Goal: Information Seeking & Learning: Check status

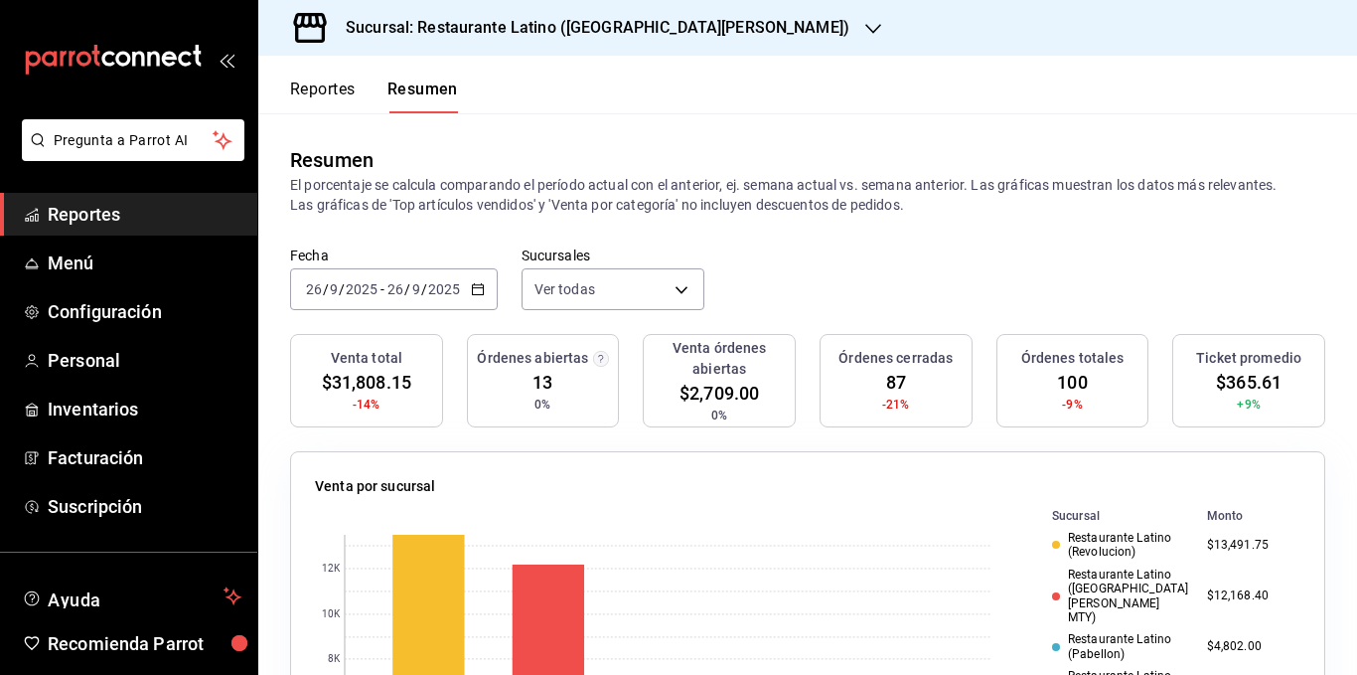
scroll to position [99, 0]
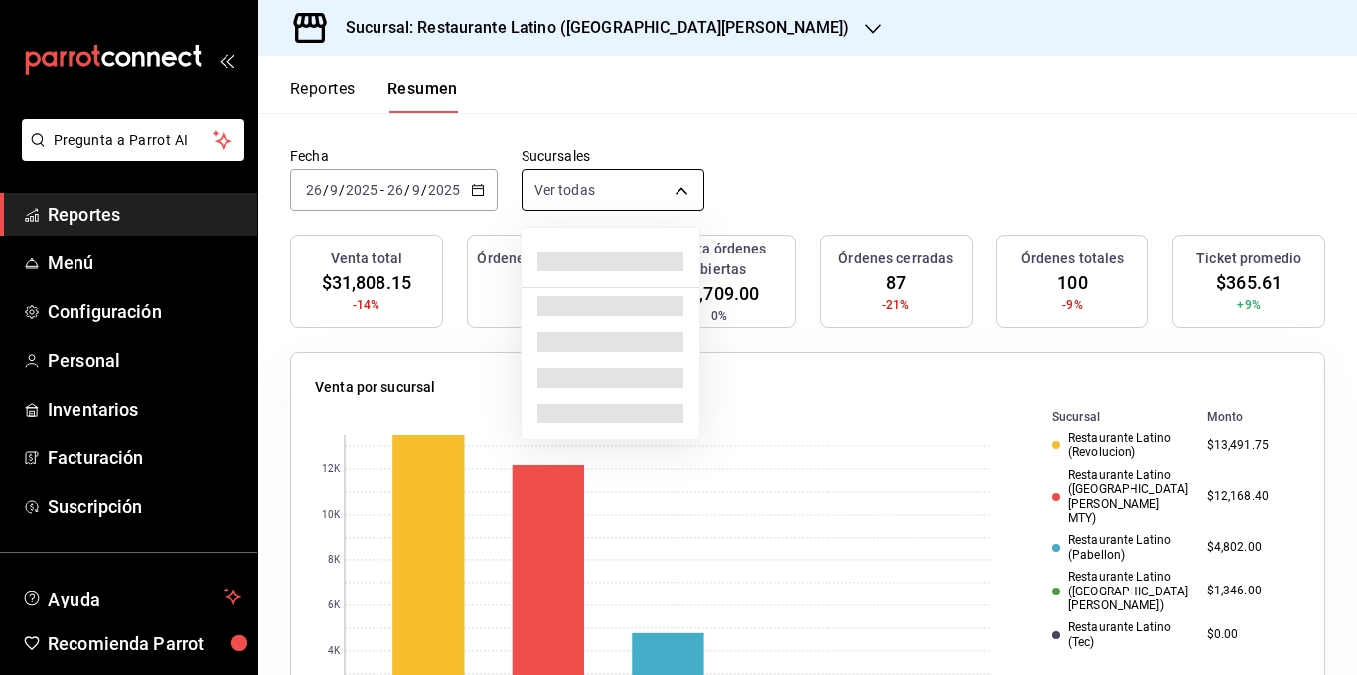
click at [581, 191] on body "Pregunta a Parrot AI Reportes Menú Configuración Personal Inventarios Facturaci…" at bounding box center [678, 337] width 1357 height 675
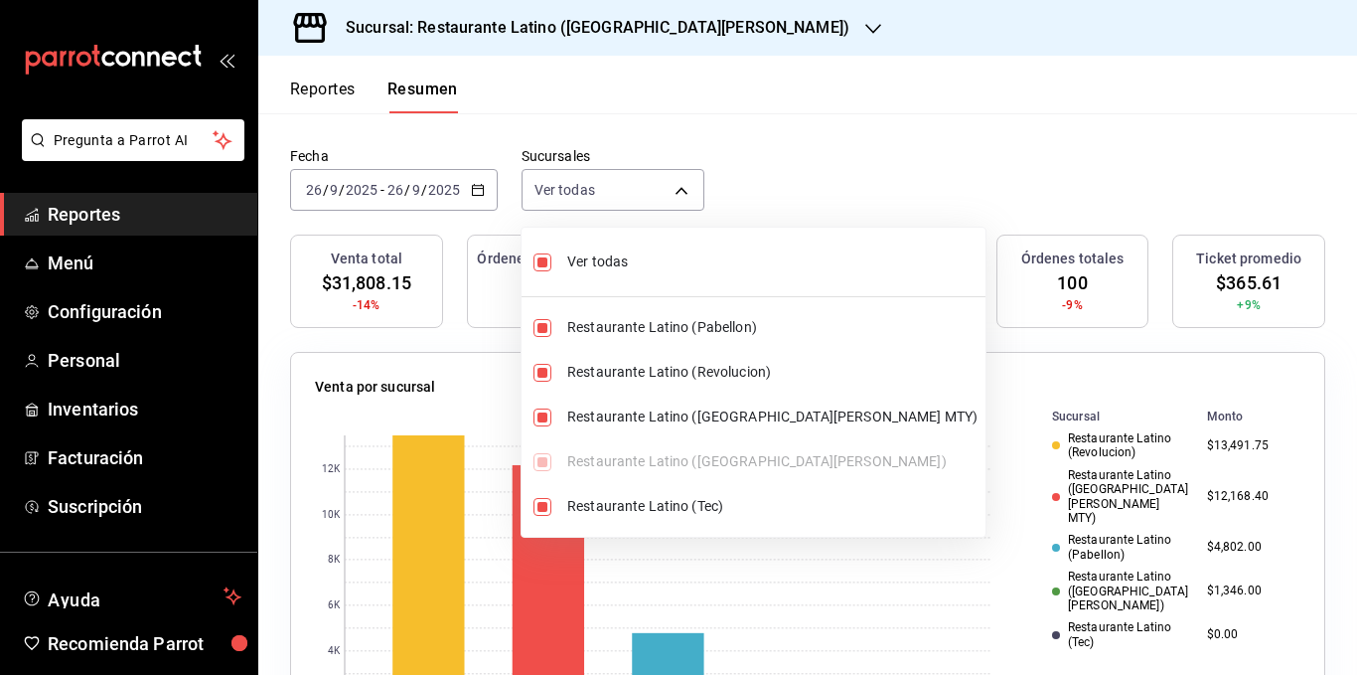
click at [591, 257] on span "Ver todas" at bounding box center [772, 261] width 410 height 21
type input "[object Object]"
checkbox input "false"
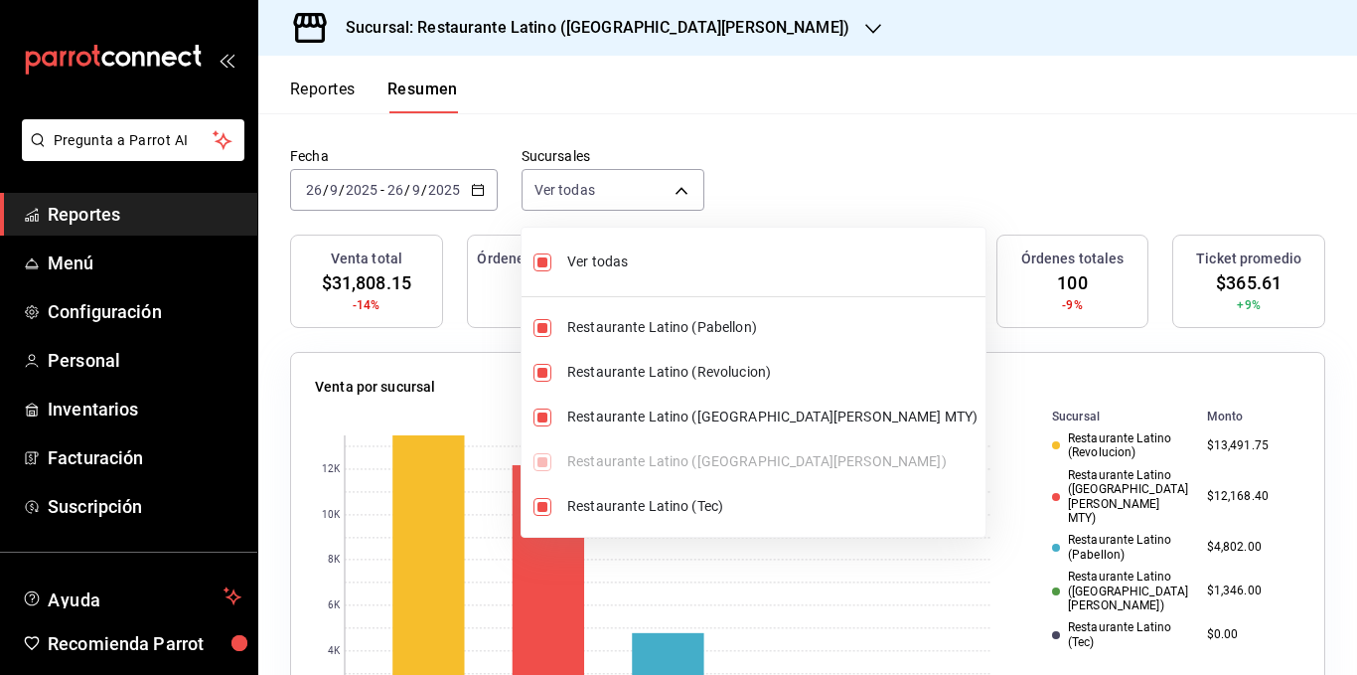
checkbox input "false"
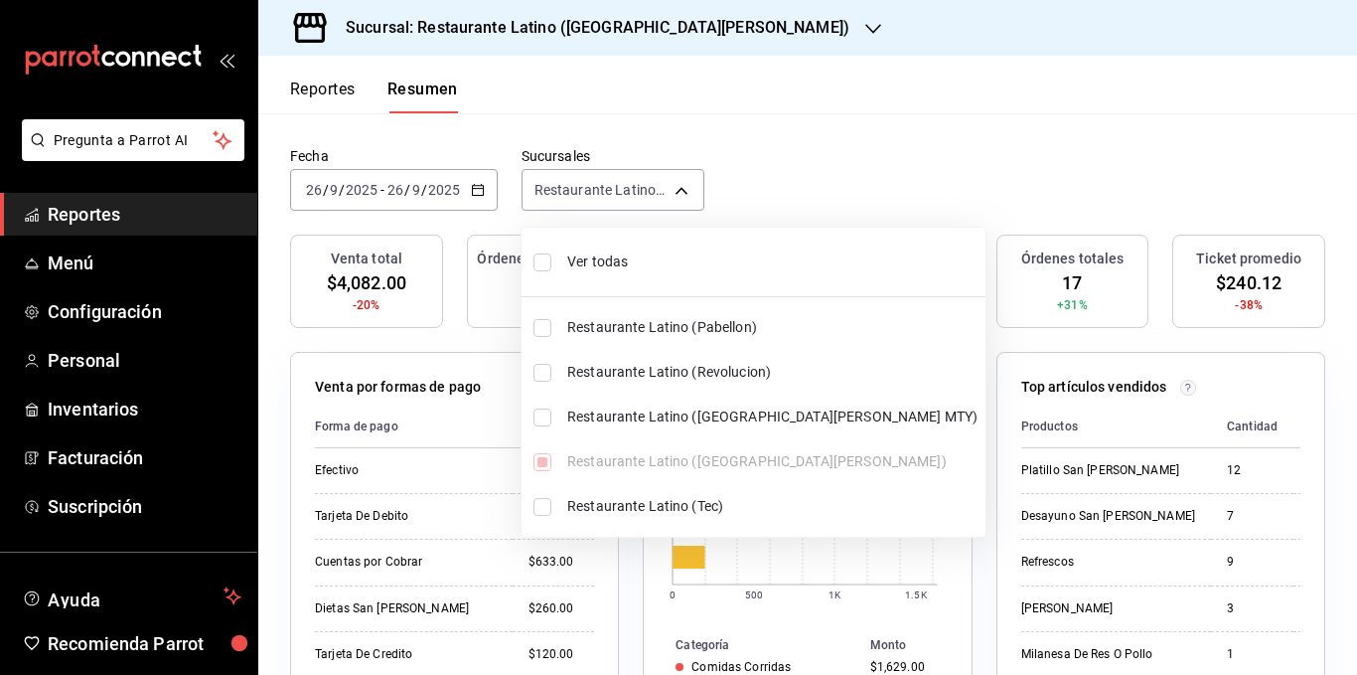
click at [591, 257] on span "Ver todas" at bounding box center [772, 261] width 410 height 21
type input "[object Object],[object Object],[object Object],[object Object],[object Object]"
checkbox input "true"
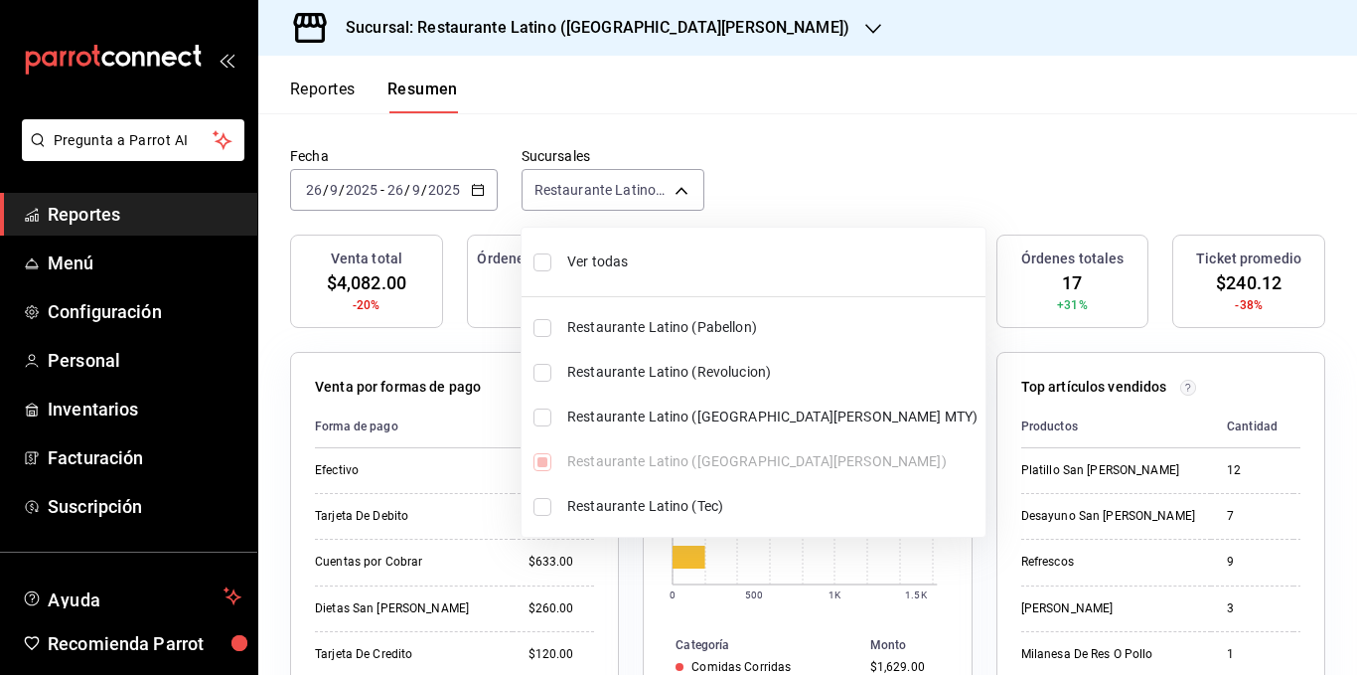
checkbox input "true"
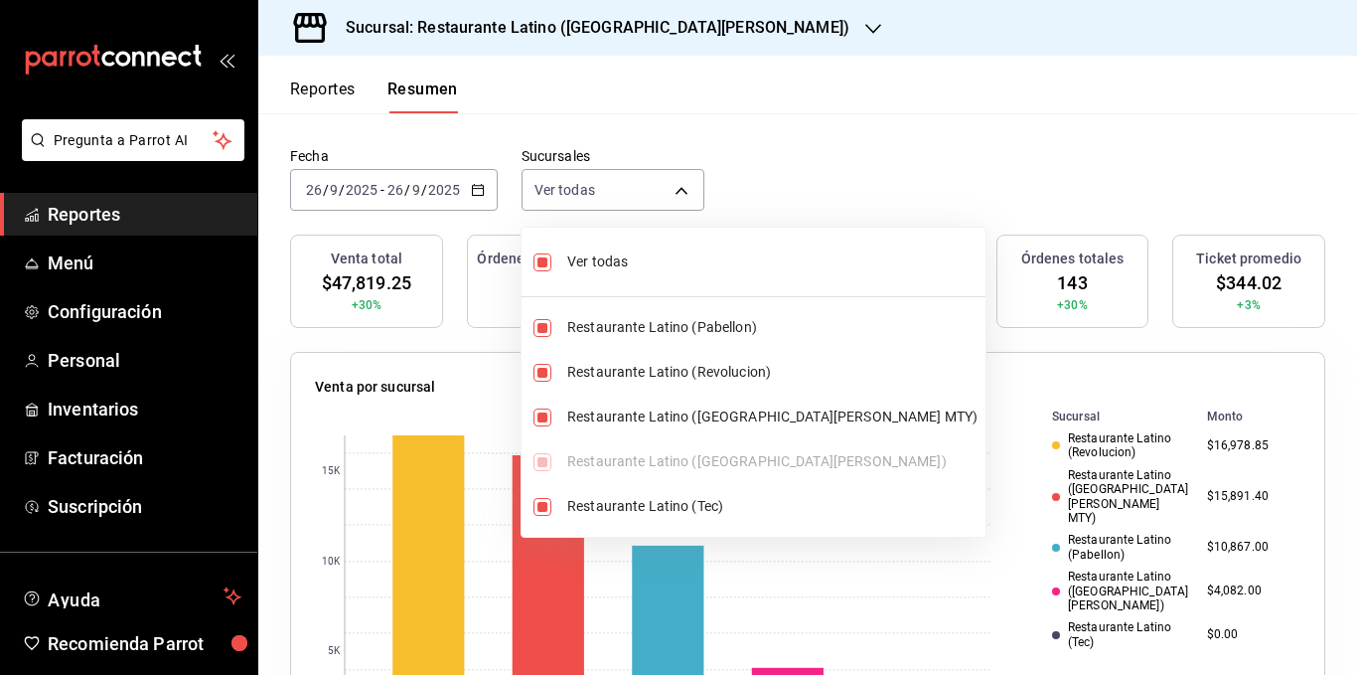
click at [822, 163] on div at bounding box center [678, 337] width 1357 height 675
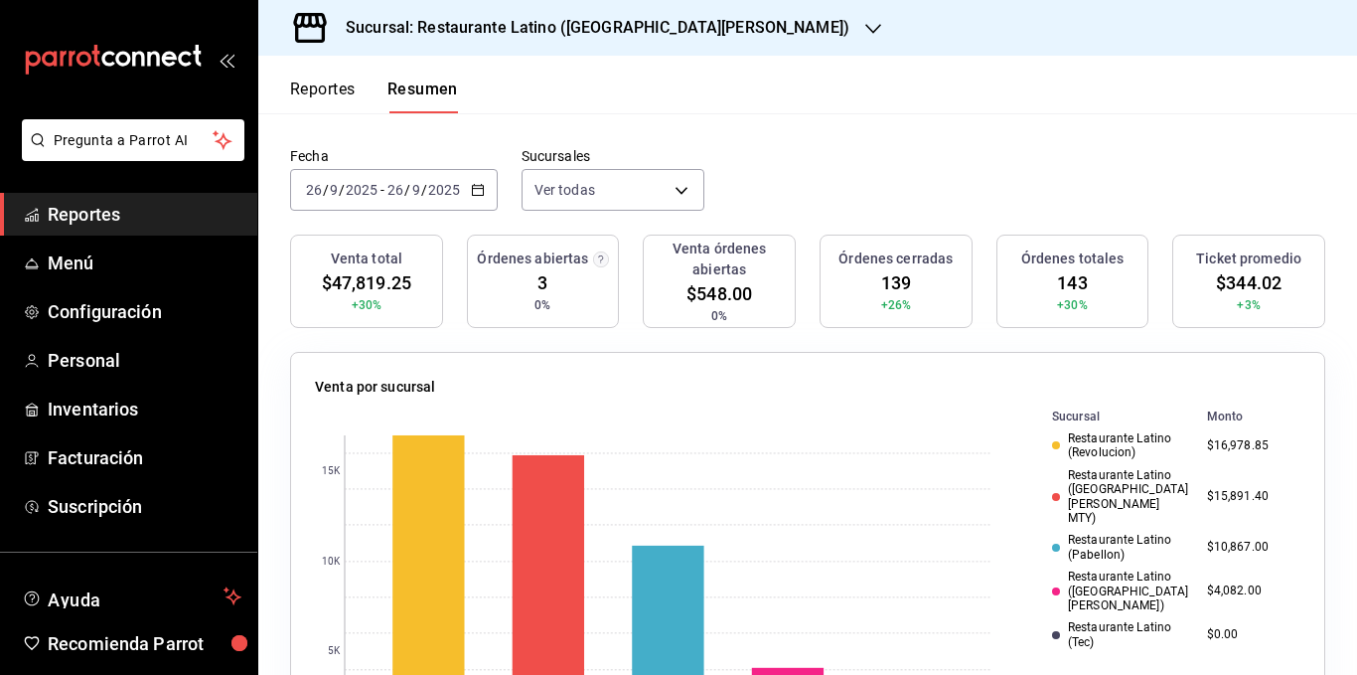
click at [1014, 176] on div "Fecha [DATE] [DATE] - [DATE] [DATE] Sucursales Ver todas [object Object],[objec…" at bounding box center [807, 190] width 1099 height 87
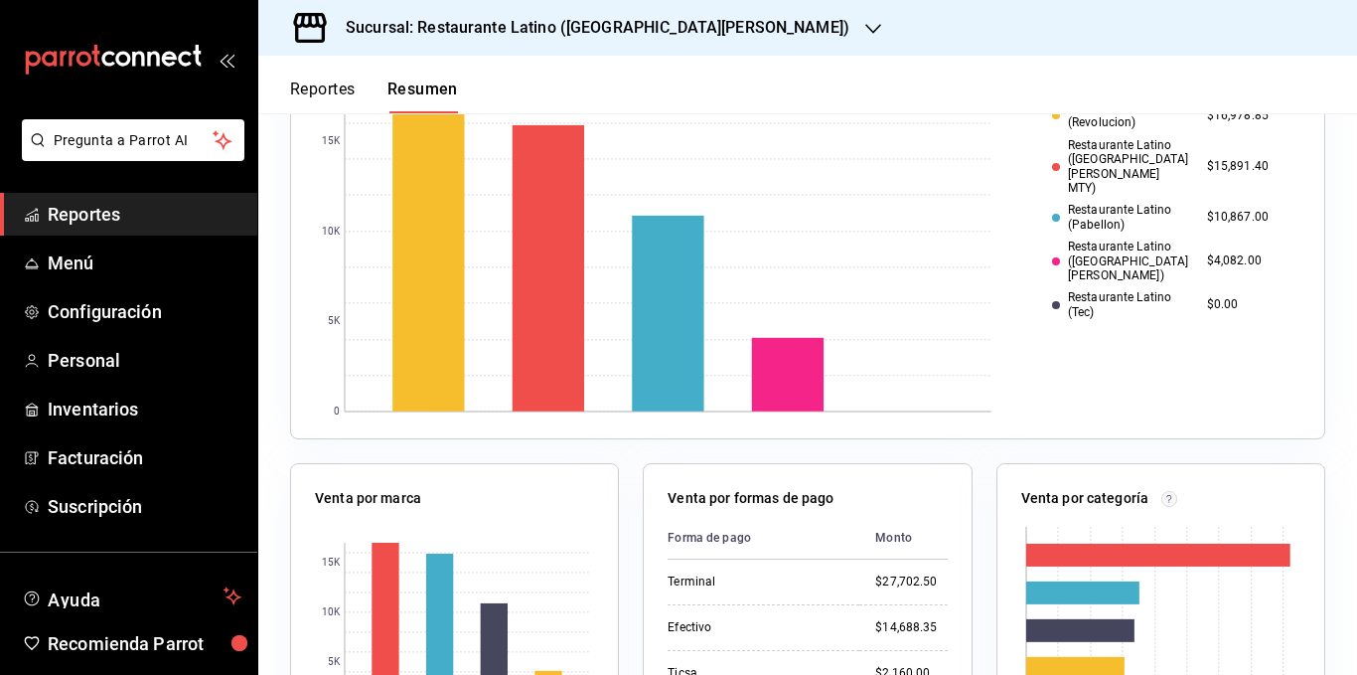
scroll to position [497, 0]
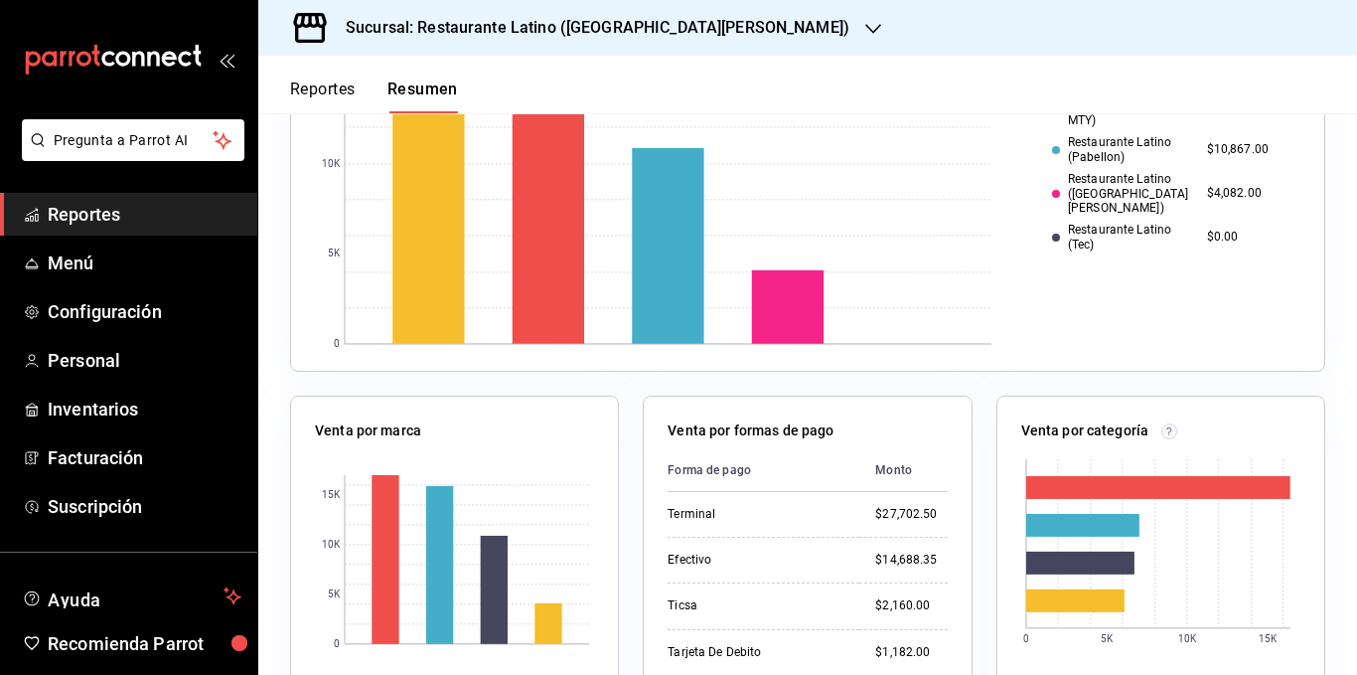
click at [626, 418] on div "Venta por formas de pago Forma de [GEOGRAPHIC_DATA] $27,702.50 Efectivo $14,688…" at bounding box center [795, 592] width 353 height 441
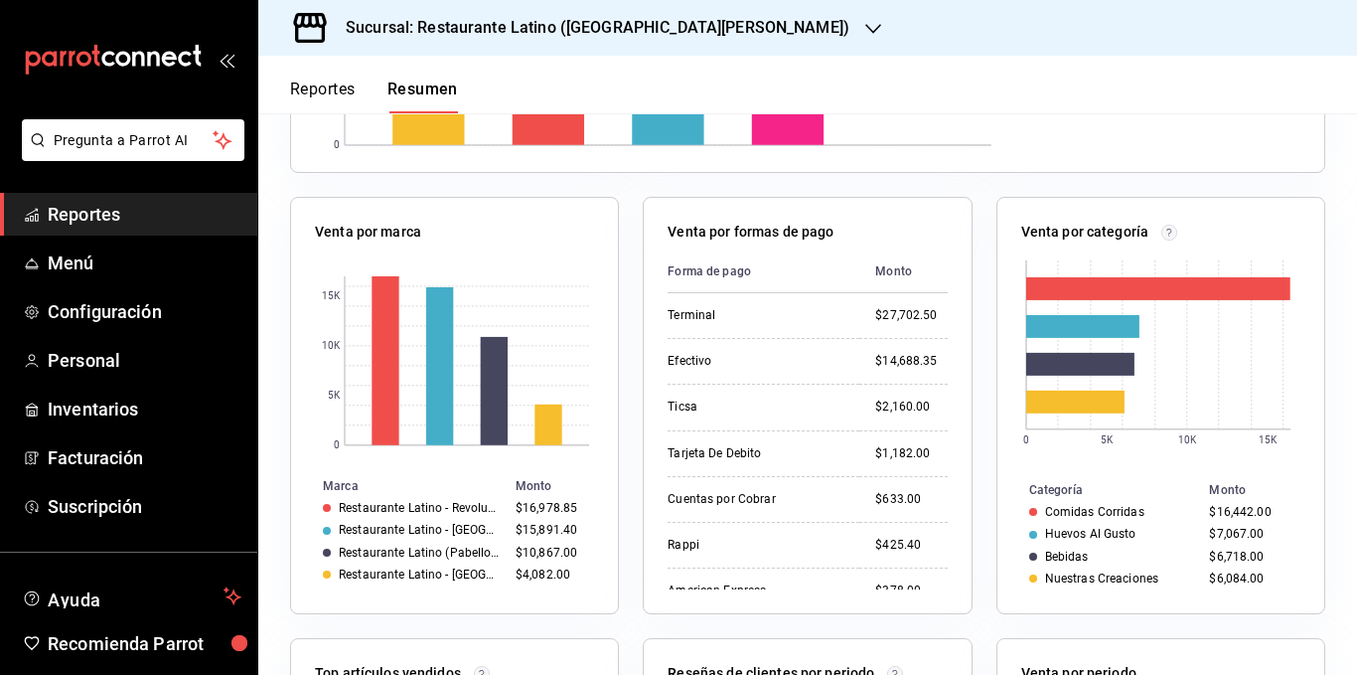
click at [625, 418] on div "Venta por formas de pago Forma de [GEOGRAPHIC_DATA] $27,702.50 Efectivo $14,688…" at bounding box center [795, 393] width 353 height 441
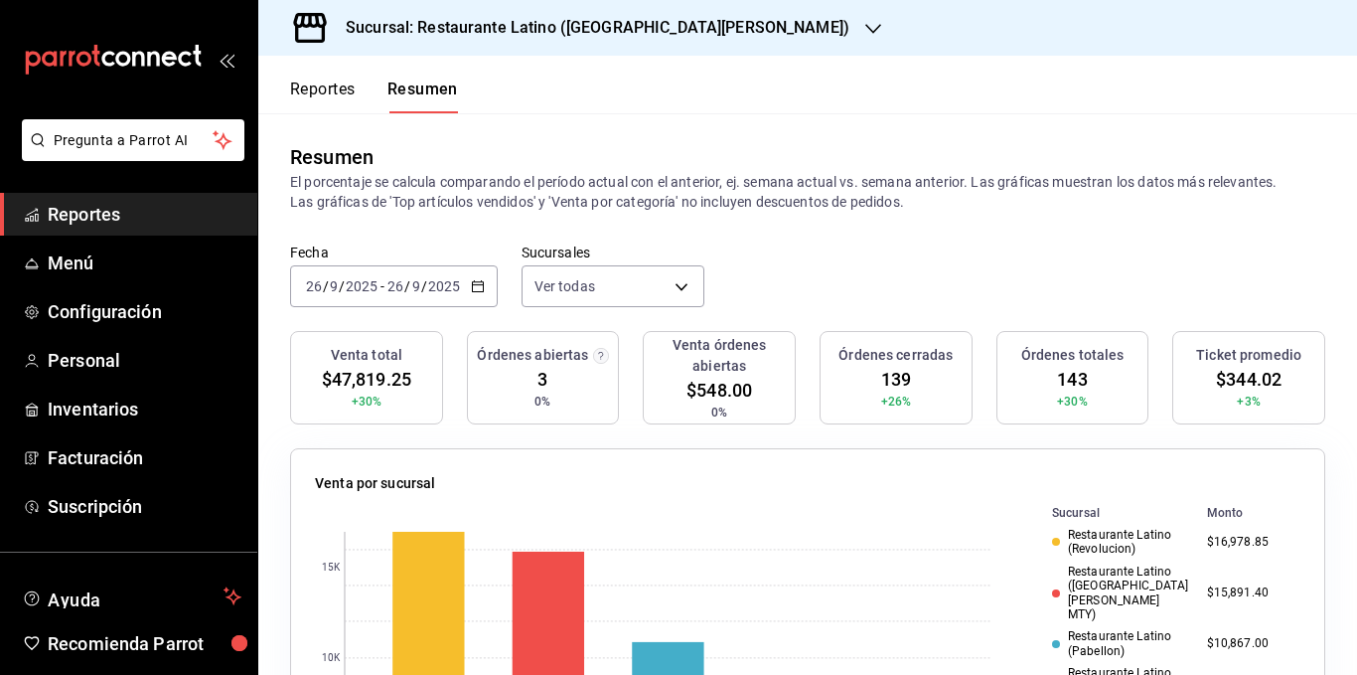
scroll to position [0, 0]
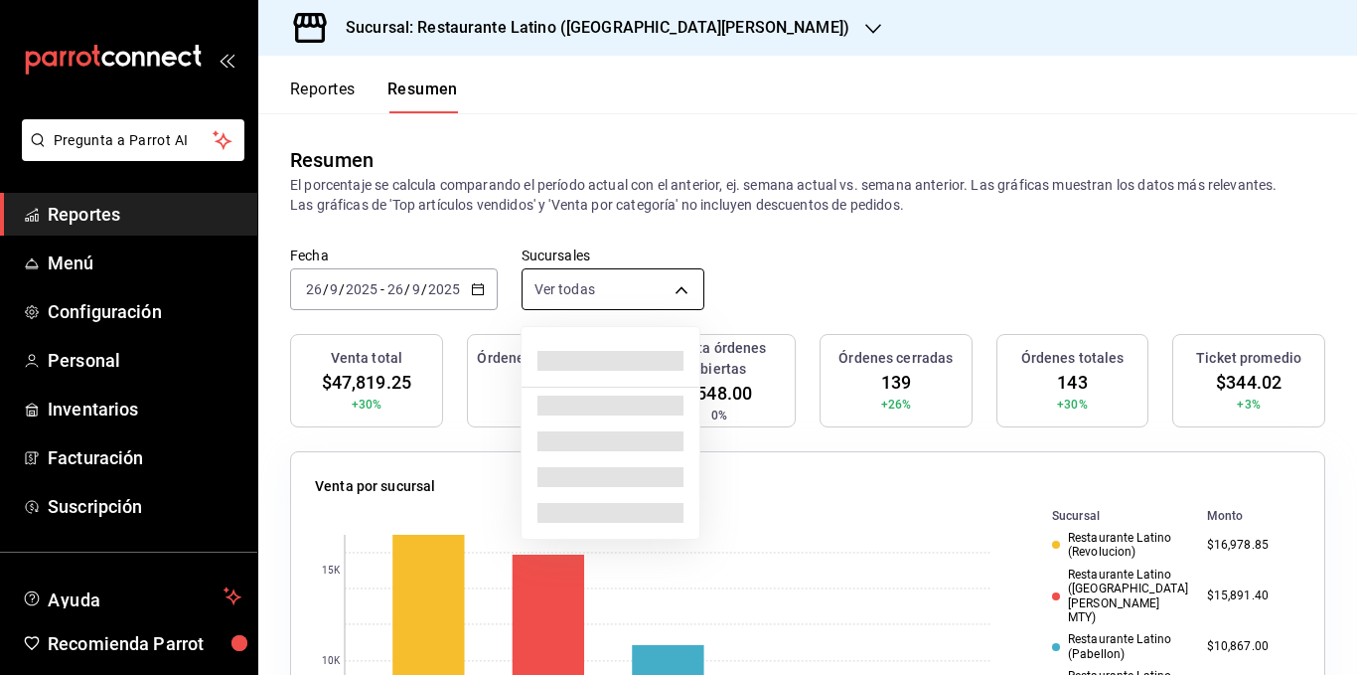
click at [648, 299] on body "Pregunta a Parrot AI Reportes Menú Configuración Personal Inventarios Facturaci…" at bounding box center [678, 337] width 1357 height 675
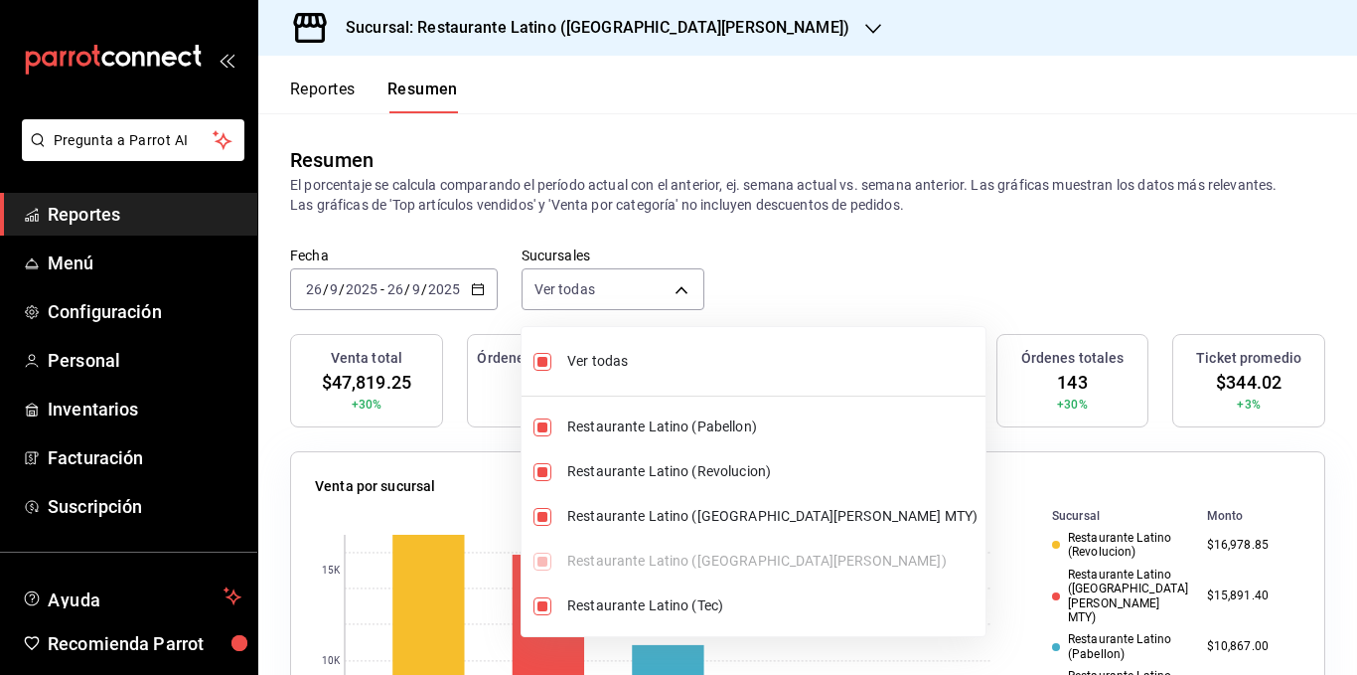
click at [618, 361] on span "Ver todas" at bounding box center [772, 361] width 410 height 21
type input "[object Object]"
checkbox input "false"
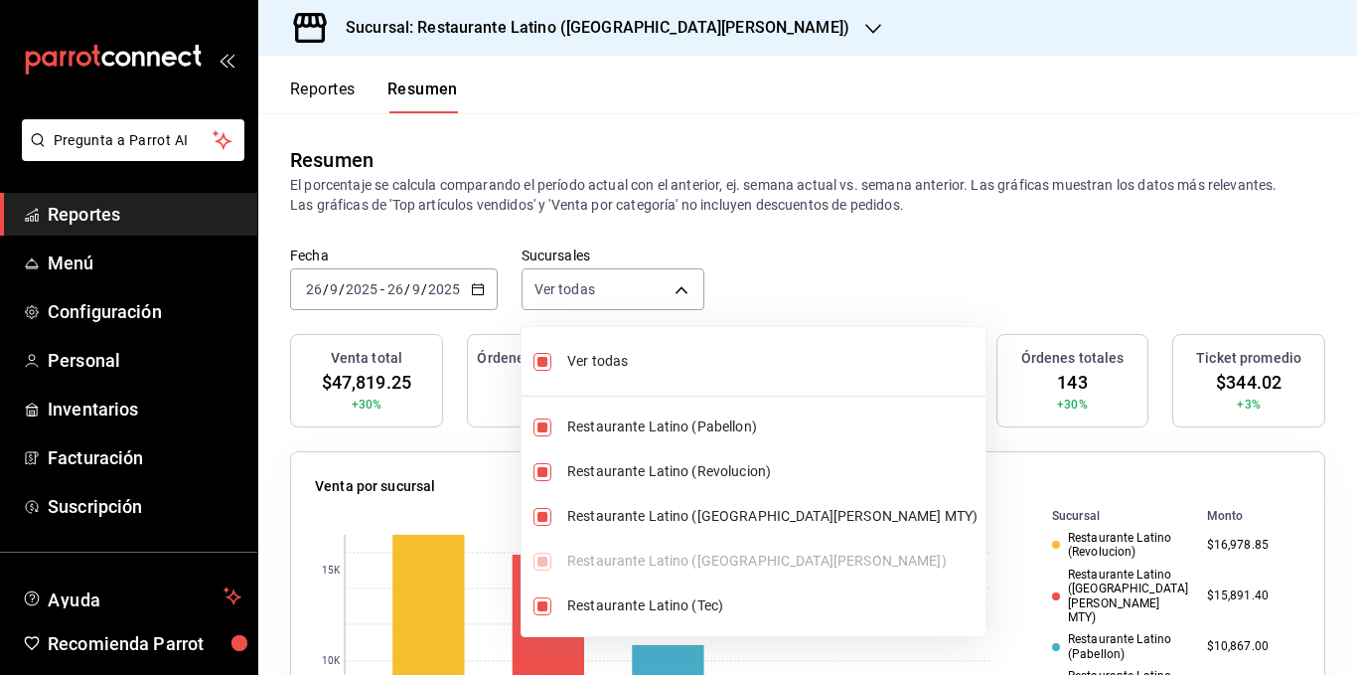
checkbox input "false"
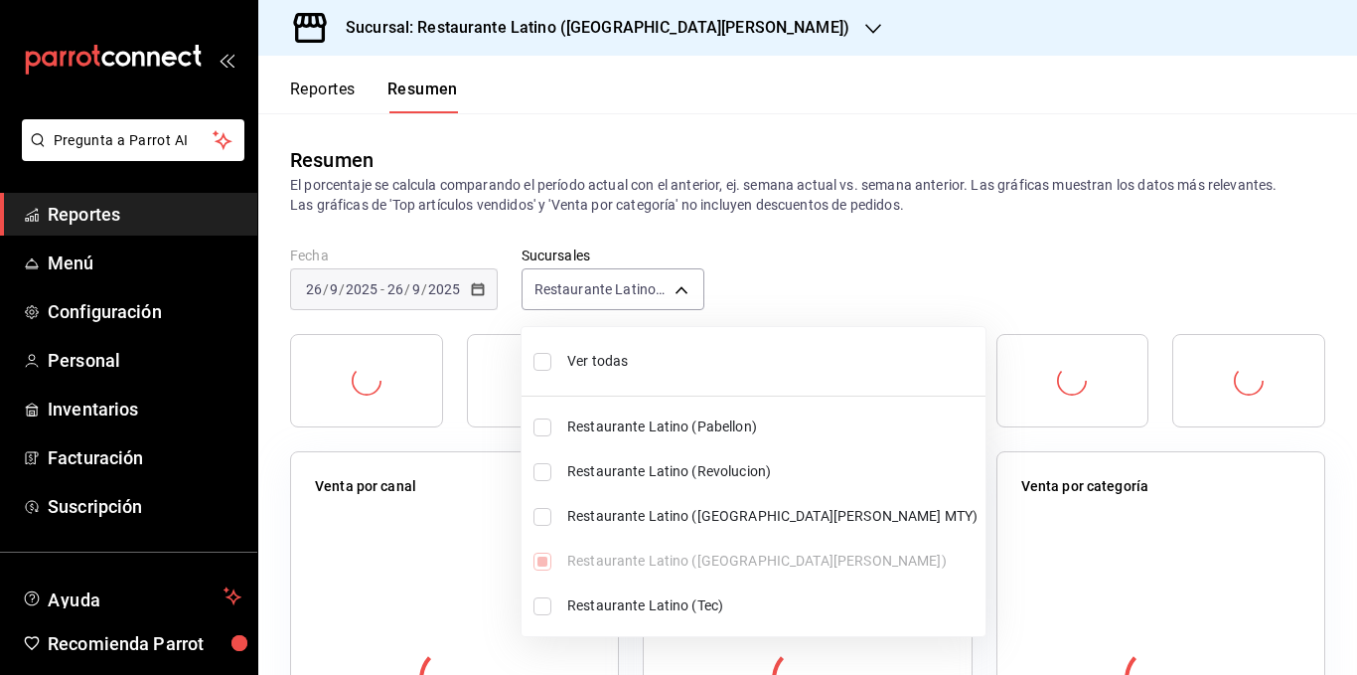
click at [617, 362] on span "Ver todas" at bounding box center [772, 361] width 410 height 21
type input "[object Object],[object Object],[object Object],[object Object],[object Object]"
checkbox input "true"
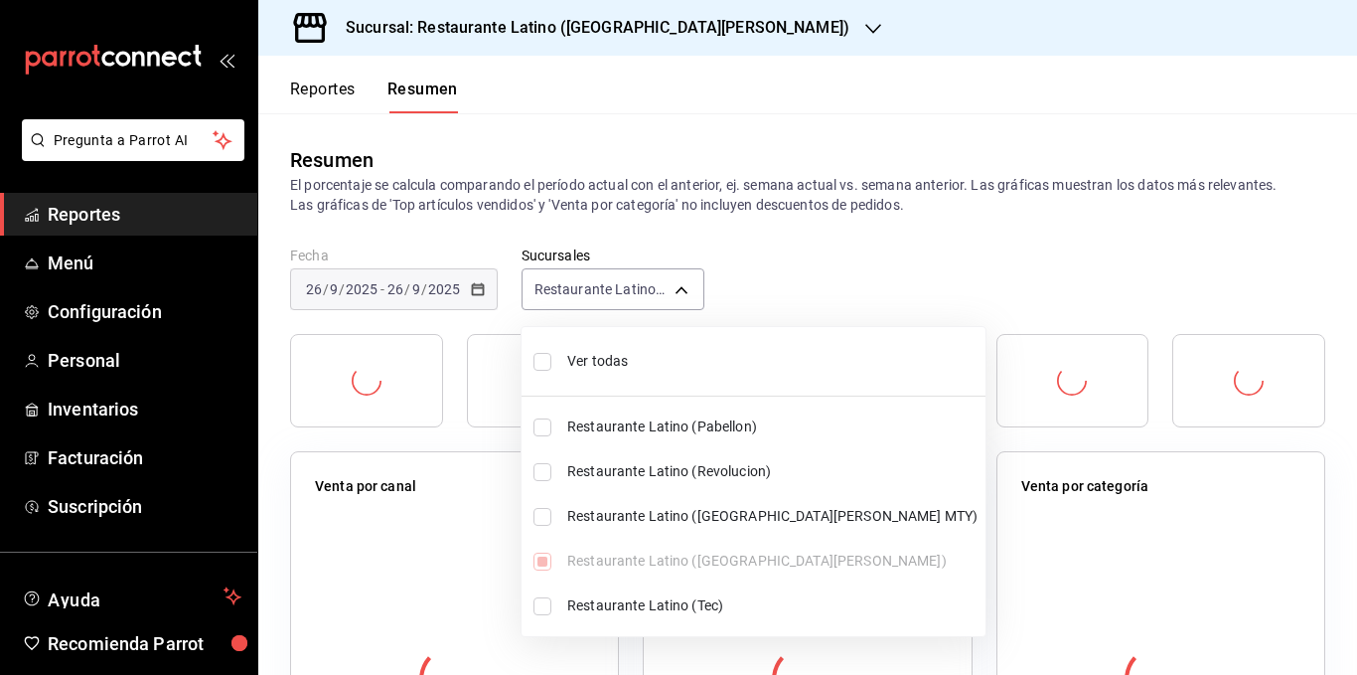
checkbox input "true"
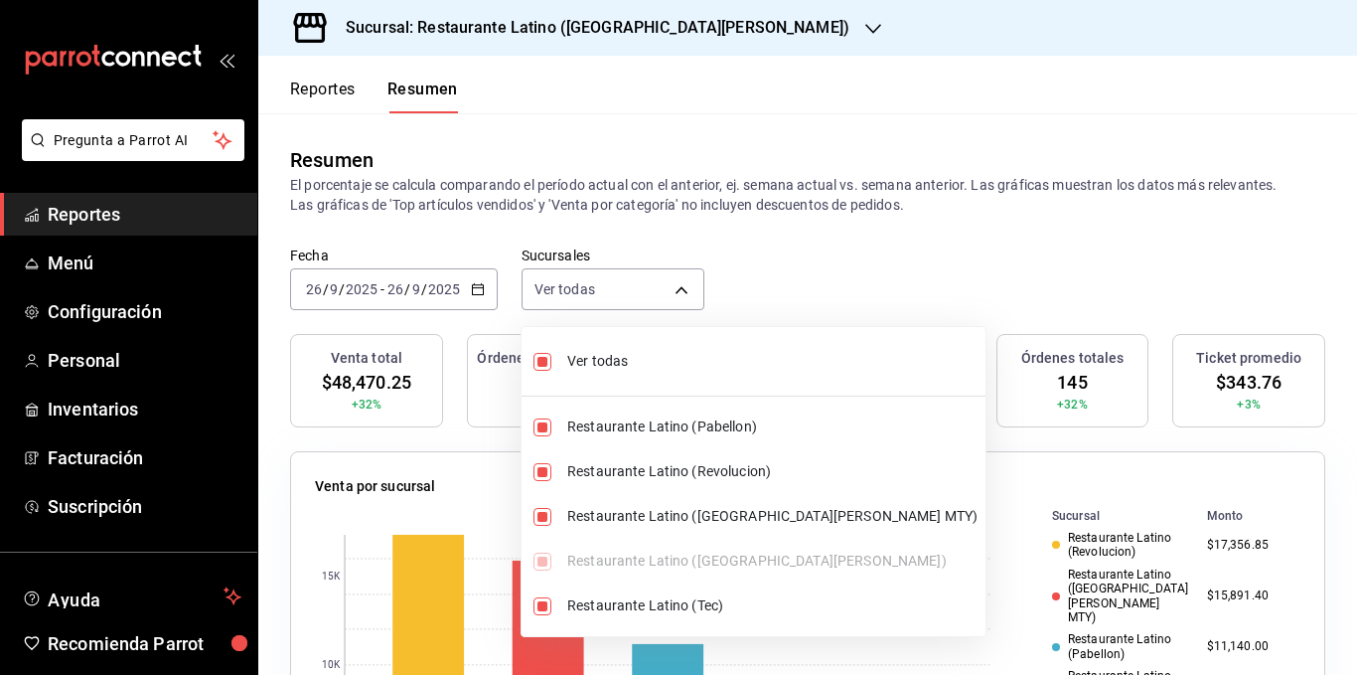
click at [632, 173] on div at bounding box center [678, 337] width 1357 height 675
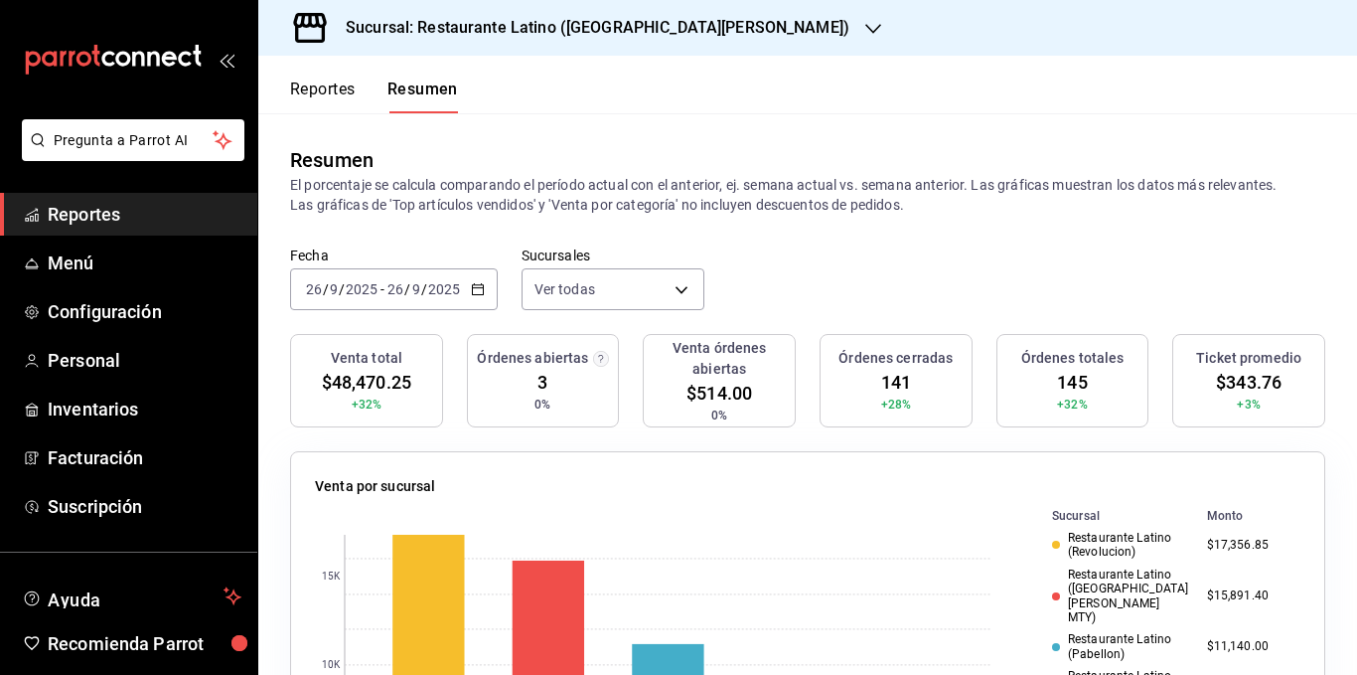
click at [798, 196] on p "El porcentaje se calcula comparando el período actual con el anterior, ej. sema…" at bounding box center [807, 195] width 1035 height 40
click at [841, 302] on div "Fecha [DATE] [DATE] - [DATE] [DATE] Sucursales Ver todas [object Object],[objec…" at bounding box center [807, 289] width 1099 height 87
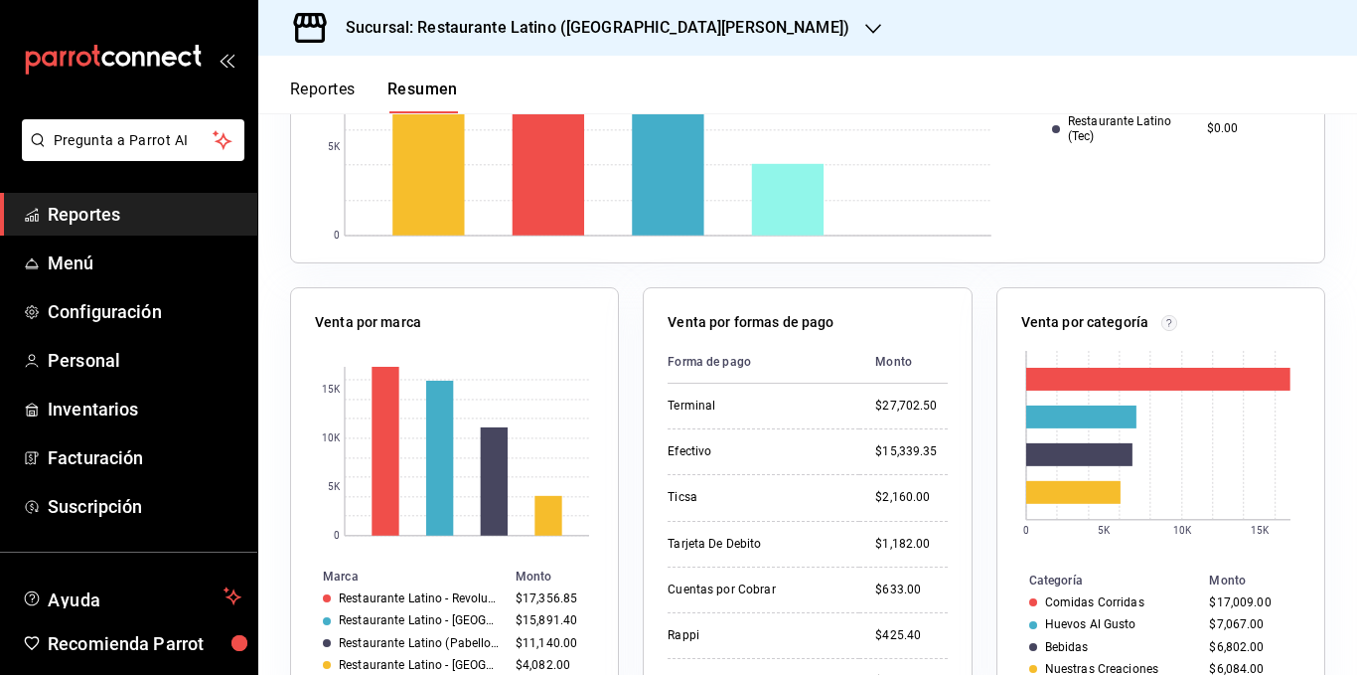
scroll to position [596, 0]
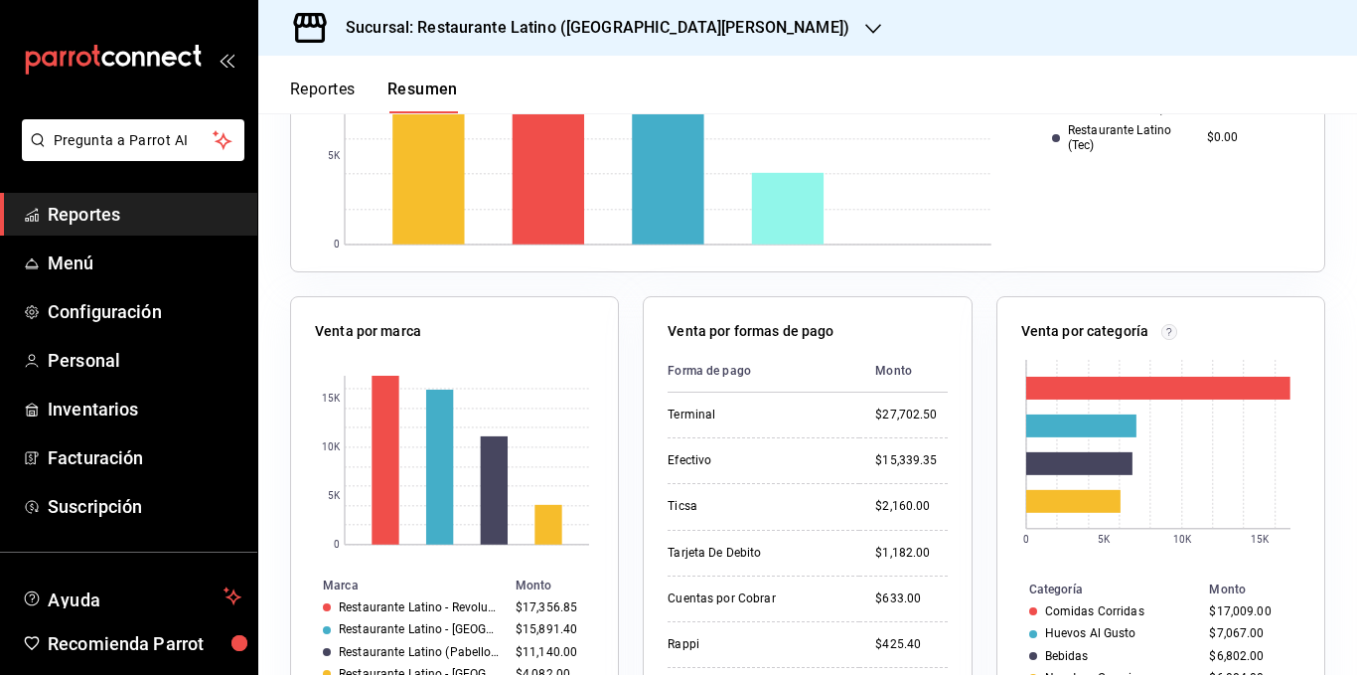
click at [626, 379] on div "Venta por formas de pago Forma de [GEOGRAPHIC_DATA] $27,702.50 Efectivo $15,339…" at bounding box center [795, 492] width 353 height 441
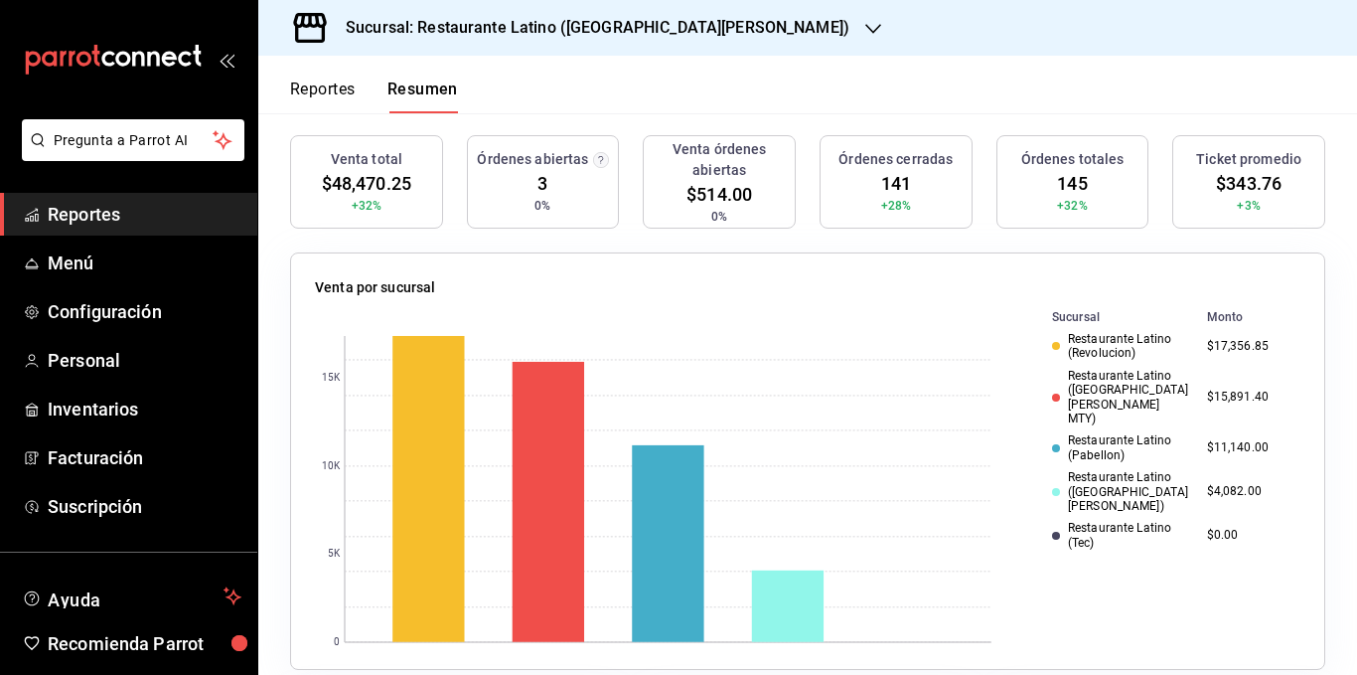
scroll to position [0, 0]
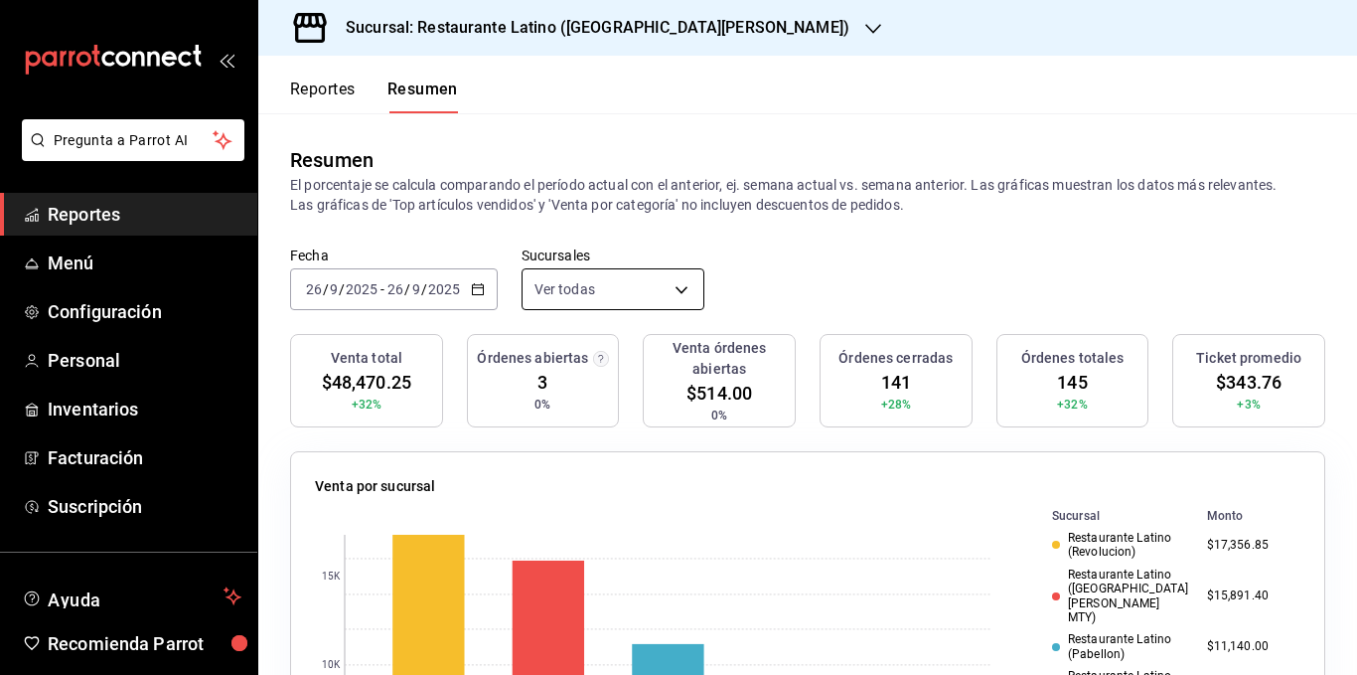
click at [657, 293] on body "Pregunta a Parrot AI Reportes Menú Configuración Personal Inventarios Facturaci…" at bounding box center [678, 337] width 1357 height 675
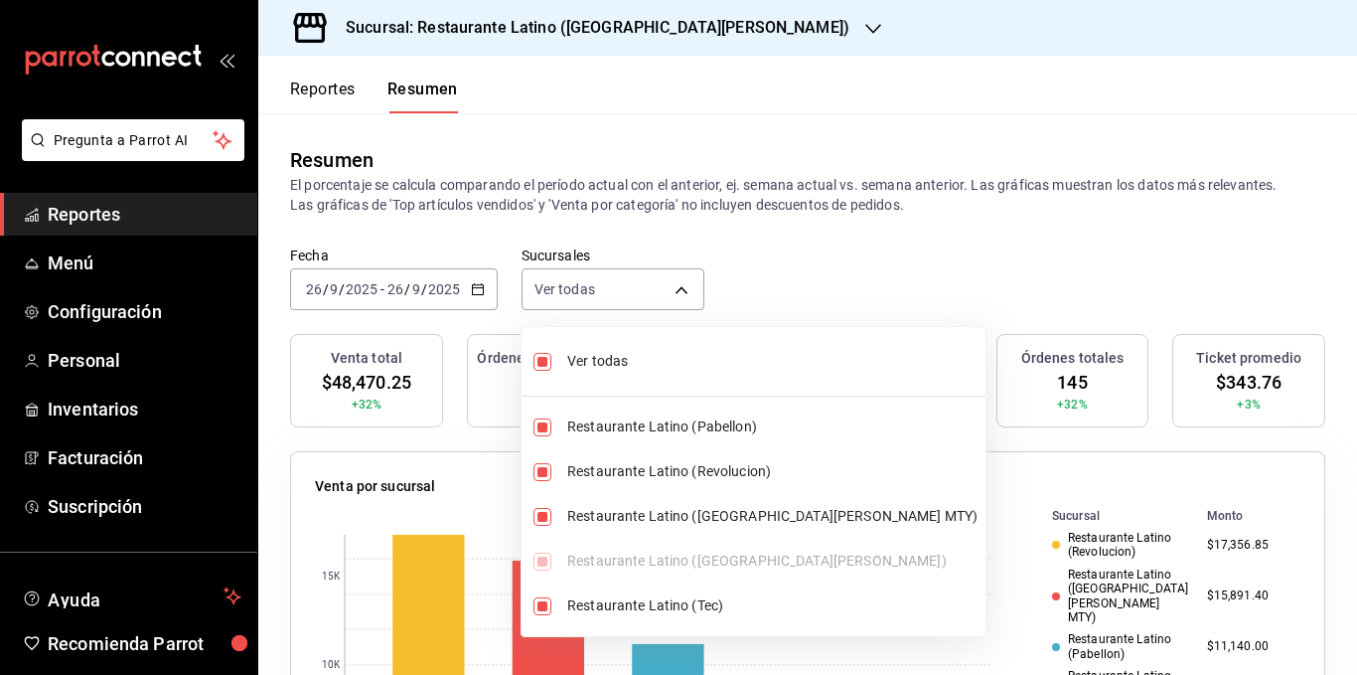
click at [639, 355] on span "Ver todas" at bounding box center [772, 361] width 410 height 21
type input "[object Object]"
checkbox input "false"
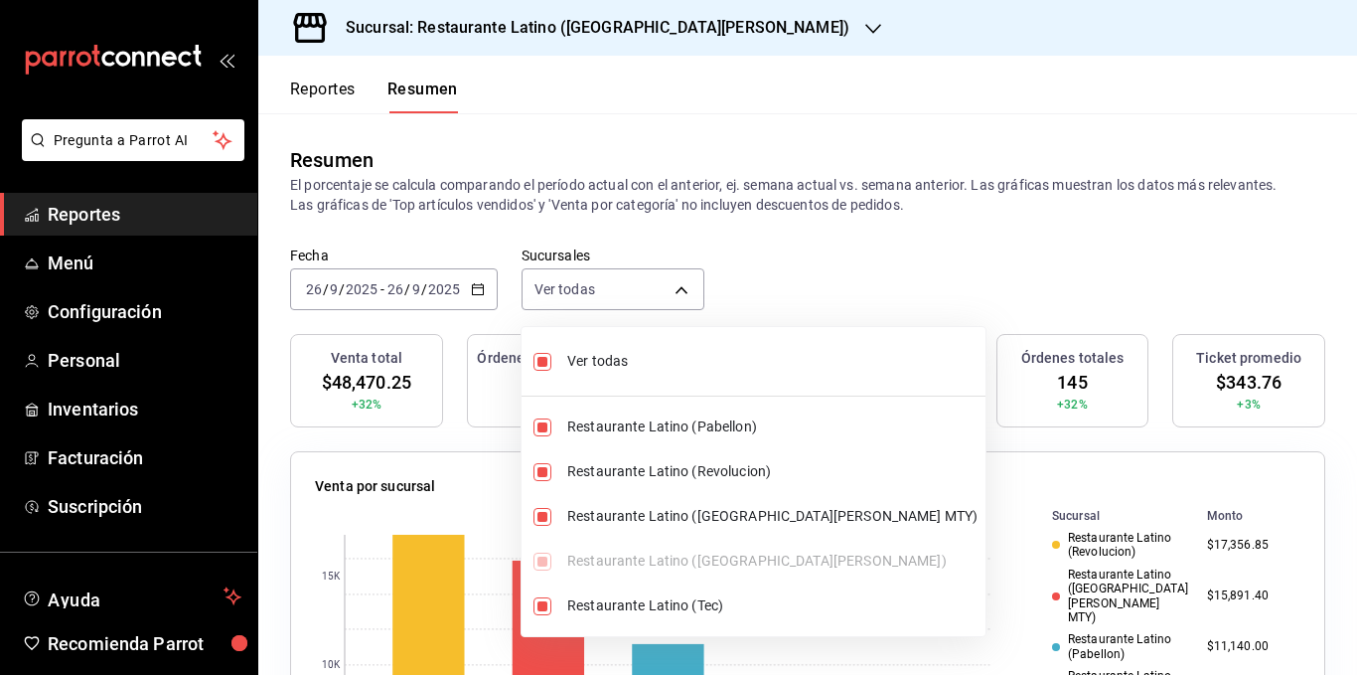
checkbox input "false"
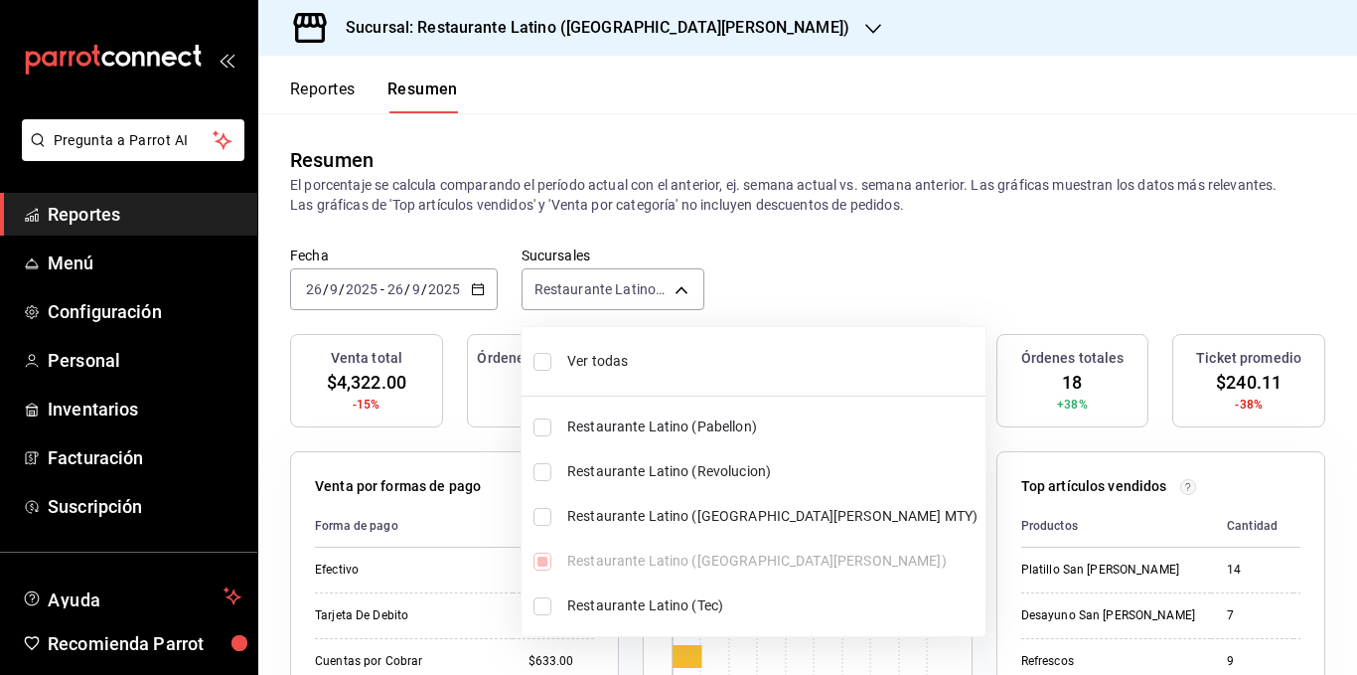
click at [639, 355] on span "Ver todas" at bounding box center [772, 361] width 410 height 21
type input "[object Object],[object Object],[object Object],[object Object],[object Object]"
checkbox input "true"
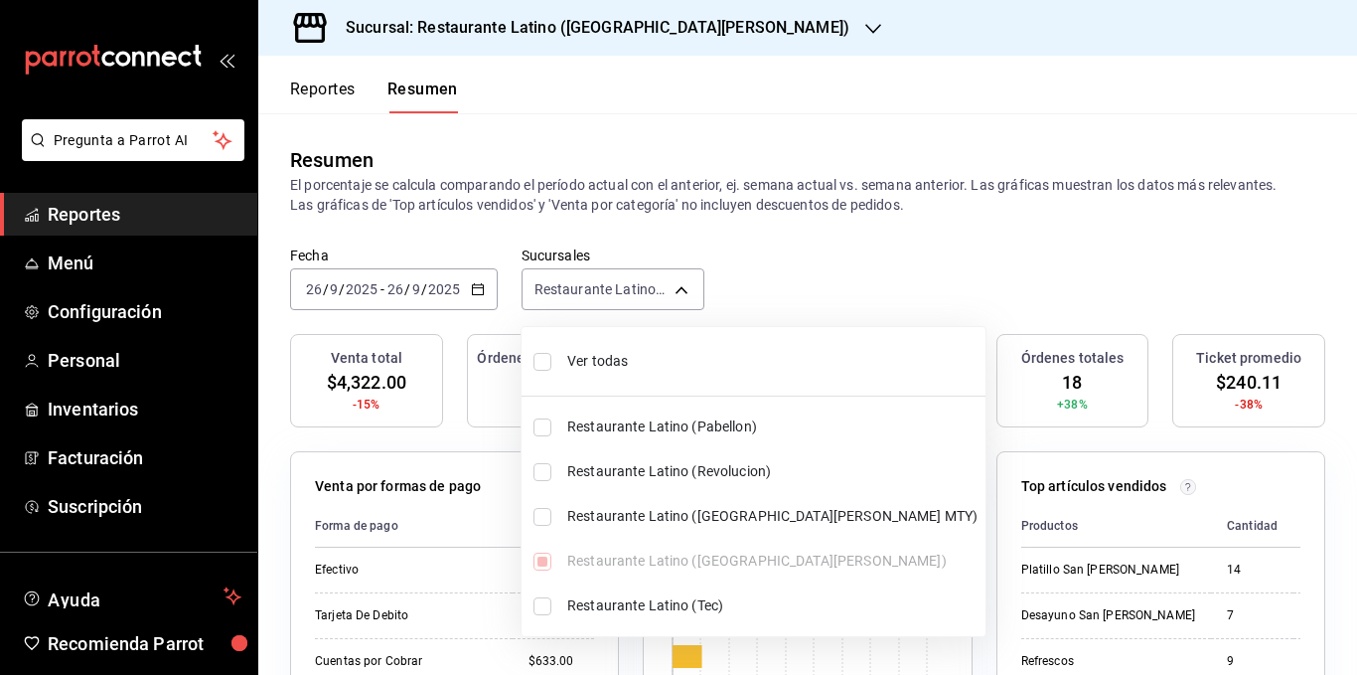
checkbox input "true"
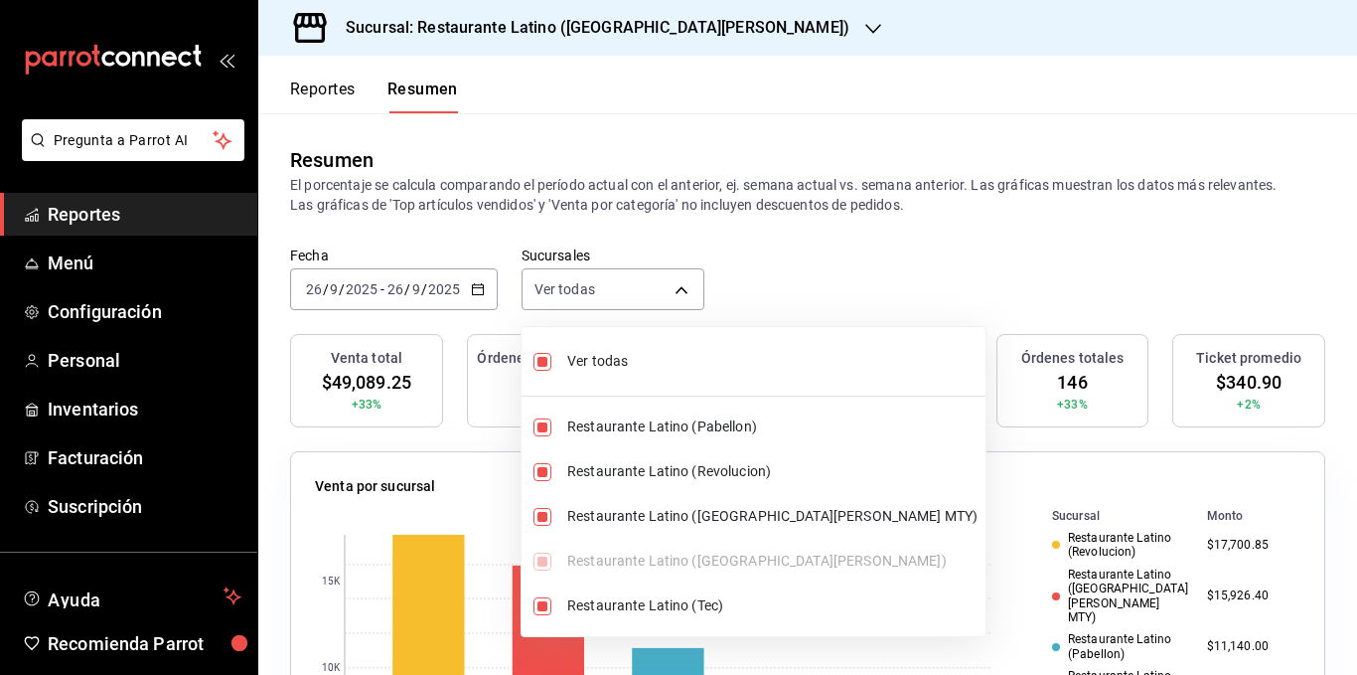
click at [762, 200] on div at bounding box center [678, 337] width 1357 height 675
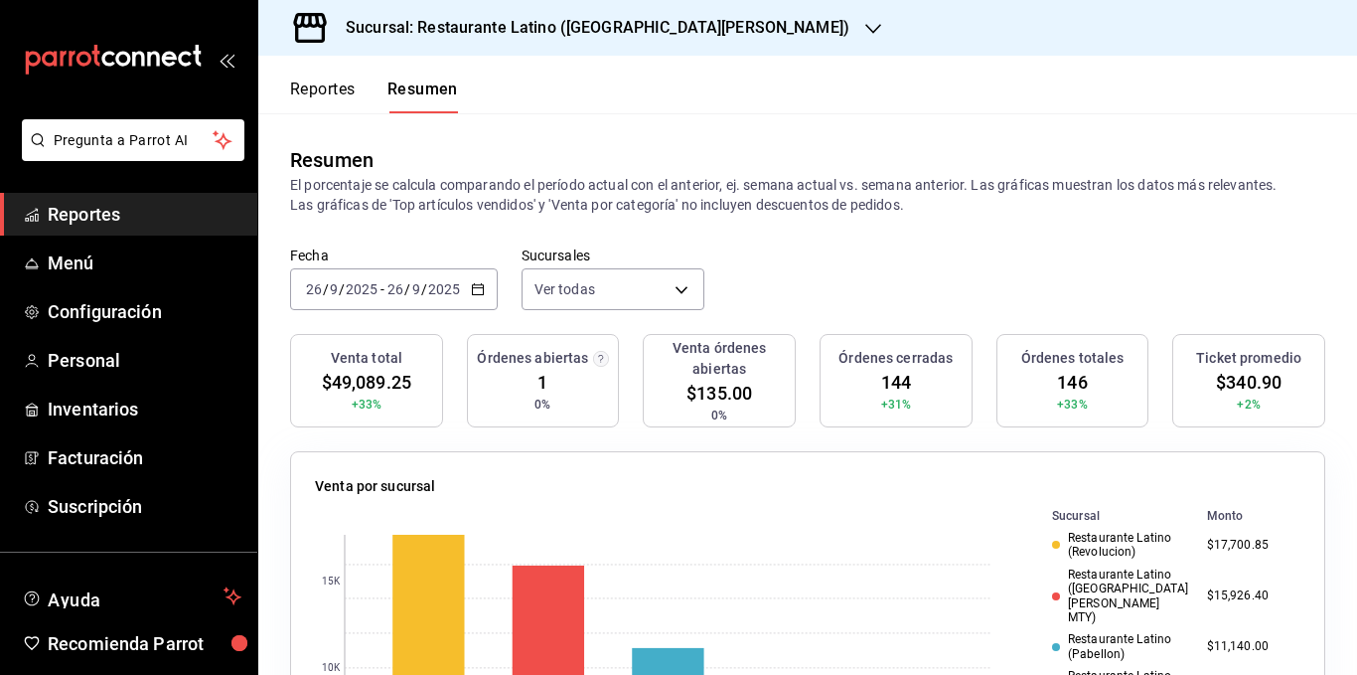
click at [720, 191] on p "El porcentaje se calcula comparando el período actual con el anterior, ej. sema…" at bounding box center [807, 195] width 1035 height 40
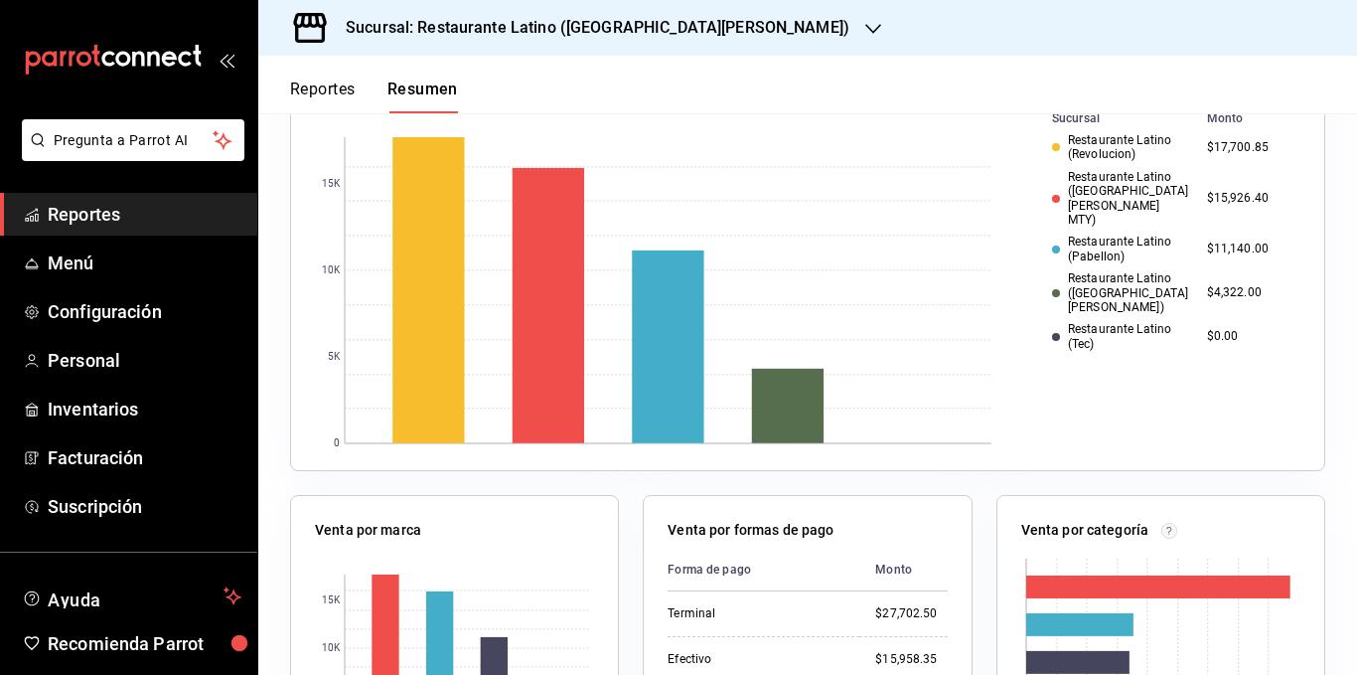
scroll to position [298, 0]
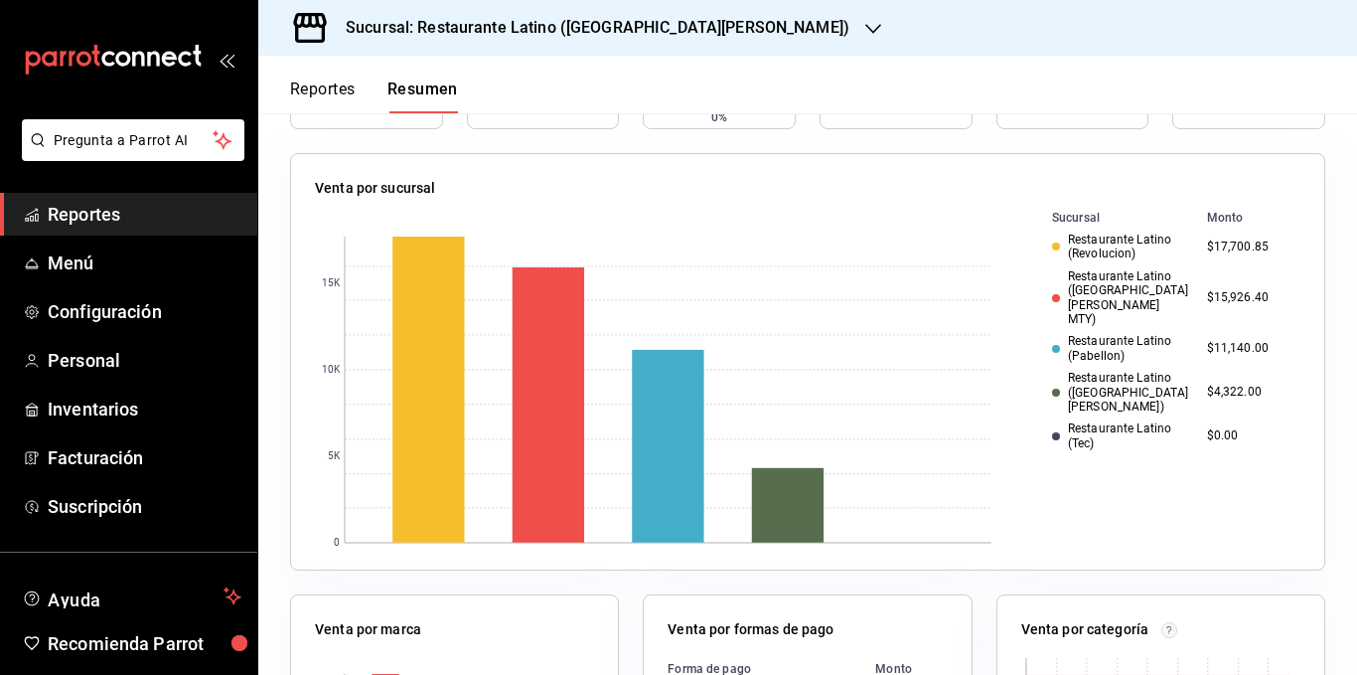
click at [1092, 250] on div "Restaurante Latino (Revolucion)" at bounding box center [1121, 246] width 139 height 29
click at [1099, 280] on div "Restaurante Latino ([GEOGRAPHIC_DATA][PERSON_NAME] MTY)" at bounding box center [1121, 298] width 139 height 58
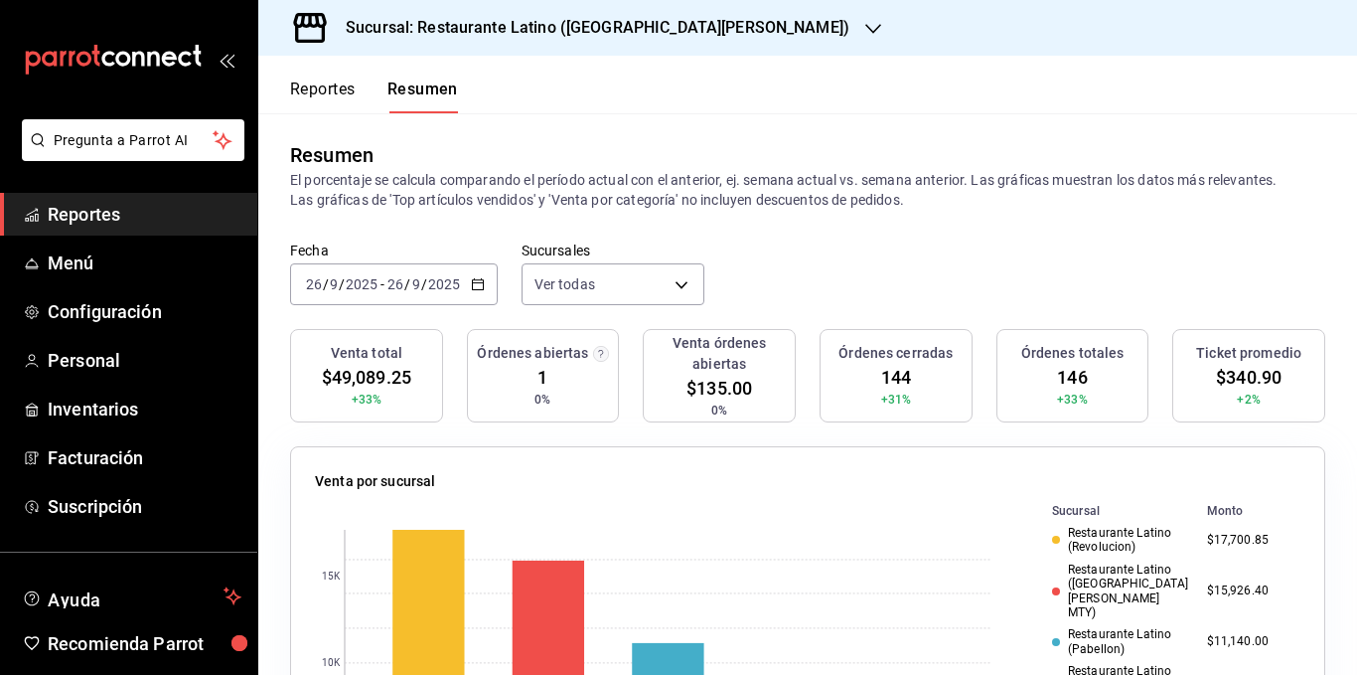
scroll to position [0, 0]
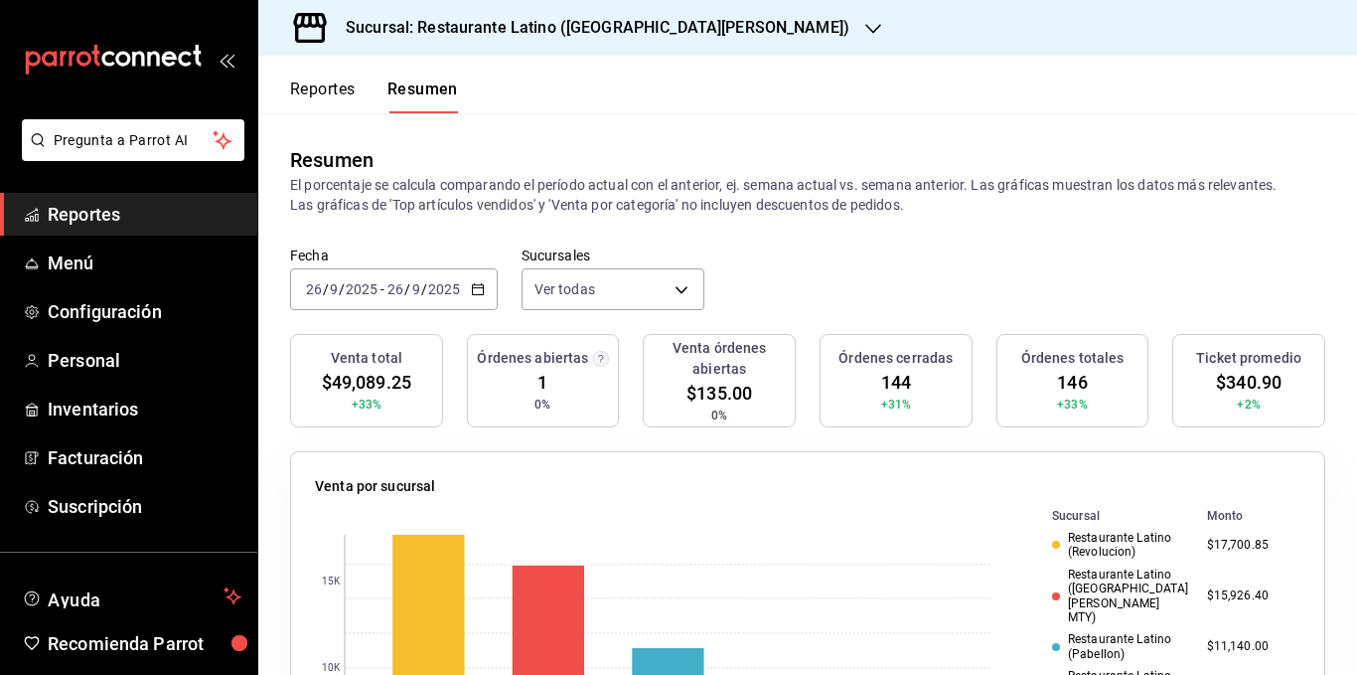
click at [473, 295] on \(Stroke\) "button" at bounding box center [478, 289] width 12 height 11
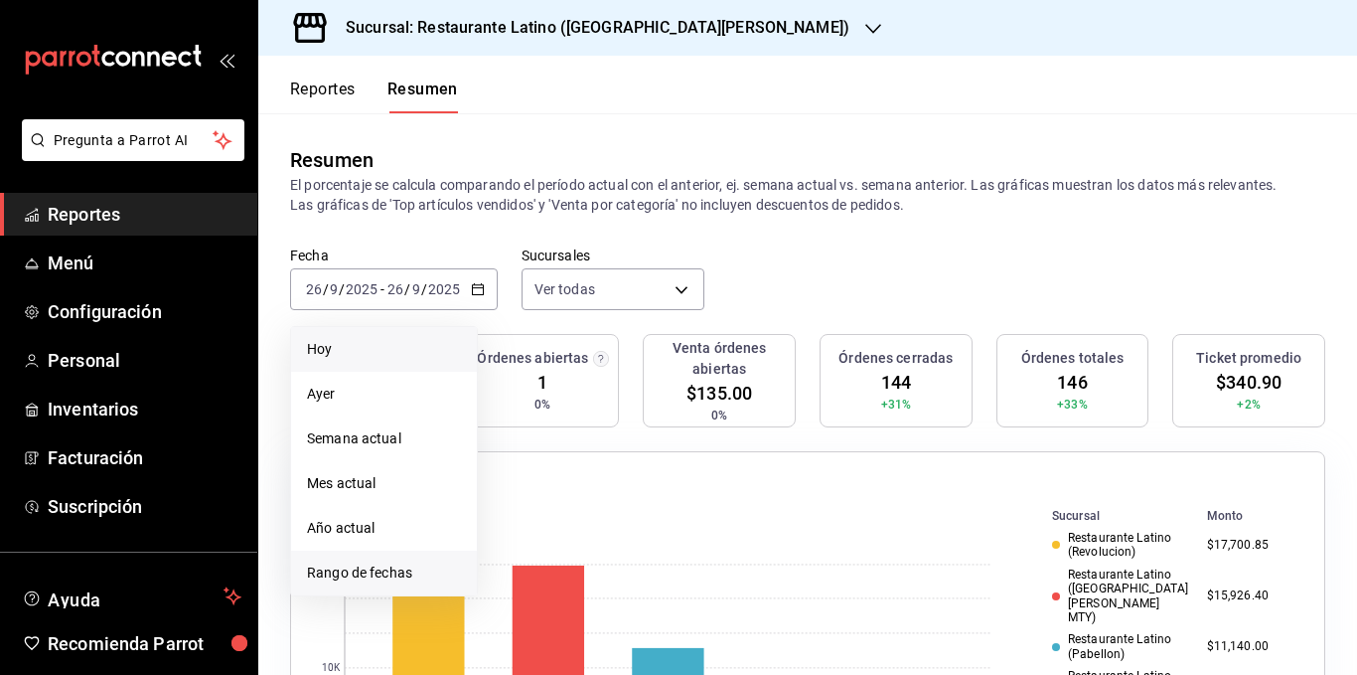
click at [400, 578] on span "Rango de fechas" at bounding box center [384, 572] width 154 height 21
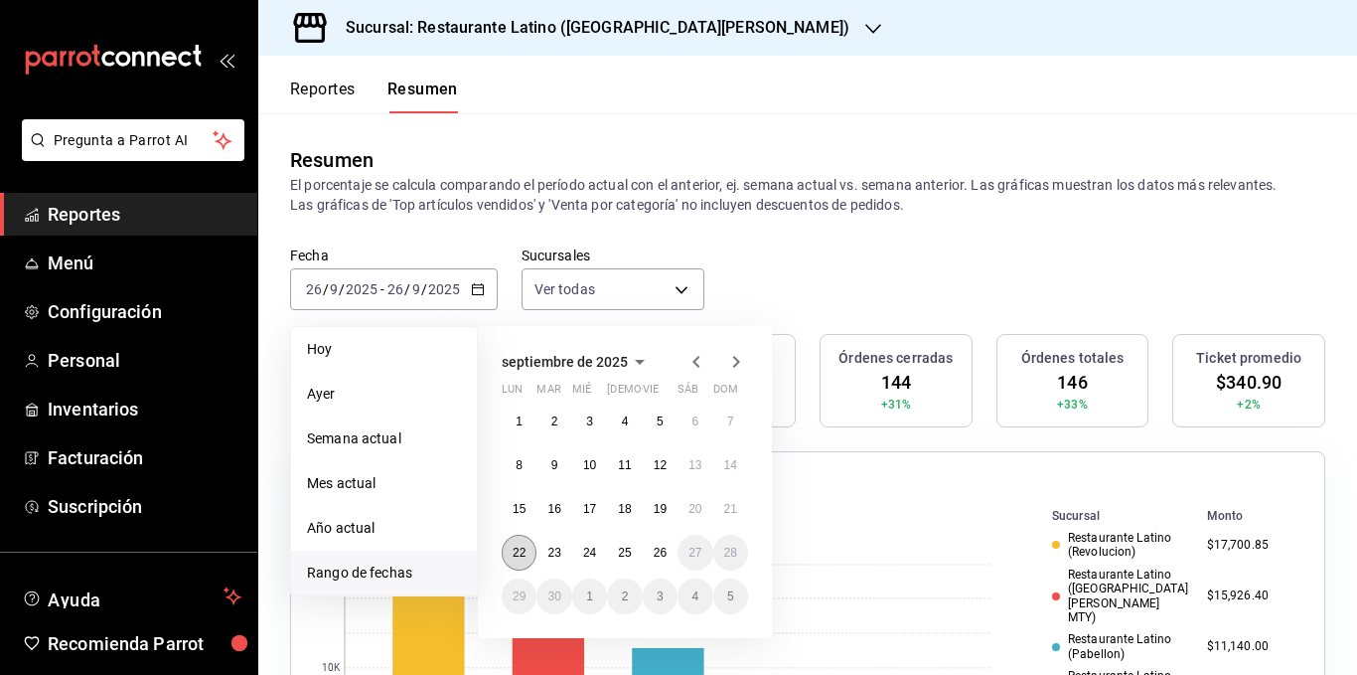
click at [518, 549] on abbr "22" at bounding box center [519, 552] width 13 height 14
click at [658, 543] on button "26" at bounding box center [660, 552] width 35 height 36
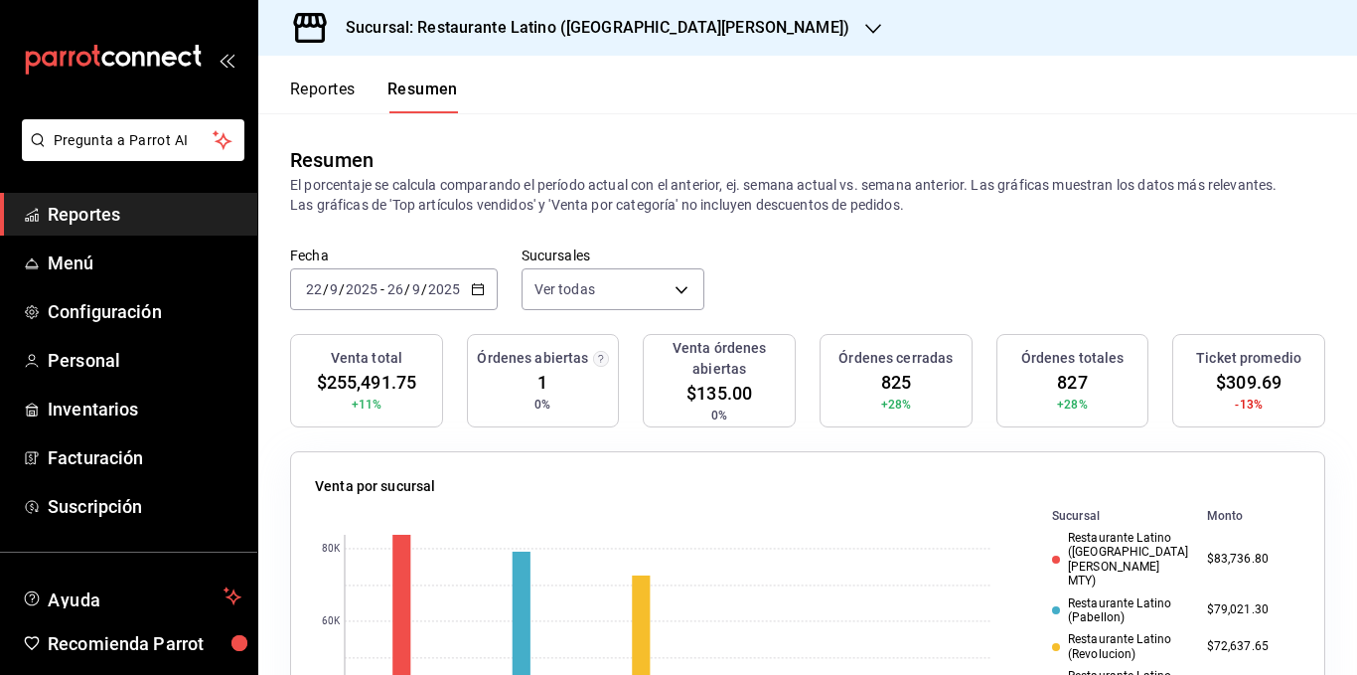
click at [803, 206] on p "El porcentaje se calcula comparando el período actual con el anterior, ej. sema…" at bounding box center [807, 195] width 1035 height 40
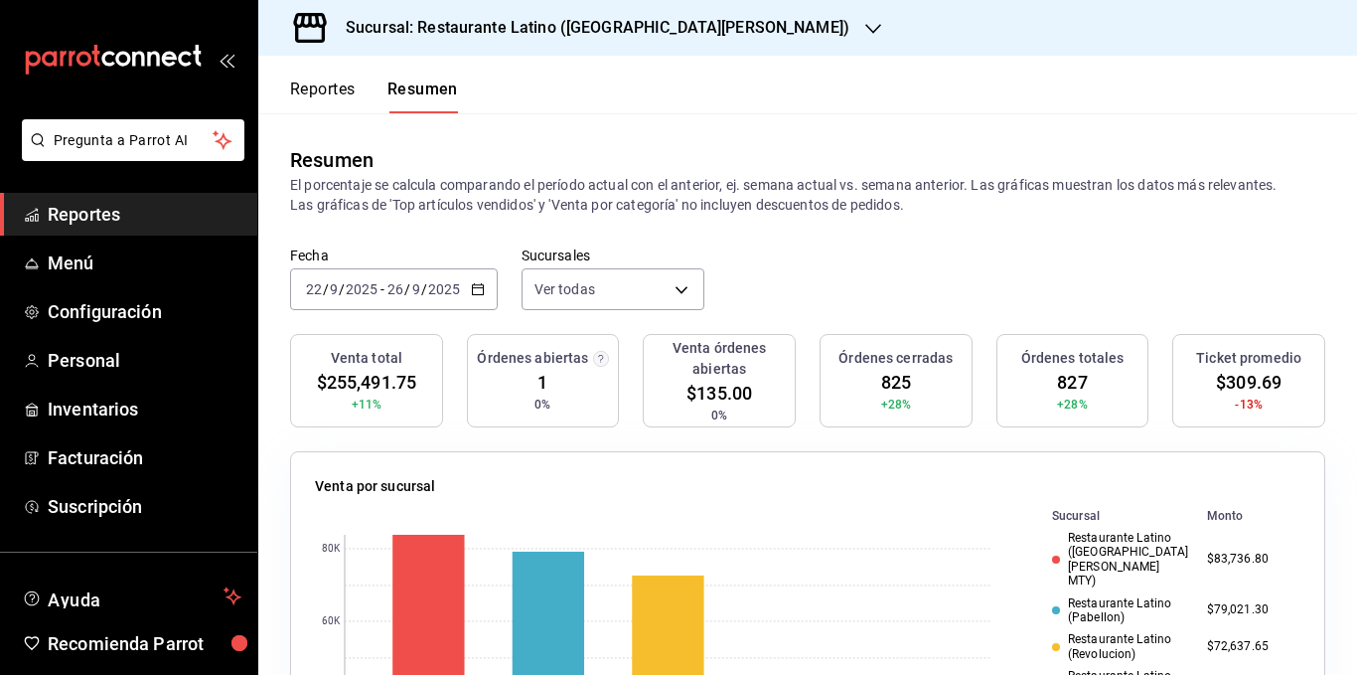
click at [803, 206] on p "El porcentaje se calcula comparando el período actual con el anterior, ej. sema…" at bounding box center [807, 195] width 1035 height 40
click at [573, 180] on p "El porcentaje se calcula comparando el período actual con el anterior, ej. sema…" at bounding box center [807, 195] width 1035 height 40
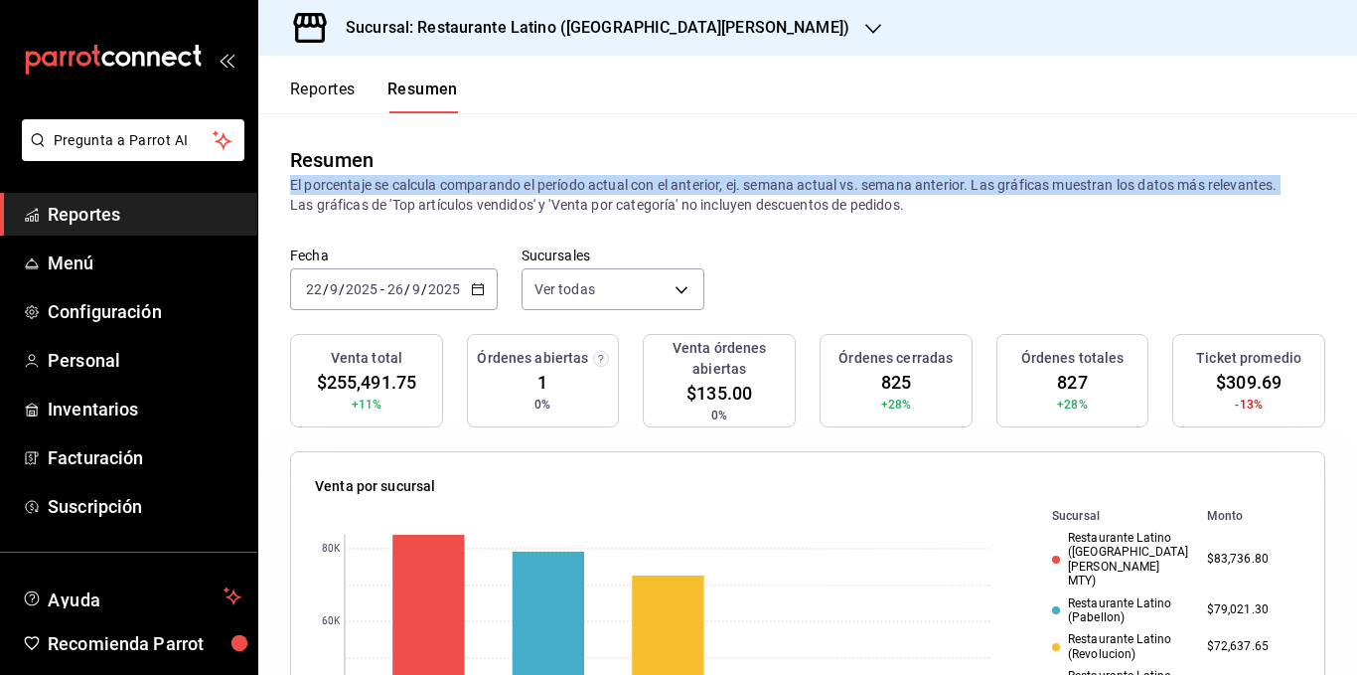
click at [573, 180] on p "El porcentaje se calcula comparando el período actual con el anterior, ej. sema…" at bounding box center [807, 195] width 1035 height 40
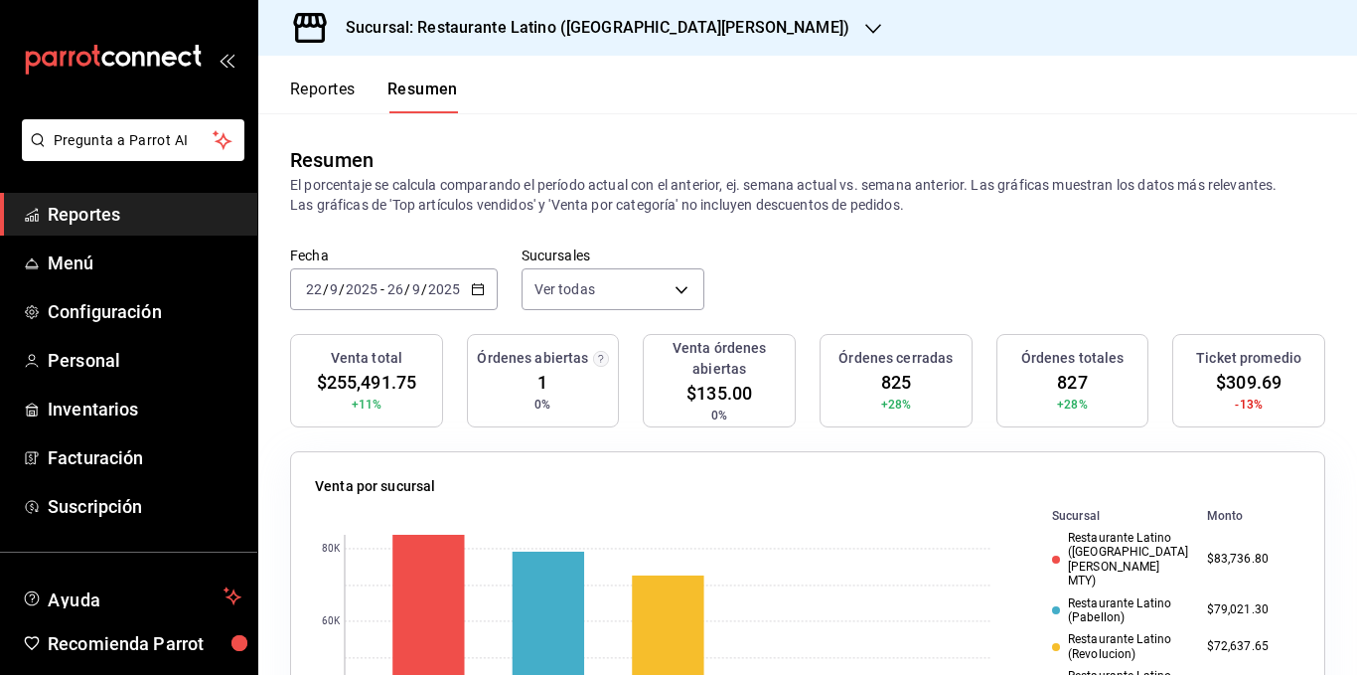
click at [496, 200] on p "El porcentaje se calcula comparando el período actual con el anterior, ej. sema…" at bounding box center [807, 195] width 1035 height 40
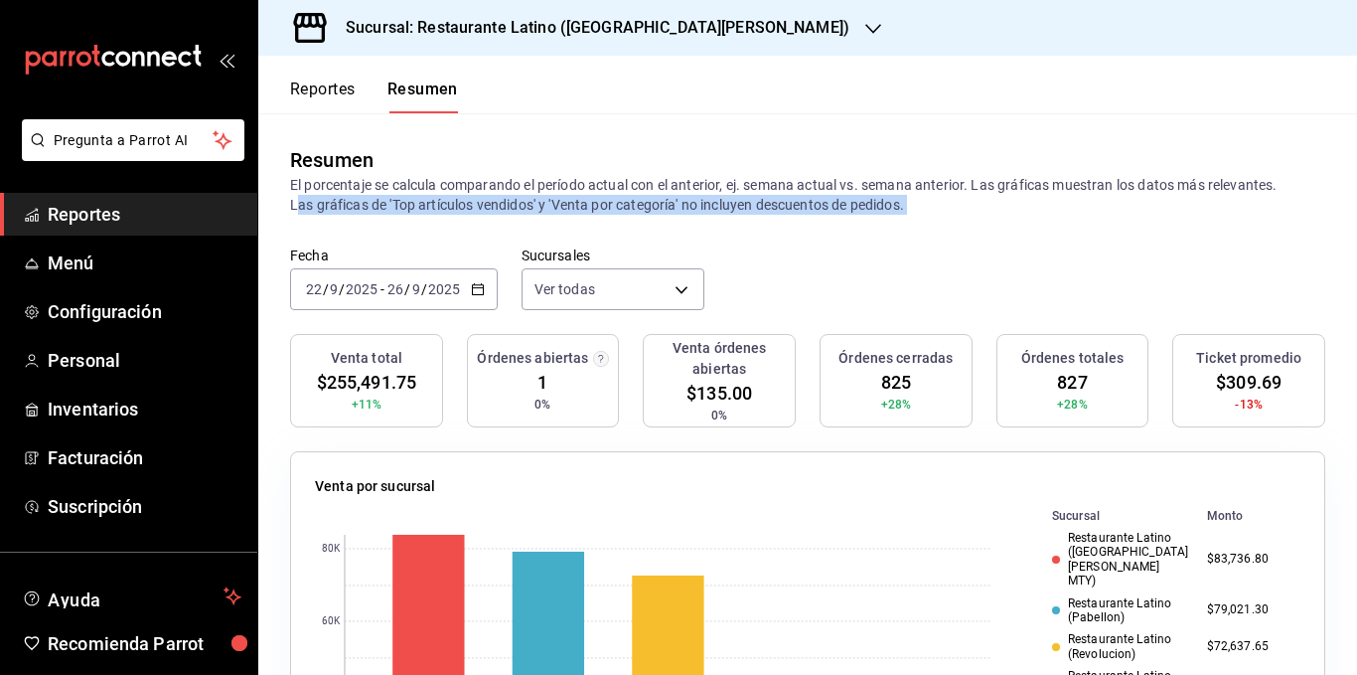
click at [496, 200] on p "El porcentaje se calcula comparando el período actual con el anterior, ej. sema…" at bounding box center [807, 195] width 1035 height 40
click at [638, 211] on p "El porcentaje se calcula comparando el período actual con el anterior, ej. sema…" at bounding box center [807, 195] width 1035 height 40
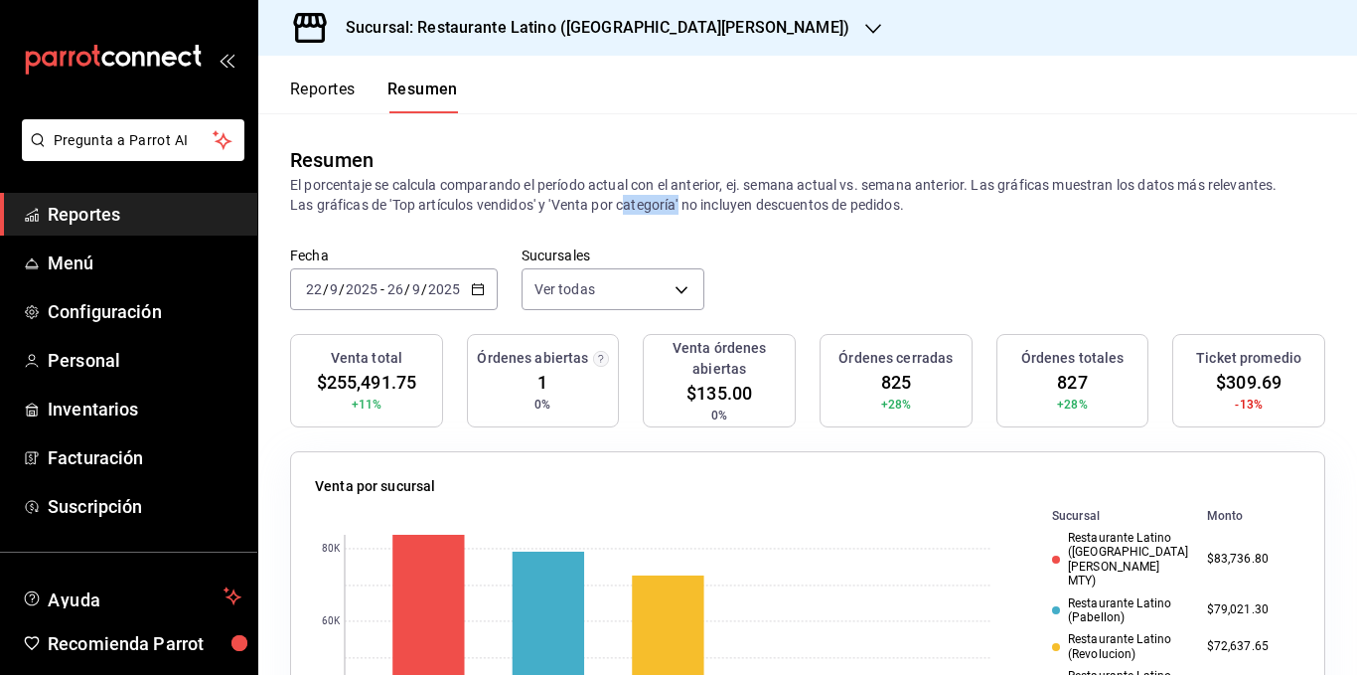
click at [638, 211] on p "El porcentaje se calcula comparando el período actual con el anterior, ej. sema…" at bounding box center [807, 195] width 1035 height 40
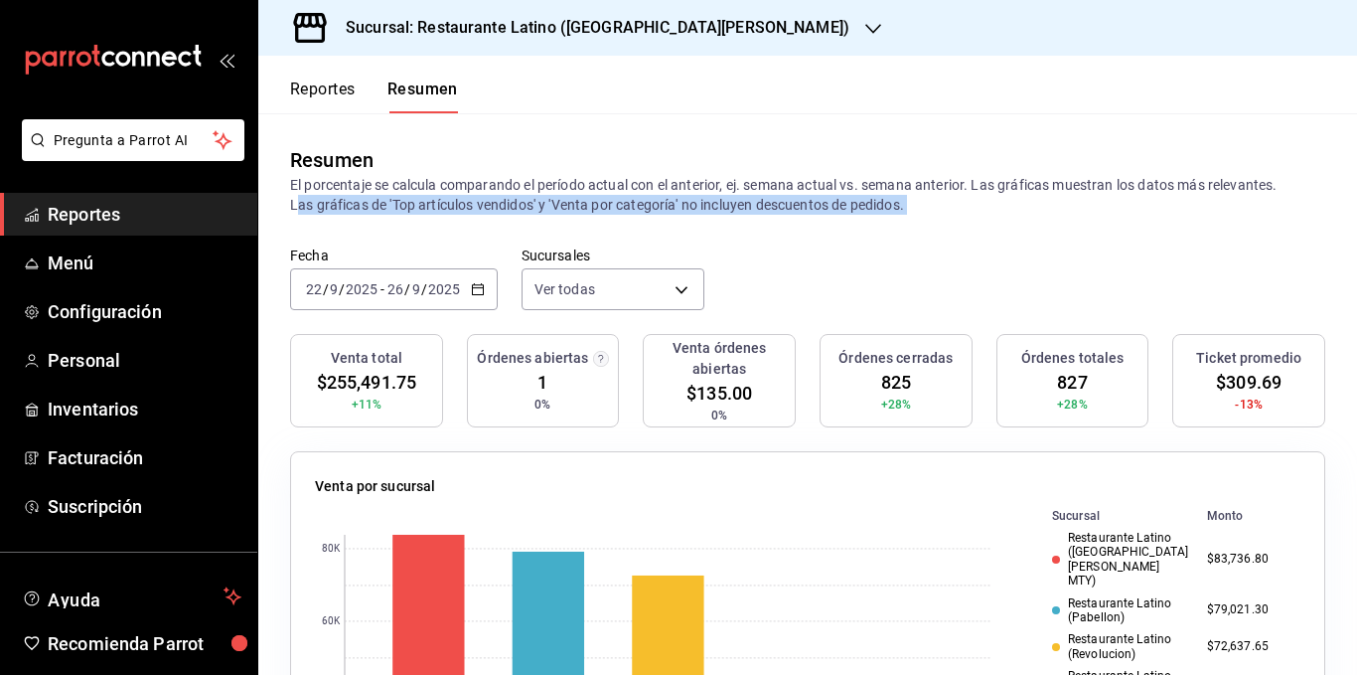
click at [638, 211] on p "El porcentaje se calcula comparando el período actual con el anterior, ej. sema…" at bounding box center [807, 195] width 1035 height 40
click at [589, 208] on p "El porcentaje se calcula comparando el período actual con el anterior, ej. sema…" at bounding box center [807, 195] width 1035 height 40
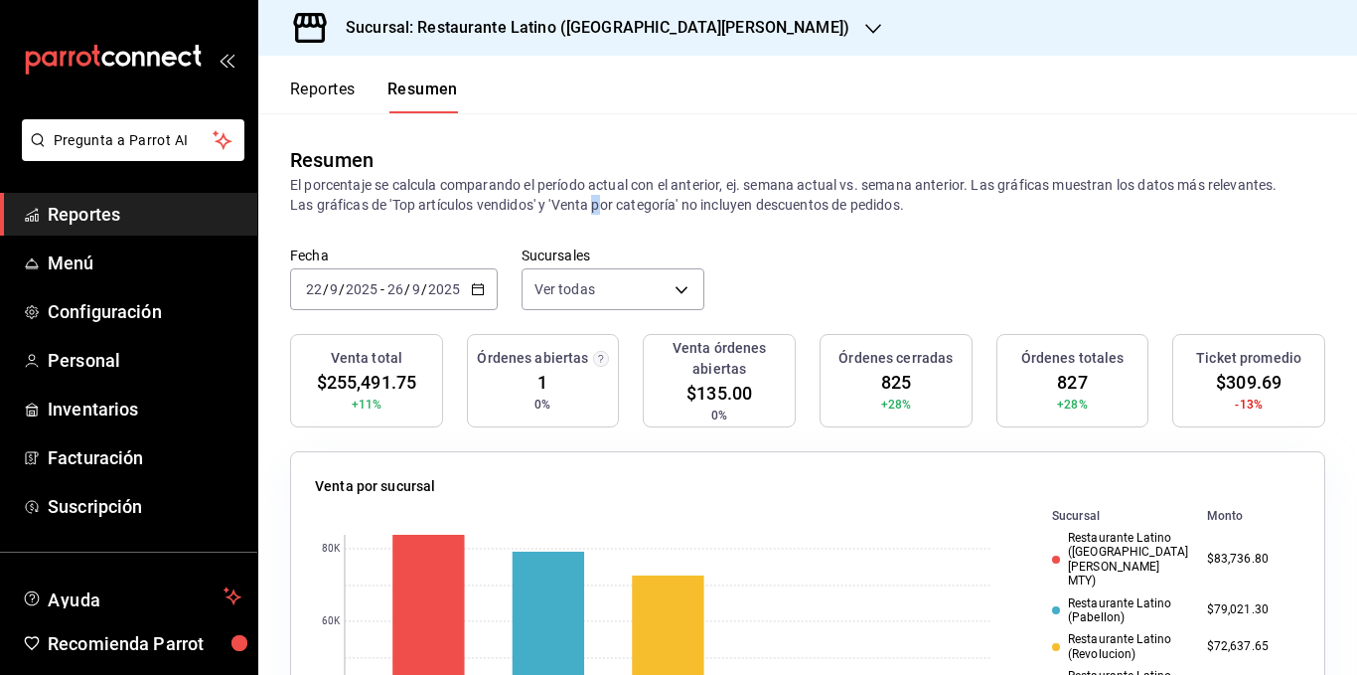
click at [589, 208] on p "El porcentaje se calcula comparando el período actual con el anterior, ej. sema…" at bounding box center [807, 195] width 1035 height 40
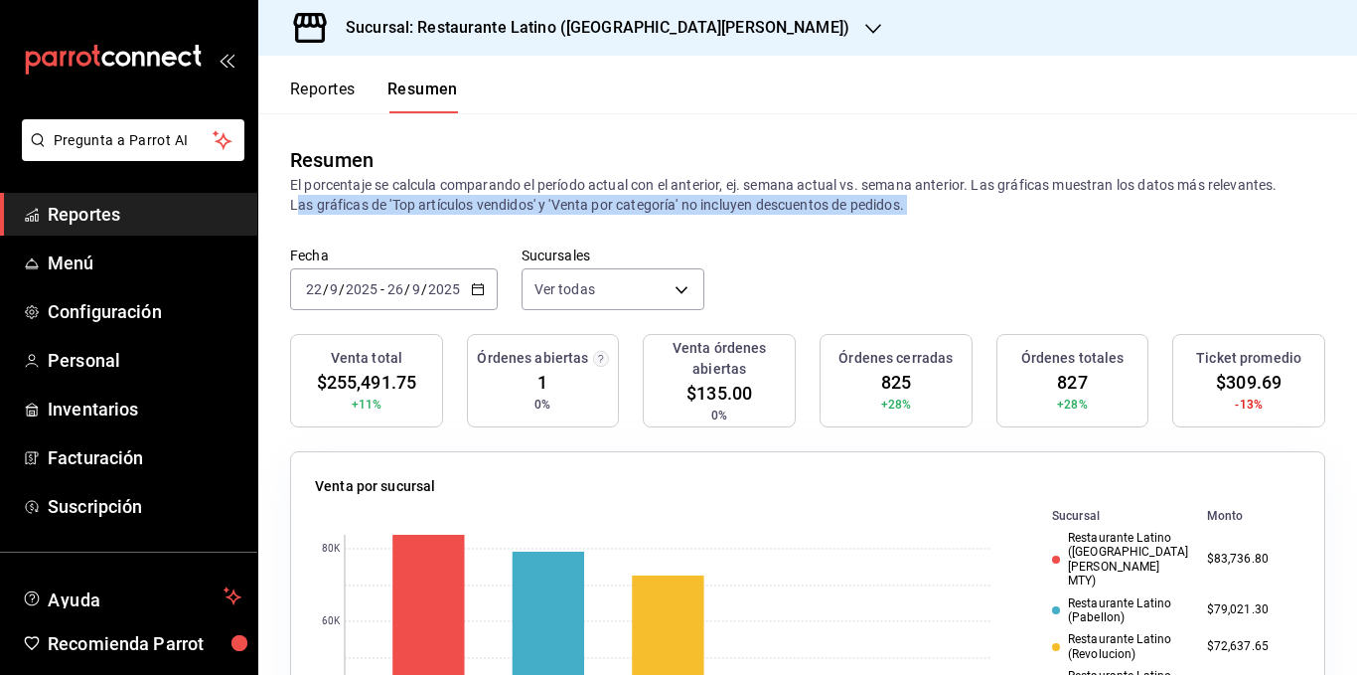
click at [589, 208] on p "El porcentaje se calcula comparando el período actual con el anterior, ej. sema…" at bounding box center [807, 195] width 1035 height 40
click at [584, 207] on p "El porcentaje se calcula comparando el período actual con el anterior, ej. sema…" at bounding box center [807, 195] width 1035 height 40
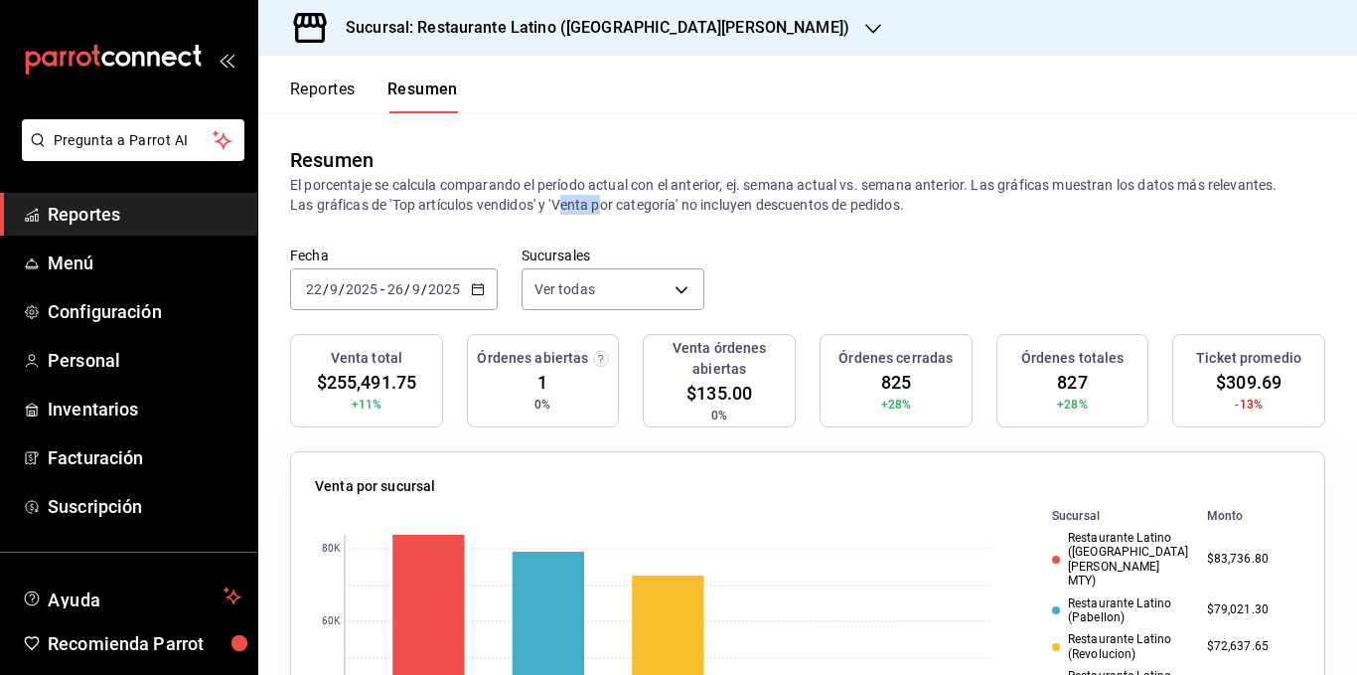
click at [584, 207] on p "El porcentaje se calcula comparando el período actual con el anterior, ej. sema…" at bounding box center [807, 195] width 1035 height 40
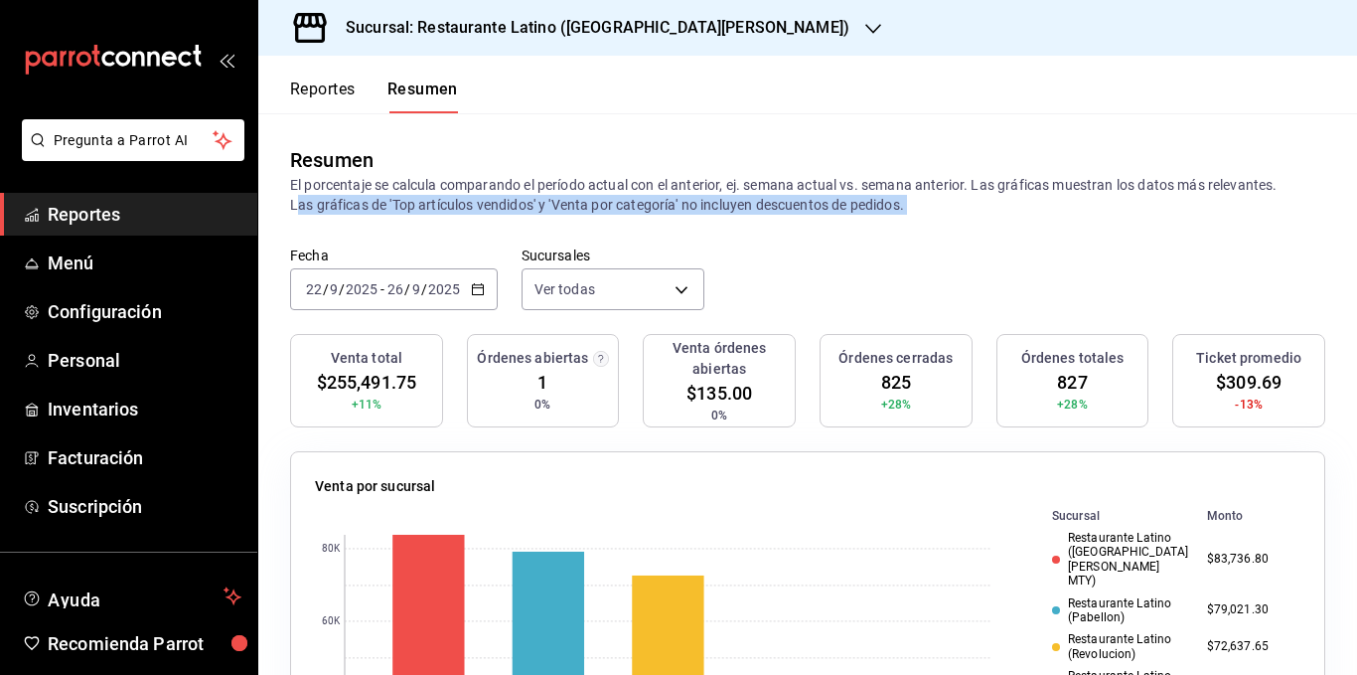
click at [584, 207] on p "El porcentaje se calcula comparando el período actual con el anterior, ej. sema…" at bounding box center [807, 195] width 1035 height 40
click at [600, 207] on p "El porcentaje se calcula comparando el período actual con el anterior, ej. sema…" at bounding box center [807, 195] width 1035 height 40
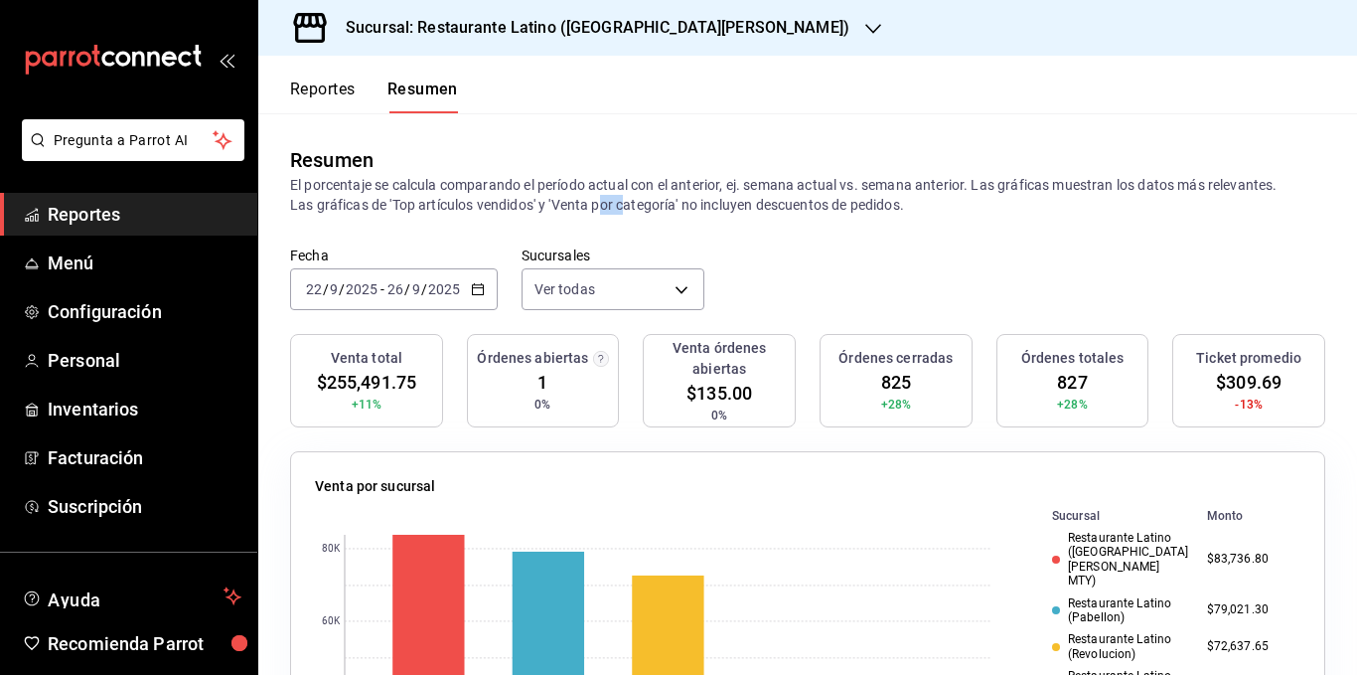
click at [600, 207] on p "El porcentaje se calcula comparando el período actual con el anterior, ej. sema…" at bounding box center [807, 195] width 1035 height 40
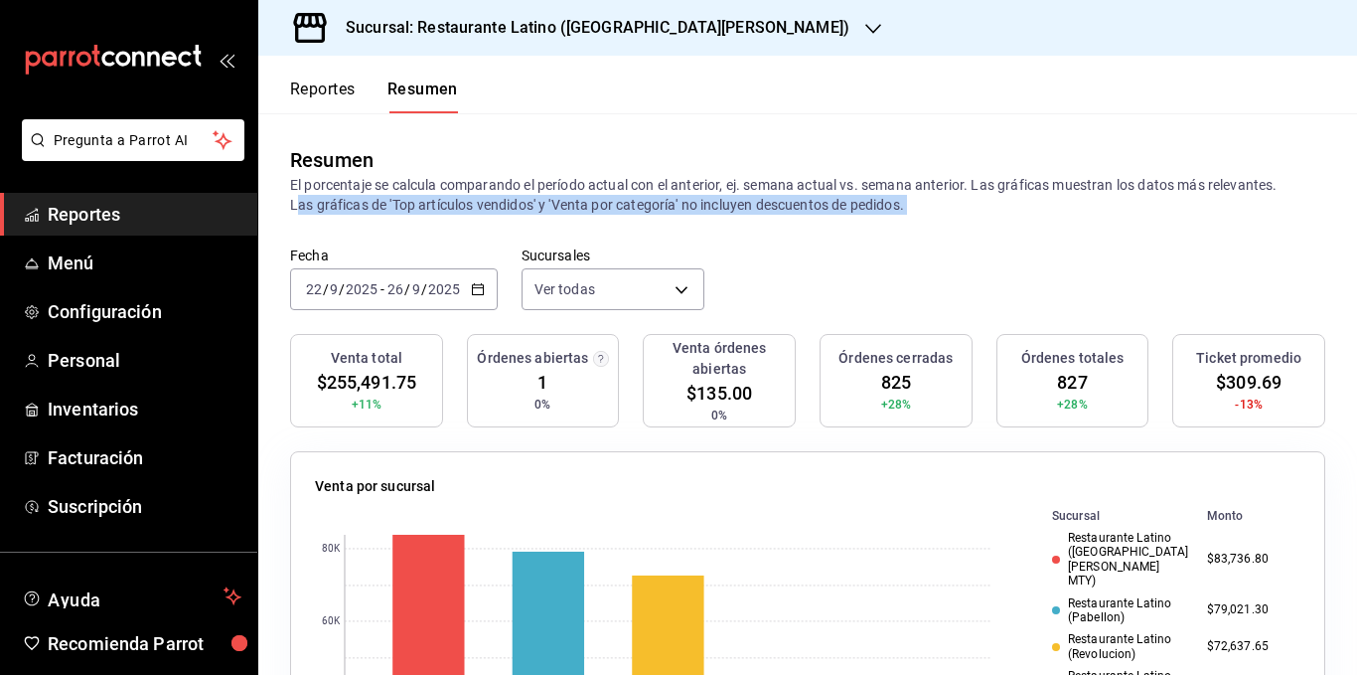
click at [600, 207] on p "El porcentaje se calcula comparando el período actual con el anterior, ej. sema…" at bounding box center [807, 195] width 1035 height 40
click at [683, 207] on p "El porcentaje se calcula comparando el período actual con el anterior, ej. sema…" at bounding box center [807, 195] width 1035 height 40
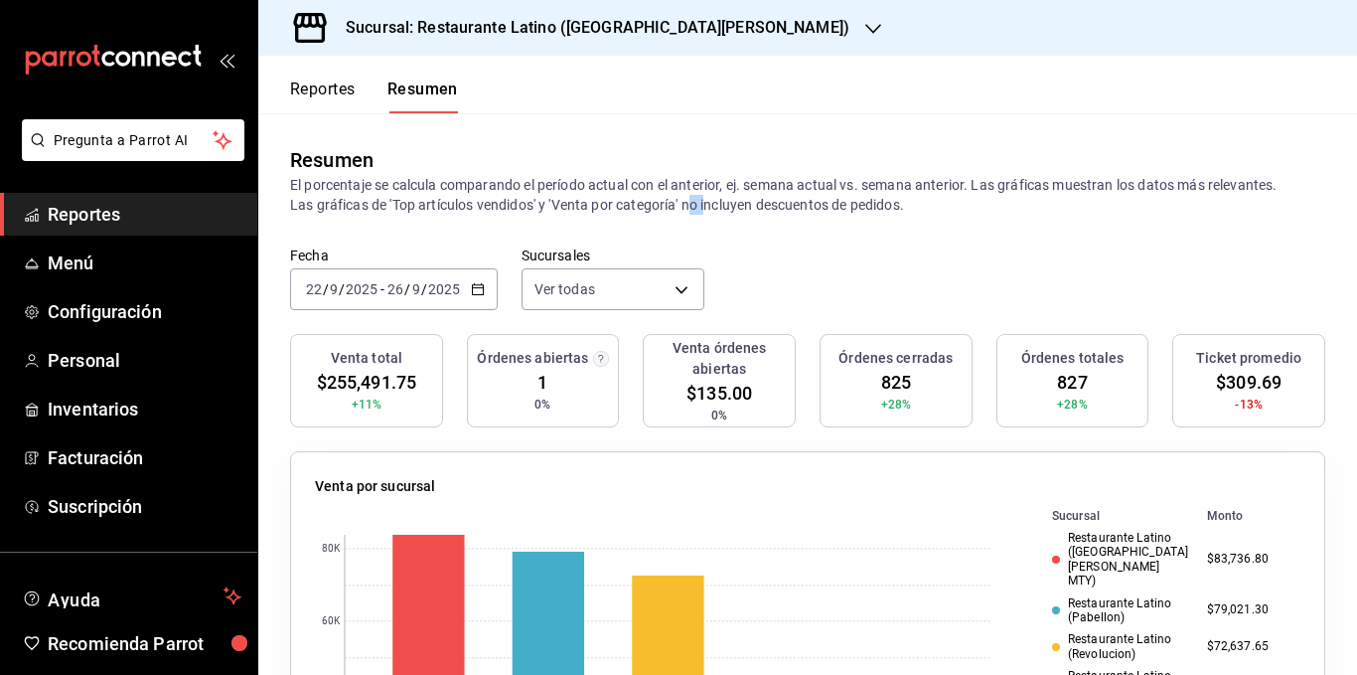
click at [683, 207] on p "El porcentaje se calcula comparando el período actual con el anterior, ej. sema…" at bounding box center [807, 195] width 1035 height 40
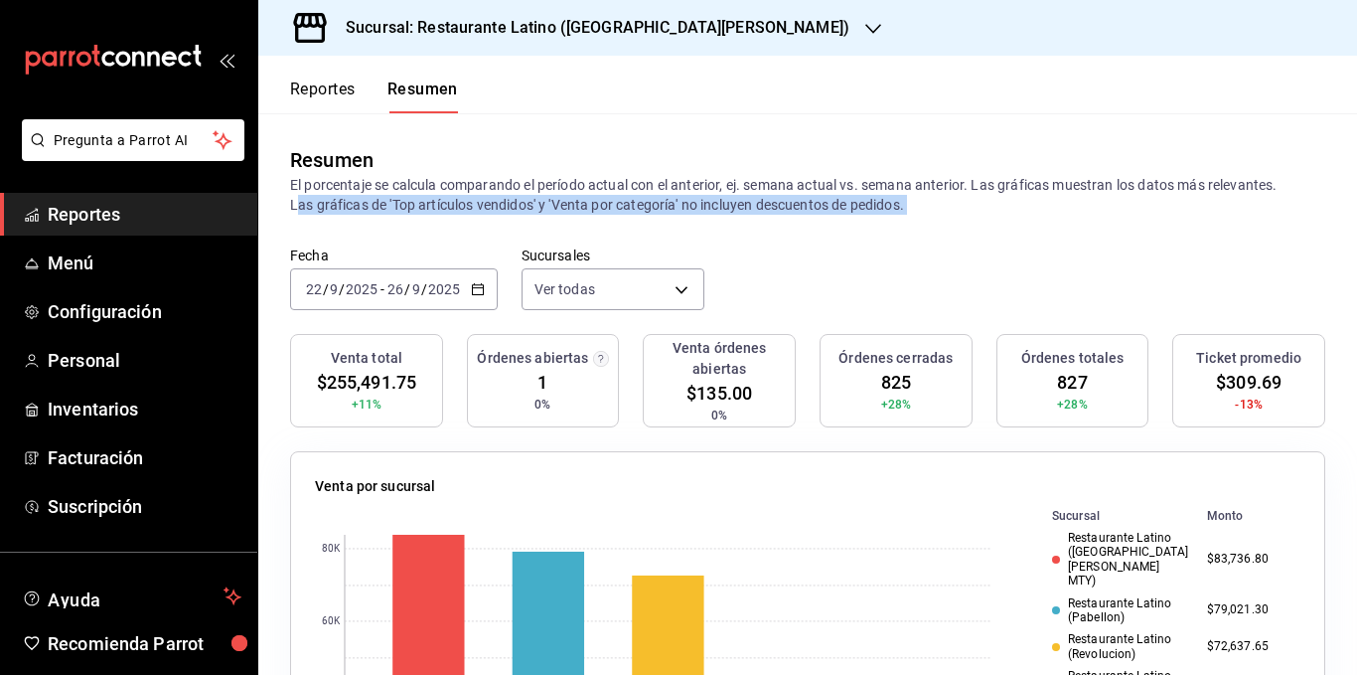
click at [683, 207] on p "El porcentaje se calcula comparando el período actual con el anterior, ej. sema…" at bounding box center [807, 195] width 1035 height 40
click at [731, 207] on p "El porcentaje se calcula comparando el período actual con el anterior, ej. sema…" at bounding box center [807, 195] width 1035 height 40
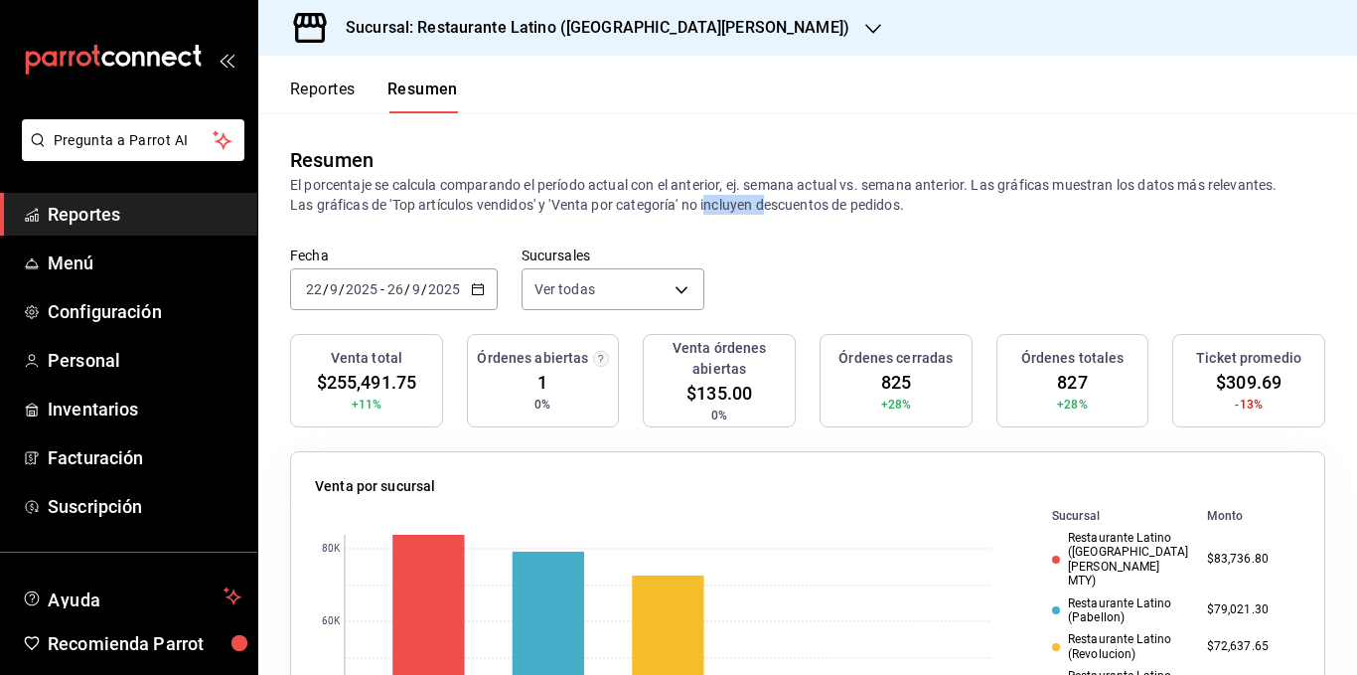
click at [731, 207] on p "El porcentaje se calcula comparando el período actual con el anterior, ej. sema…" at bounding box center [807, 195] width 1035 height 40
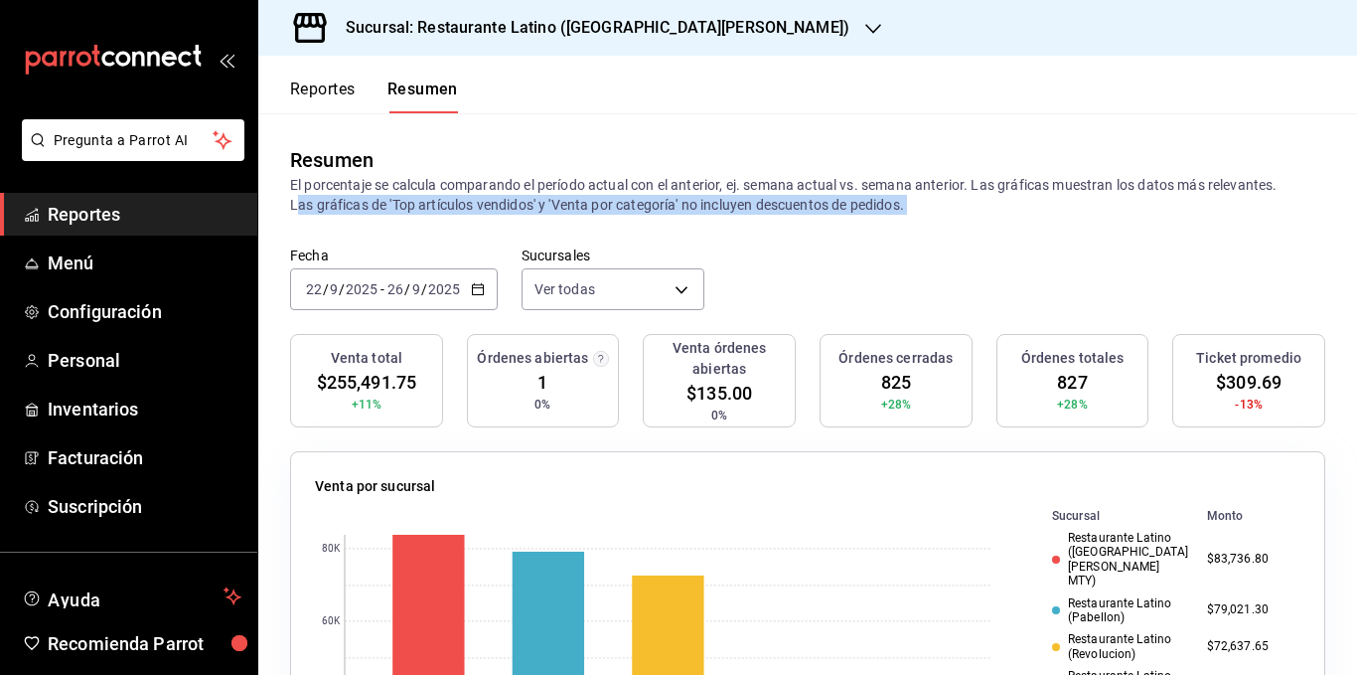
click at [731, 207] on p "El porcentaje se calcula comparando el período actual con el anterior, ej. sema…" at bounding box center [807, 195] width 1035 height 40
click at [801, 206] on p "El porcentaje se calcula comparando el período actual con el anterior, ej. sema…" at bounding box center [807, 195] width 1035 height 40
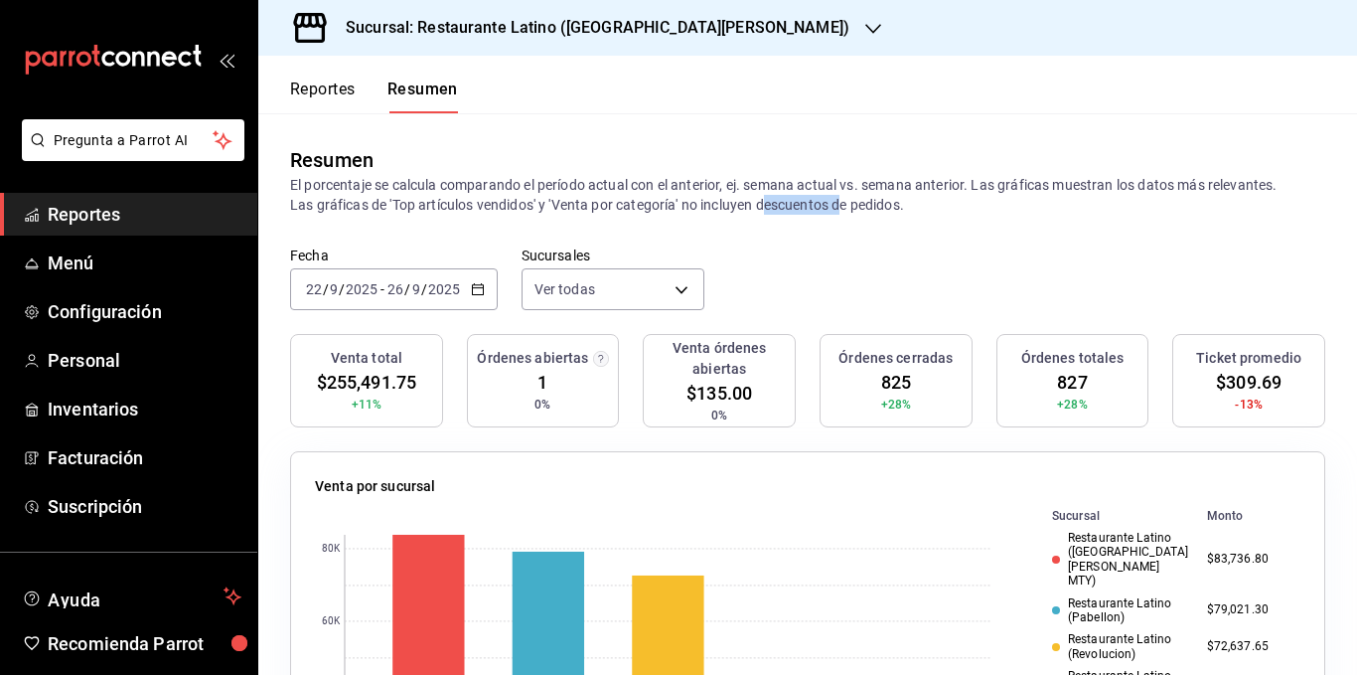
click at [801, 206] on p "El porcentaje se calcula comparando el período actual con el anterior, ej. sema…" at bounding box center [807, 195] width 1035 height 40
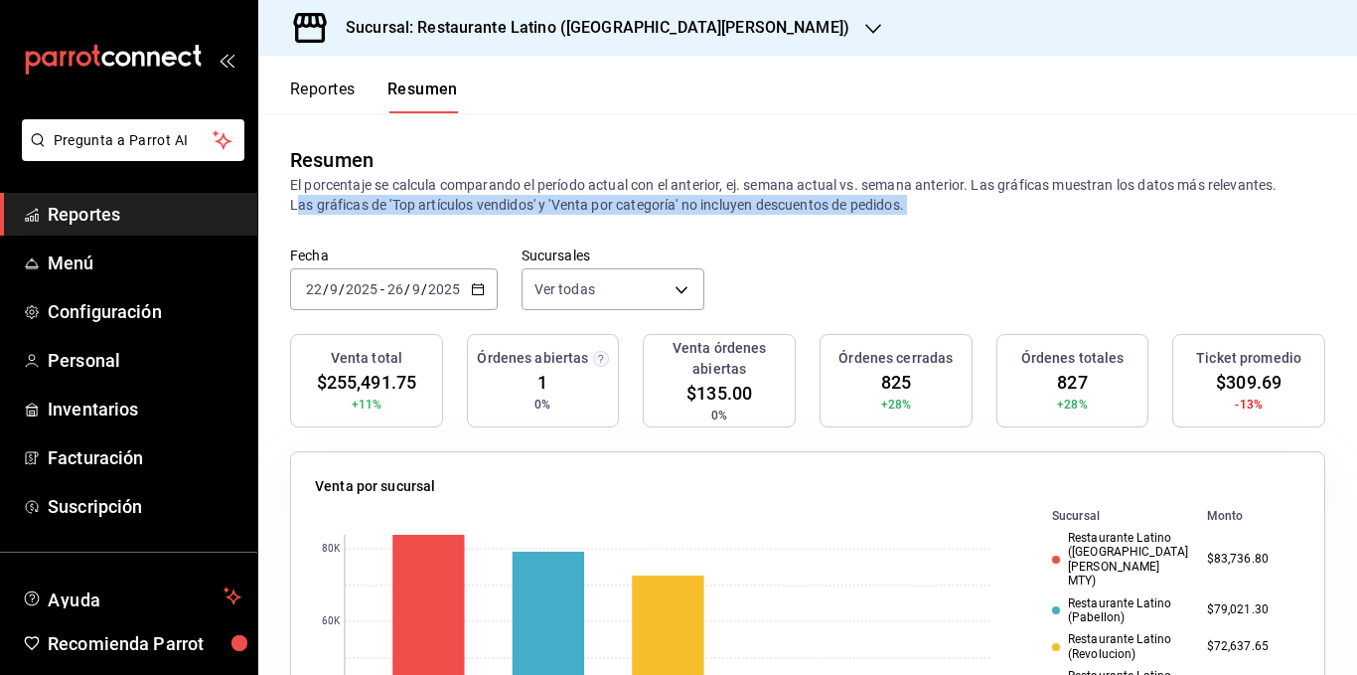
click at [801, 206] on p "El porcentaje se calcula comparando el período actual con el anterior, ej. sema…" at bounding box center [807, 195] width 1035 height 40
click at [790, 201] on p "El porcentaje se calcula comparando el período actual con el anterior, ej. sema…" at bounding box center [807, 195] width 1035 height 40
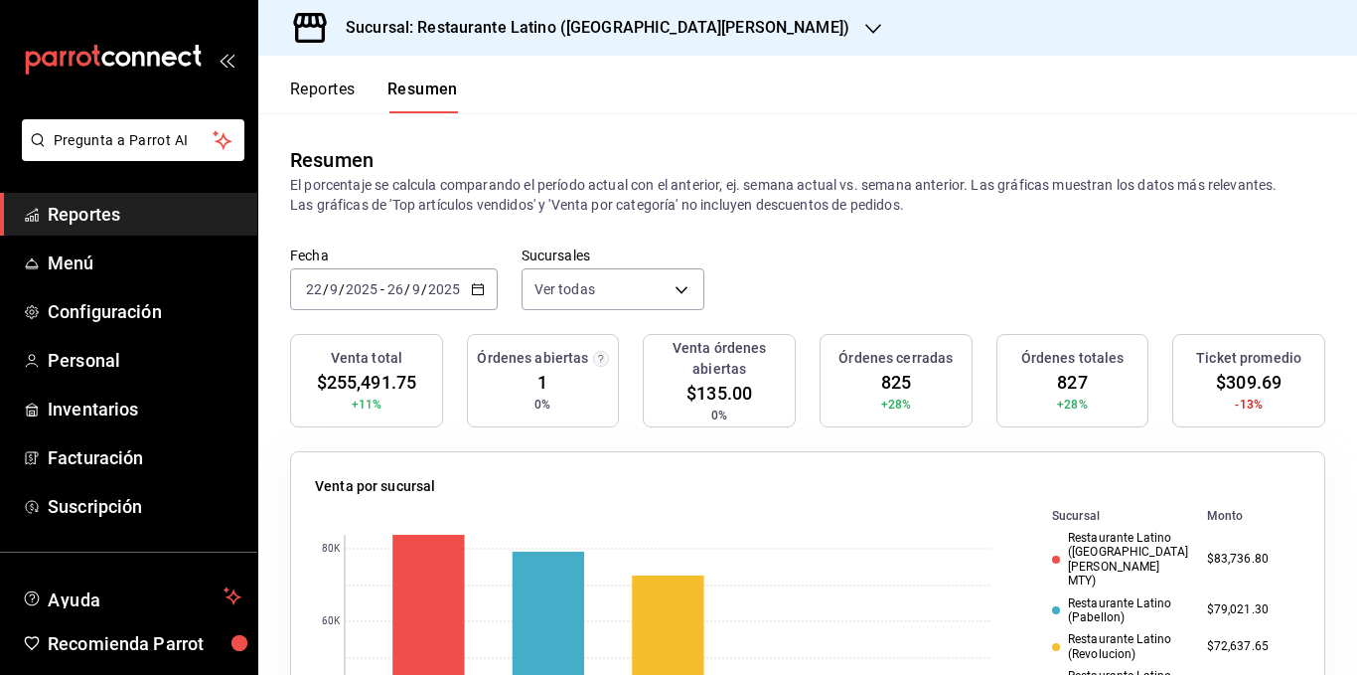
click at [786, 181] on p "El porcentaje se calcula comparando el período actual con el anterior, ej. sema…" at bounding box center [807, 195] width 1035 height 40
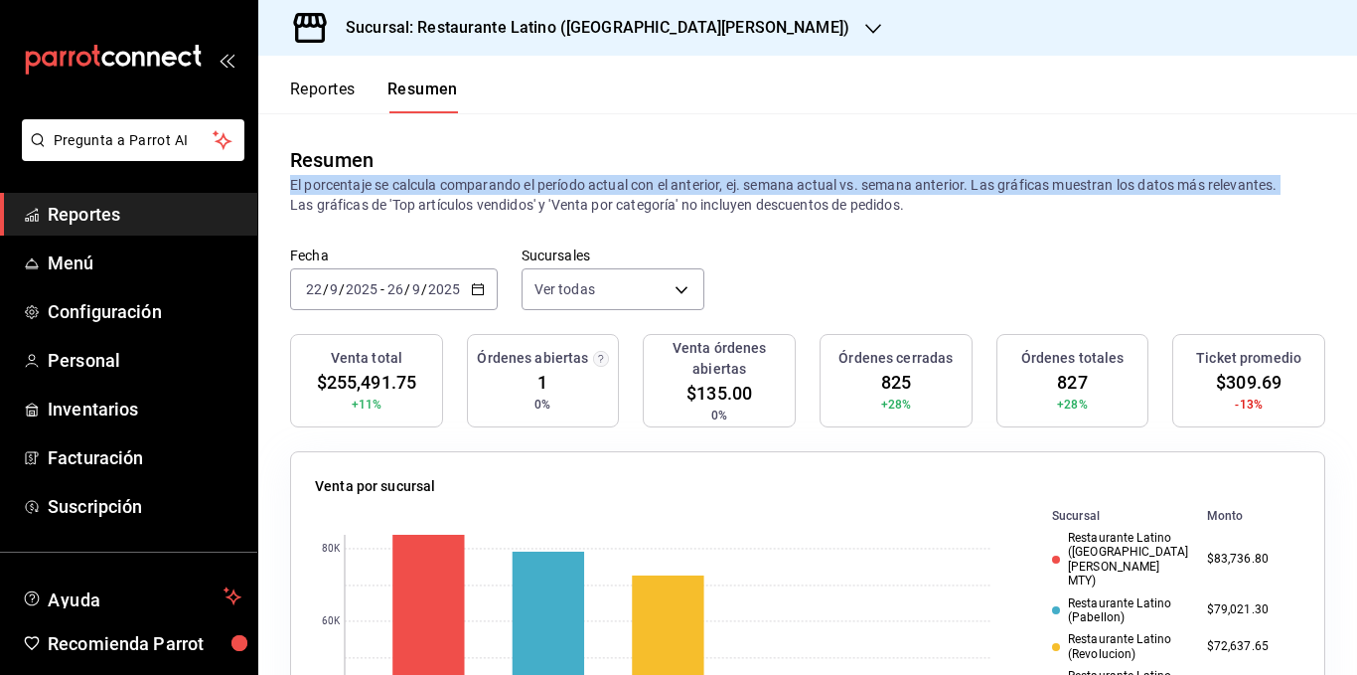
click at [786, 181] on p "El porcentaje se calcula comparando el período actual con el anterior, ej. sema…" at bounding box center [807, 195] width 1035 height 40
click at [779, 180] on p "El porcentaje se calcula comparando el período actual con el anterior, ej. sema…" at bounding box center [807, 195] width 1035 height 40
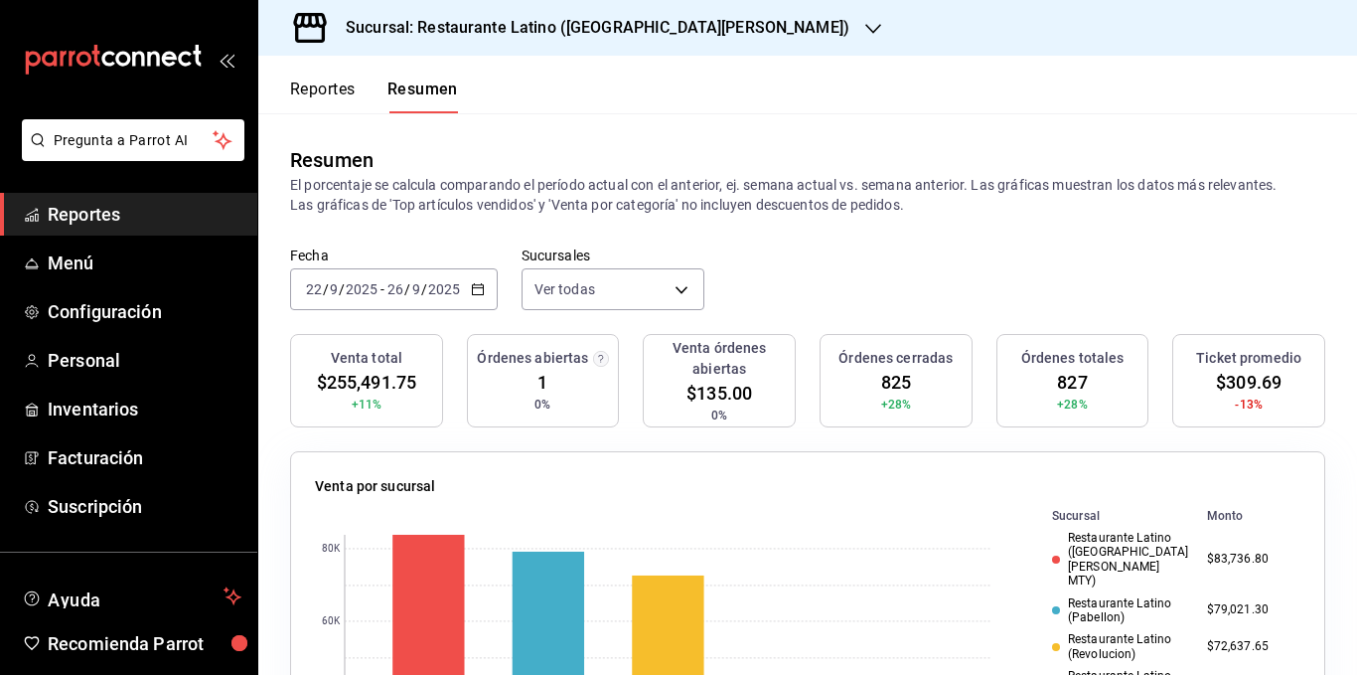
click at [918, 242] on div "Resumen El porcentaje se calcula comparando el período actual con el anterior, …" at bounding box center [807, 179] width 1099 height 133
click at [474, 289] on icon "button" at bounding box center [478, 289] width 14 height 14
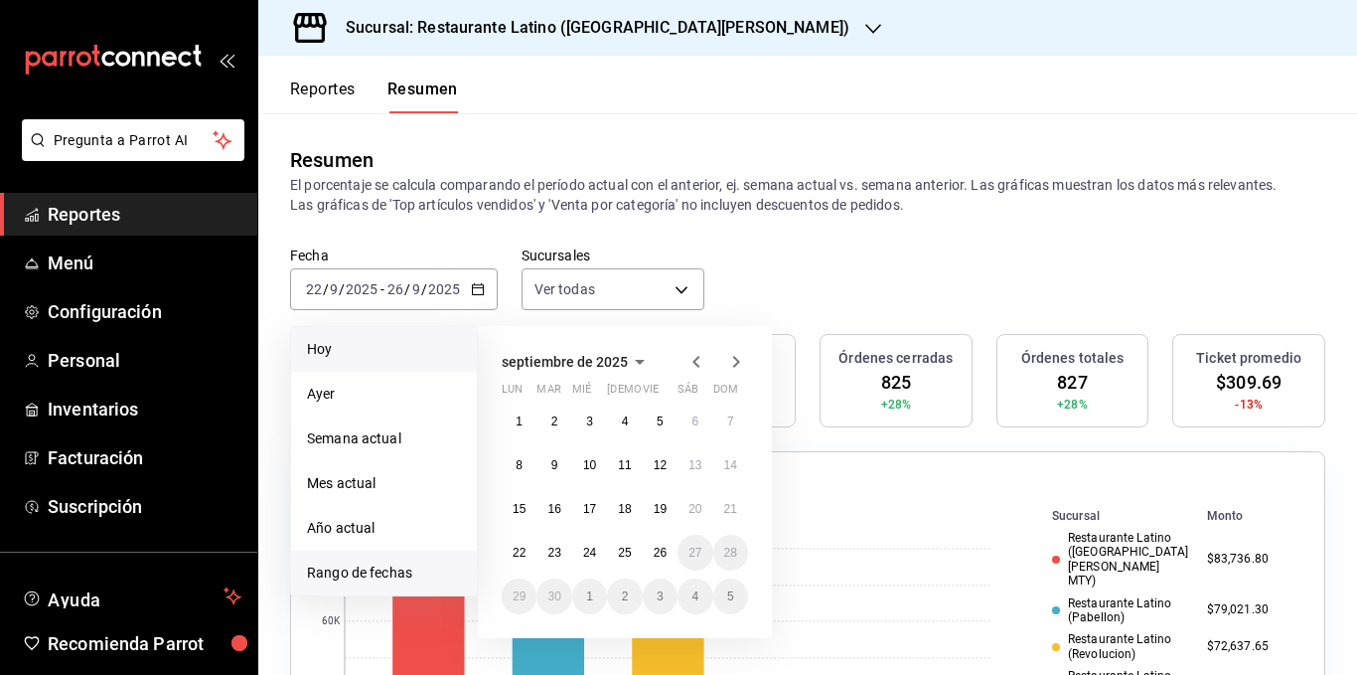
click at [398, 358] on span "Hoy" at bounding box center [384, 349] width 154 height 21
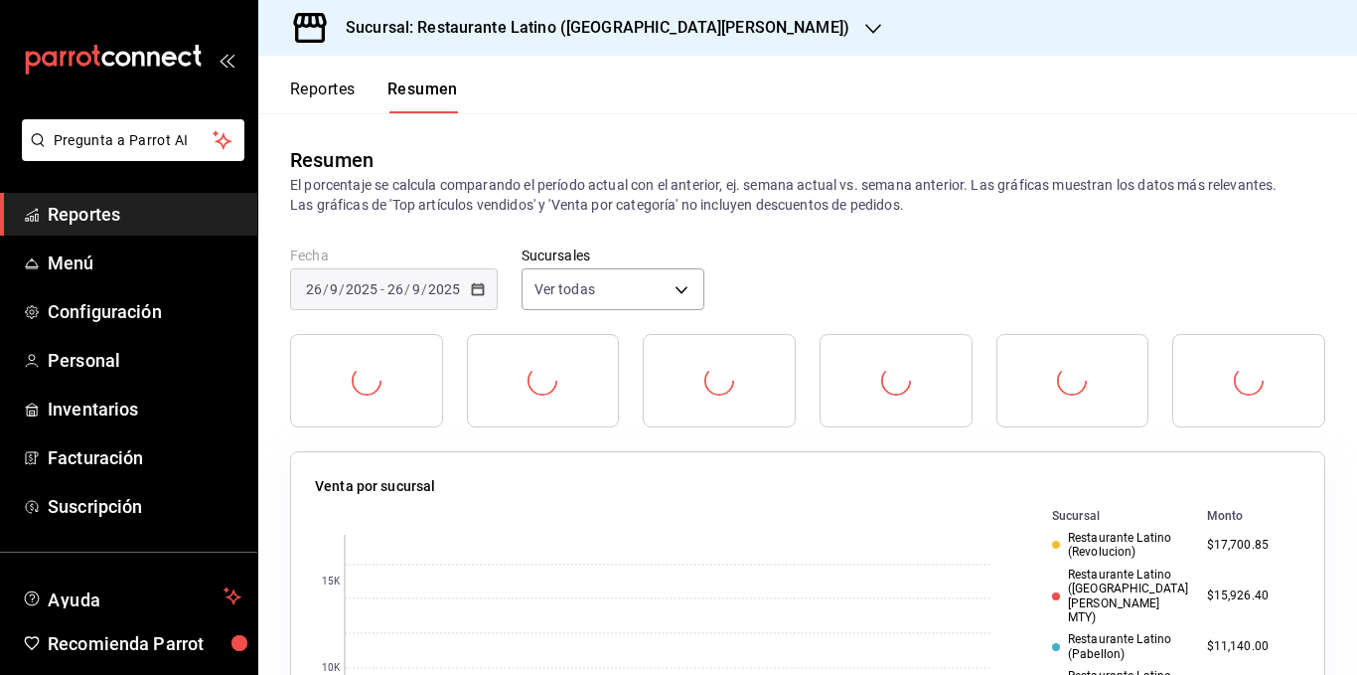
click at [766, 201] on p "El porcentaje se calcula comparando el período actual con el anterior, ej. sema…" at bounding box center [807, 195] width 1035 height 40
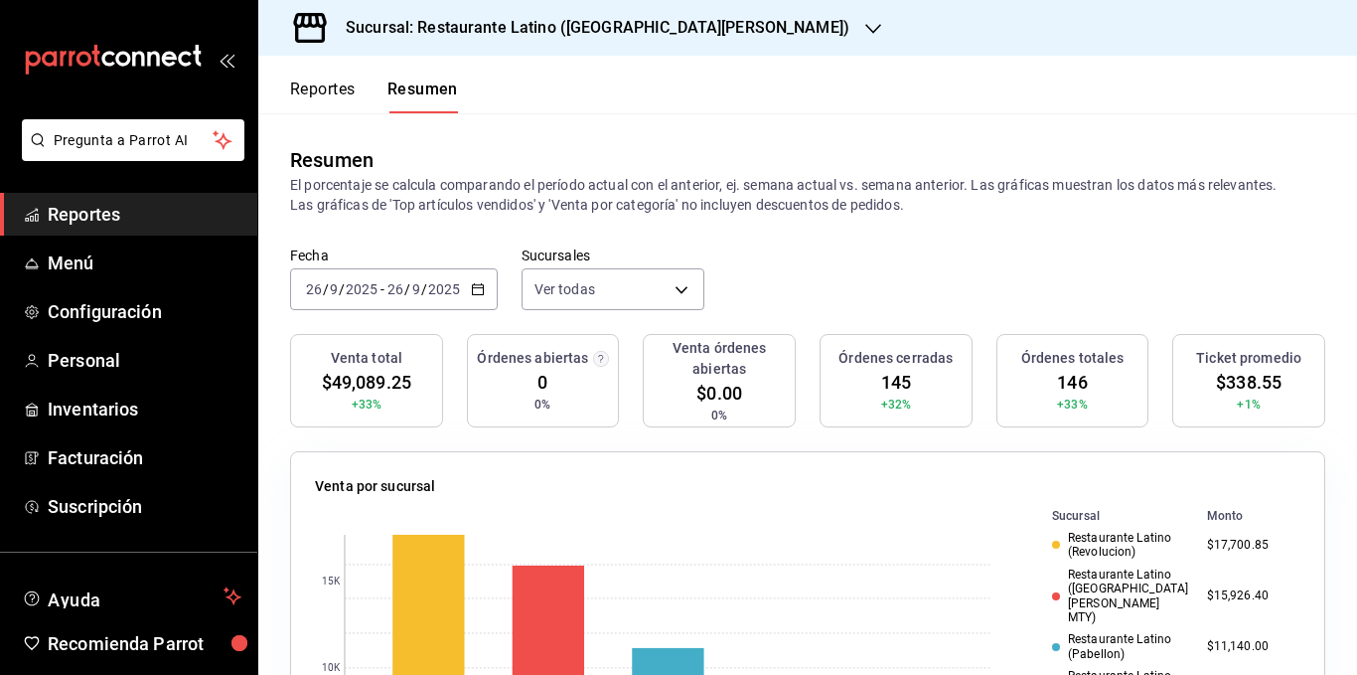
click at [885, 232] on div "Resumen El porcentaje se calcula comparando el período actual con el anterior, …" at bounding box center [807, 179] width 1099 height 133
click at [487, 284] on div "[DATE] [DATE] - [DATE] [DATE]" at bounding box center [394, 289] width 208 height 42
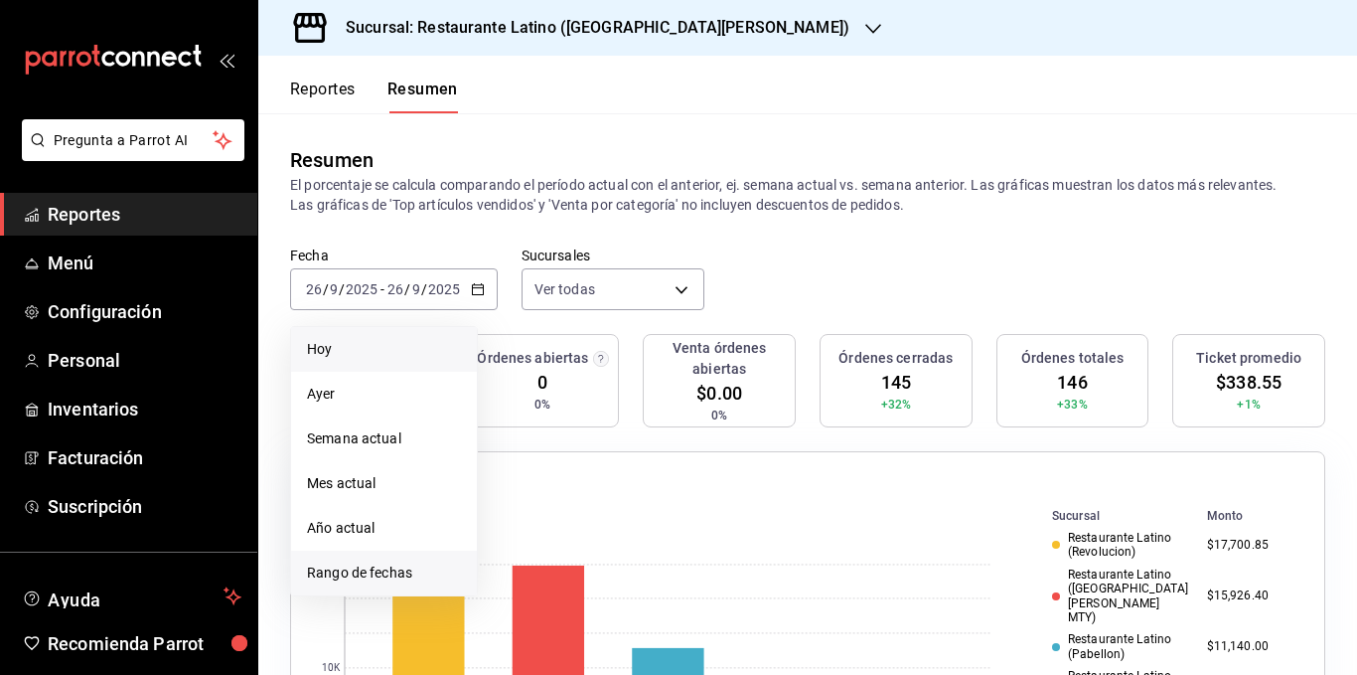
click at [360, 569] on span "Rango de fechas" at bounding box center [384, 572] width 154 height 21
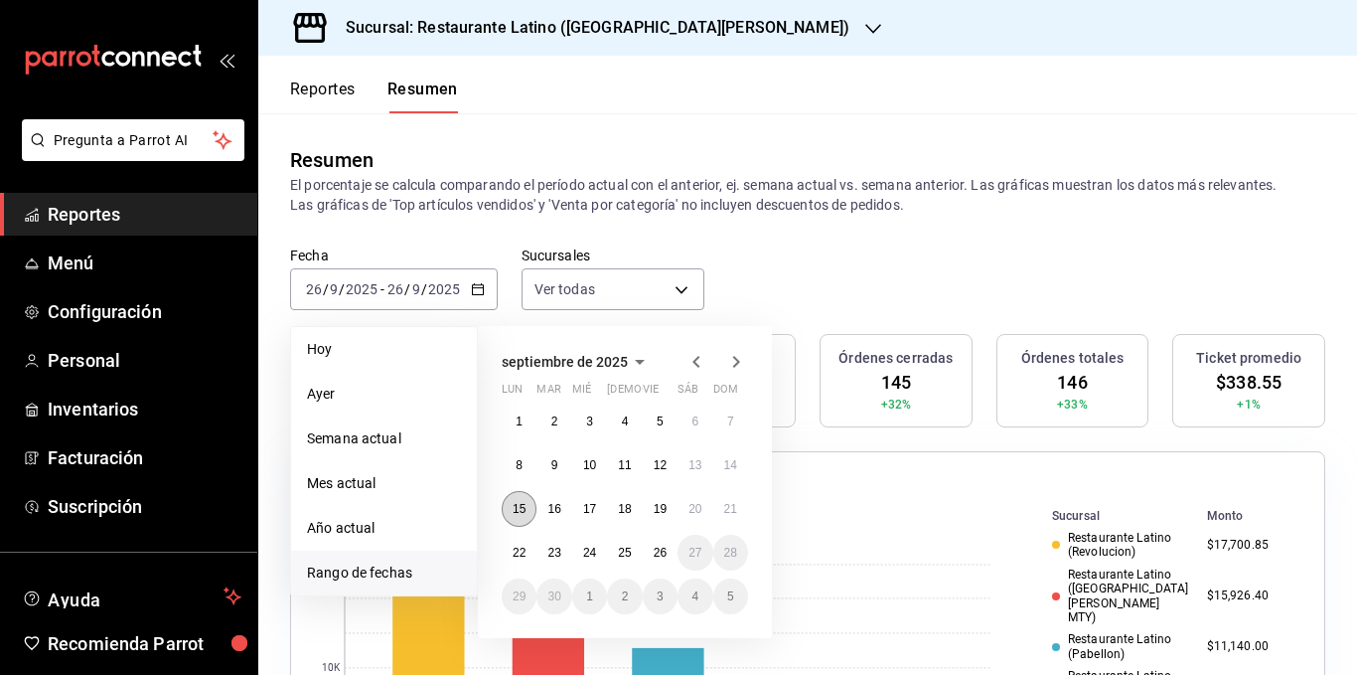
click at [523, 512] on abbr "15" at bounding box center [519, 509] width 13 height 14
click at [736, 502] on abbr "21" at bounding box center [730, 509] width 13 height 14
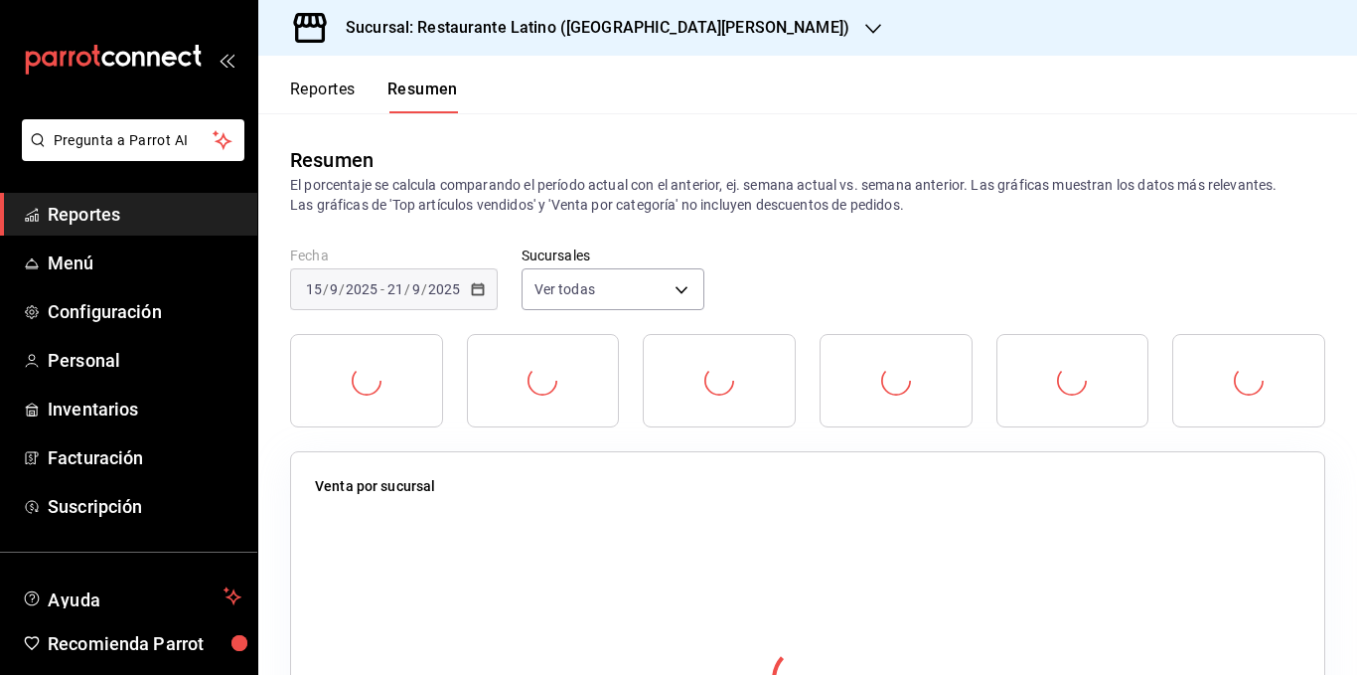
click at [792, 207] on p "El porcentaje se calcula comparando el período actual con el anterior, ej. sema…" at bounding box center [807, 195] width 1035 height 40
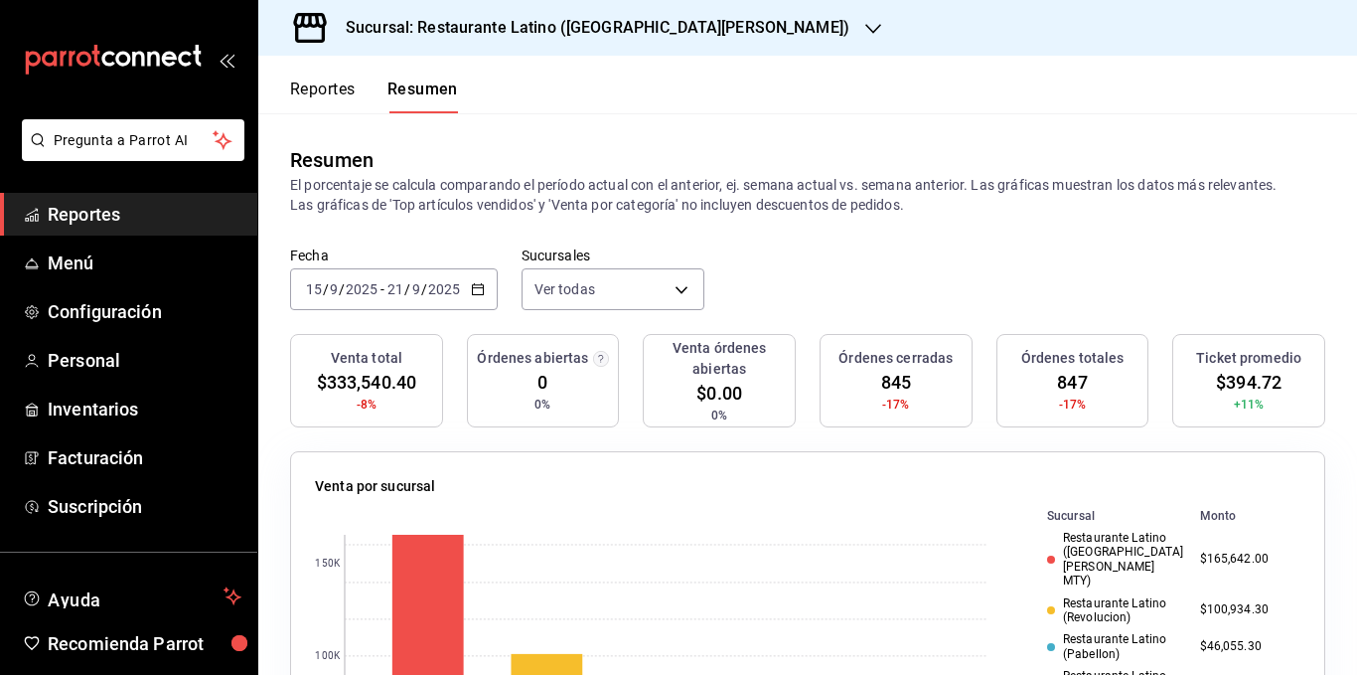
click at [588, 203] on p "El porcentaje se calcula comparando el período actual con el anterior, ej. sema…" at bounding box center [807, 195] width 1035 height 40
click at [561, 199] on p "El porcentaje se calcula comparando el período actual con el anterior, ej. sema…" at bounding box center [807, 195] width 1035 height 40
click at [494, 199] on p "El porcentaje se calcula comparando el período actual con el anterior, ej. sema…" at bounding box center [807, 195] width 1035 height 40
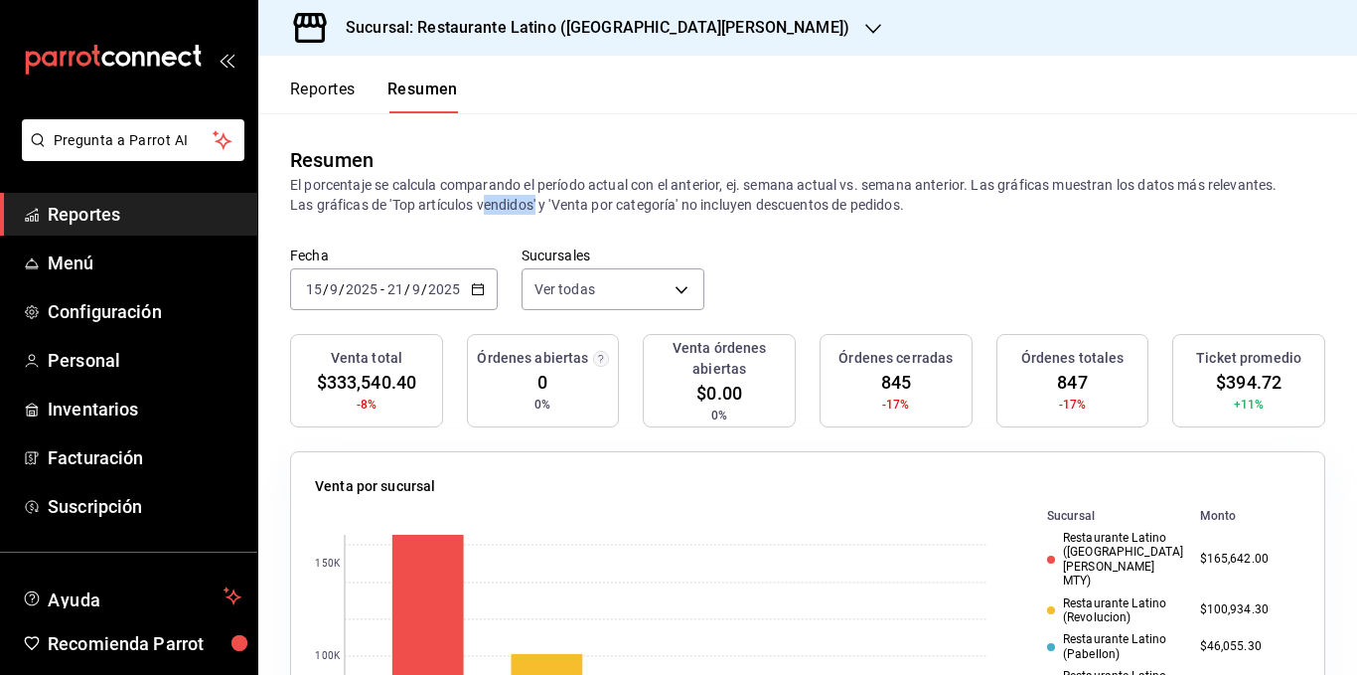
click at [494, 199] on p "El porcentaje se calcula comparando el período actual con el anterior, ej. sema…" at bounding box center [807, 195] width 1035 height 40
click at [868, 205] on p "El porcentaje se calcula comparando el período actual con el anterior, ej. sema…" at bounding box center [807, 195] width 1035 height 40
click at [800, 205] on p "El porcentaje se calcula comparando el período actual con el anterior, ej. sema…" at bounding box center [807, 195] width 1035 height 40
click at [733, 205] on p "El porcentaje se calcula comparando el período actual con el anterior, ej. sema…" at bounding box center [807, 195] width 1035 height 40
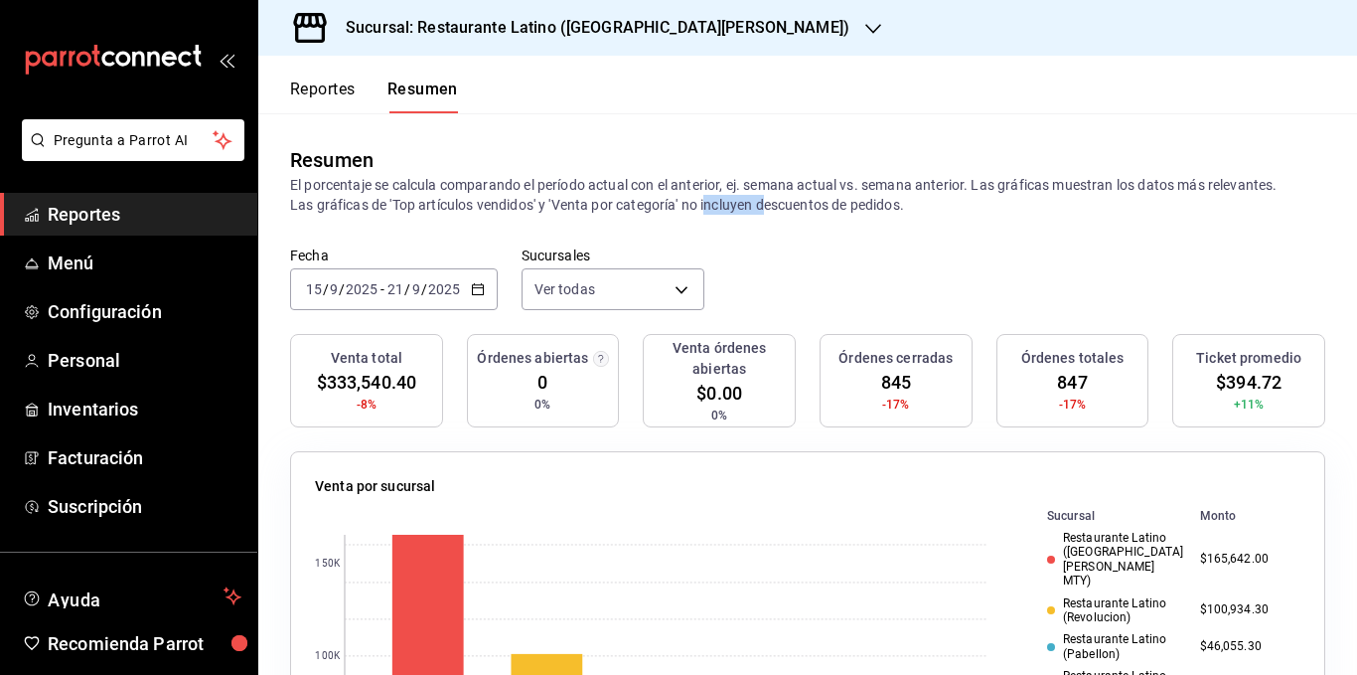
click at [733, 205] on p "El porcentaje se calcula comparando el período actual con el anterior, ej. sema…" at bounding box center [807, 195] width 1035 height 40
click at [652, 205] on p "El porcentaje se calcula comparando el período actual con el anterior, ej. sema…" at bounding box center [807, 195] width 1035 height 40
click at [577, 205] on p "El porcentaje se calcula comparando el período actual con el anterior, ej. sema…" at bounding box center [807, 195] width 1035 height 40
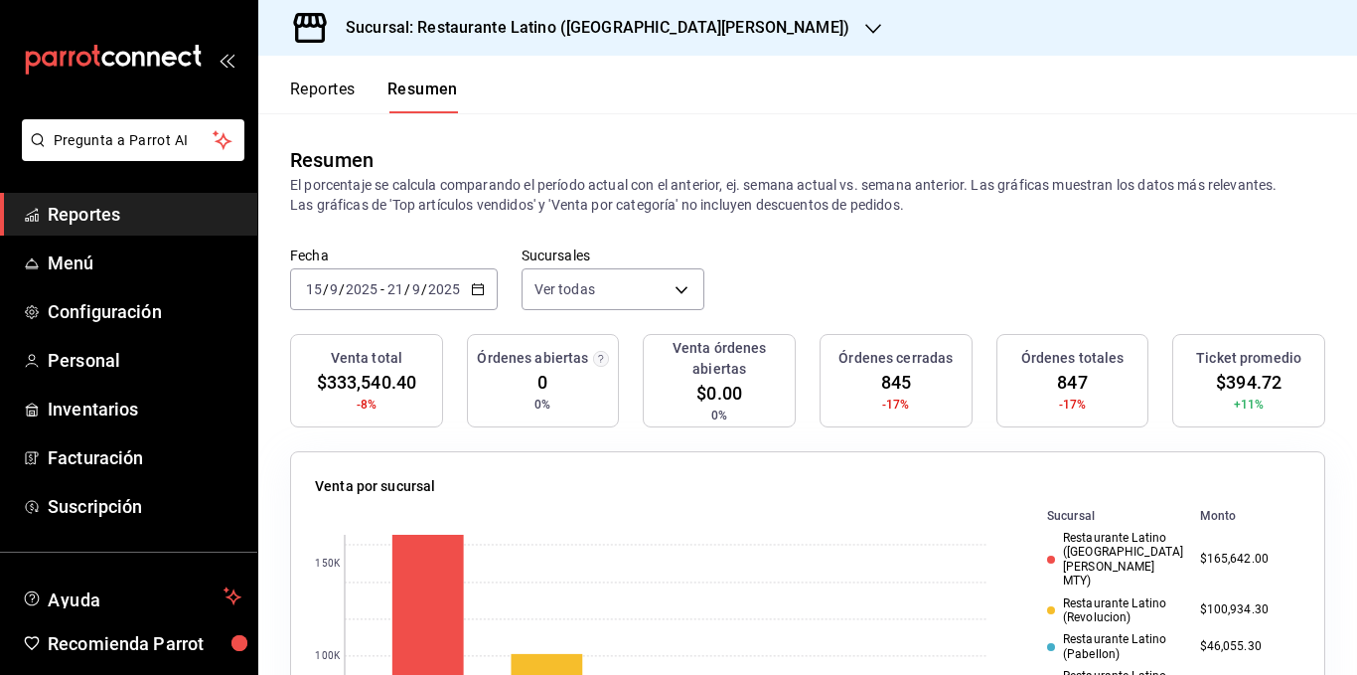
click at [602, 207] on p "El porcentaje se calcula comparando el período actual con el anterior, ej. sema…" at bounding box center [807, 195] width 1035 height 40
click at [690, 207] on p "El porcentaje se calcula comparando el período actual con el anterior, ej. sema…" at bounding box center [807, 195] width 1035 height 40
click at [838, 207] on p "El porcentaje se calcula comparando el período actual con el anterior, ej. sema…" at bounding box center [807, 195] width 1035 height 40
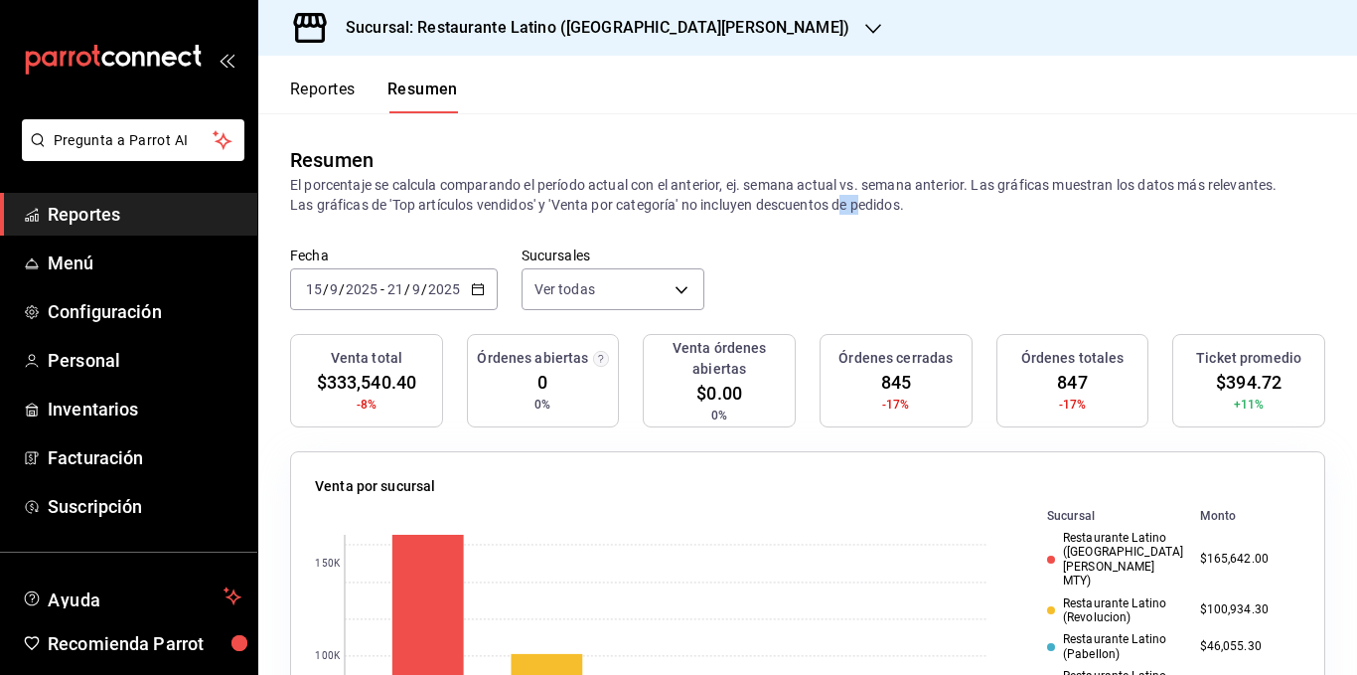
click at [838, 207] on p "El porcentaje se calcula comparando el período actual con el anterior, ej. sema…" at bounding box center [807, 195] width 1035 height 40
click at [299, 204] on p "El porcentaje se calcula comparando el período actual con el anterior, ej. sema…" at bounding box center [807, 195] width 1035 height 40
click at [330, 204] on p "El porcentaje se calcula comparando el período actual con el anterior, ej. sema…" at bounding box center [807, 195] width 1035 height 40
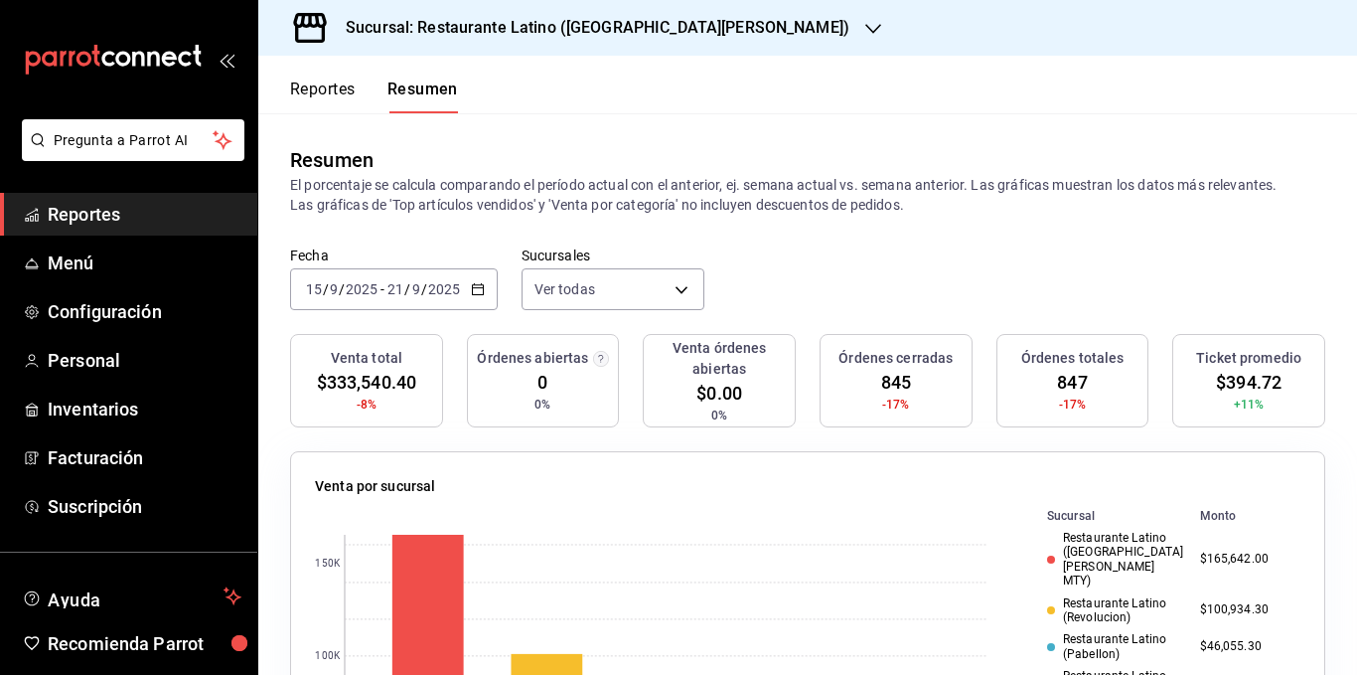
click at [379, 200] on p "El porcentaje se calcula comparando el período actual con el anterior, ej. sema…" at bounding box center [807, 195] width 1035 height 40
click at [400, 200] on p "El porcentaje se calcula comparando el período actual con el anterior, ej. sema…" at bounding box center [807, 195] width 1035 height 40
click at [433, 201] on p "El porcentaje se calcula comparando el período actual con el anterior, ej. sema…" at bounding box center [807, 195] width 1035 height 40
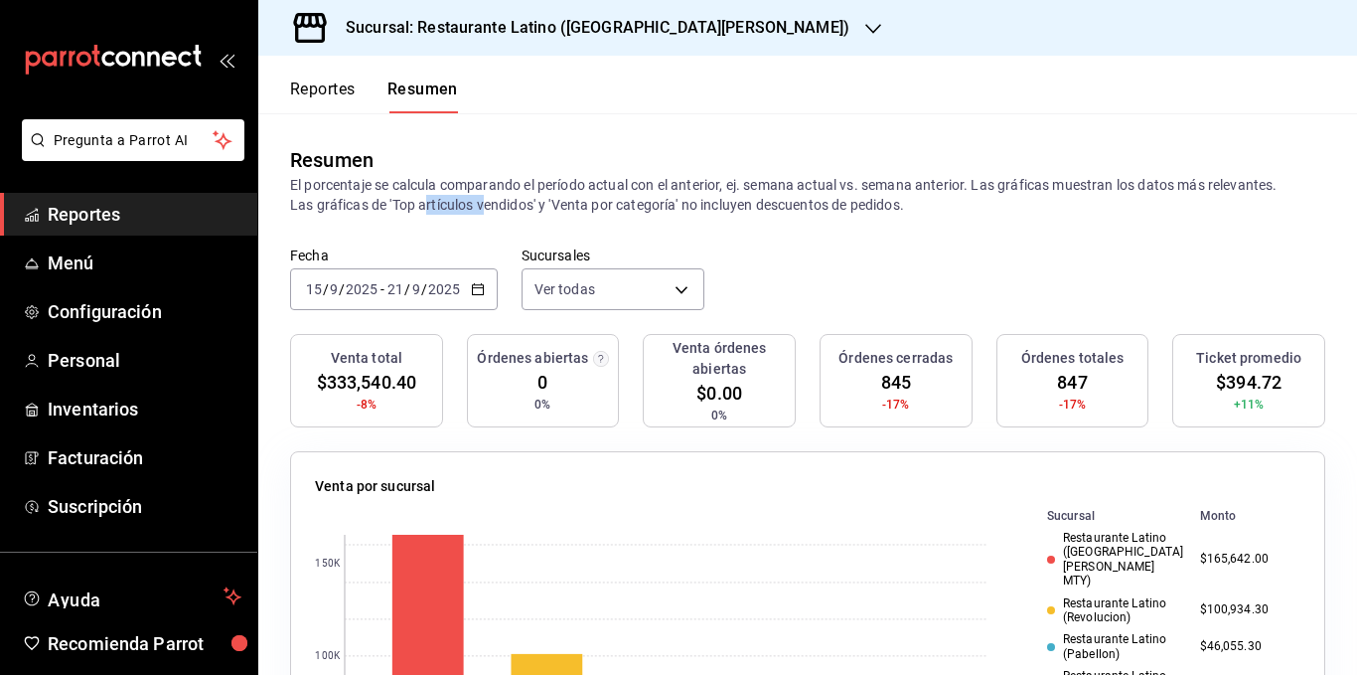
click at [433, 201] on p "El porcentaje se calcula comparando el período actual con el anterior, ej. sema…" at bounding box center [807, 195] width 1035 height 40
click at [499, 202] on p "El porcentaje se calcula comparando el período actual con el anterior, ej. sema…" at bounding box center [807, 195] width 1035 height 40
click at [540, 202] on p "El porcentaje se calcula comparando el período actual con el anterior, ej. sema…" at bounding box center [807, 195] width 1035 height 40
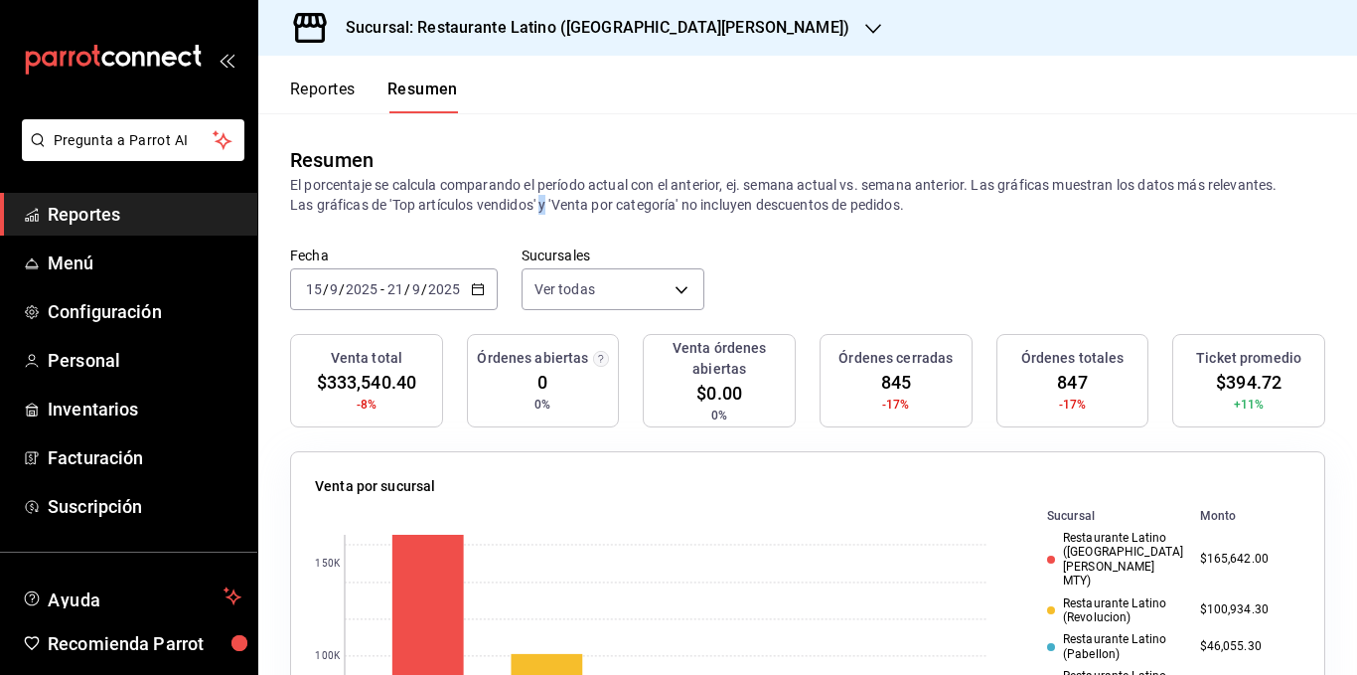
click at [542, 204] on p "El porcentaje se calcula comparando el período actual con el anterior, ej. sema…" at bounding box center [807, 195] width 1035 height 40
click at [566, 204] on p "El porcentaje se calcula comparando el período actual con el anterior, ej. sema…" at bounding box center [807, 195] width 1035 height 40
click at [598, 201] on p "El porcentaje se calcula comparando el período actual con el anterior, ej. sema…" at bounding box center [807, 195] width 1035 height 40
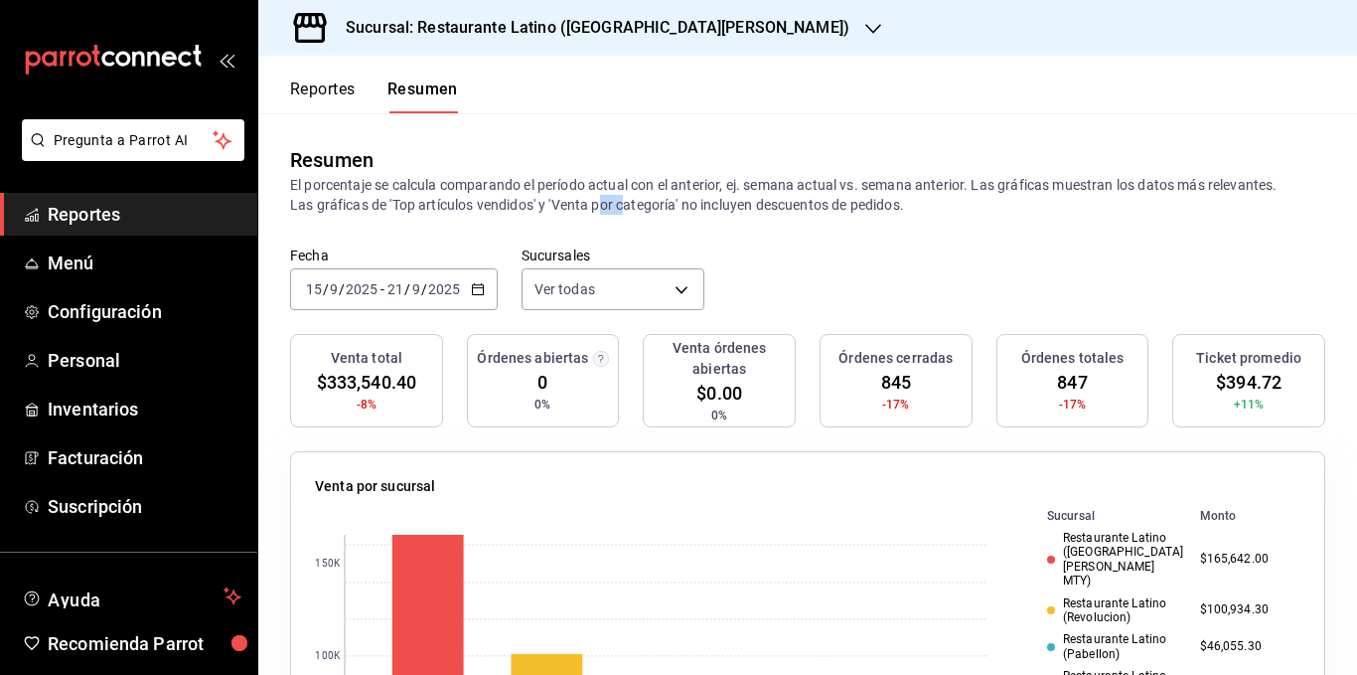
click at [598, 201] on p "El porcentaje se calcula comparando el período actual con el anterior, ej. sema…" at bounding box center [807, 195] width 1035 height 40
click at [626, 201] on p "El porcentaje se calcula comparando el período actual con el anterior, ej. sema…" at bounding box center [807, 195] width 1035 height 40
click at [626, 281] on body "Pregunta a Parrot AI Reportes Menú Configuración Personal Inventarios Facturaci…" at bounding box center [678, 337] width 1357 height 675
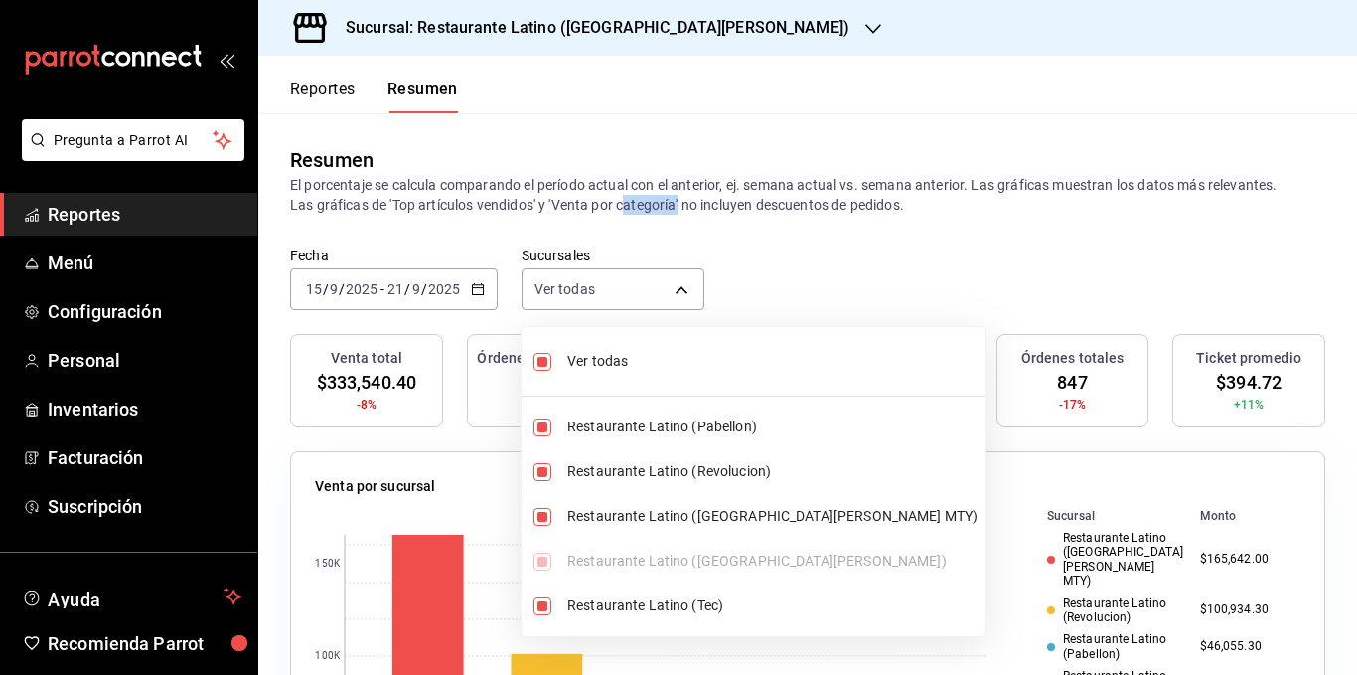
click at [620, 364] on span "Ver todas" at bounding box center [772, 361] width 410 height 21
type input "[object Object]"
checkbox input "false"
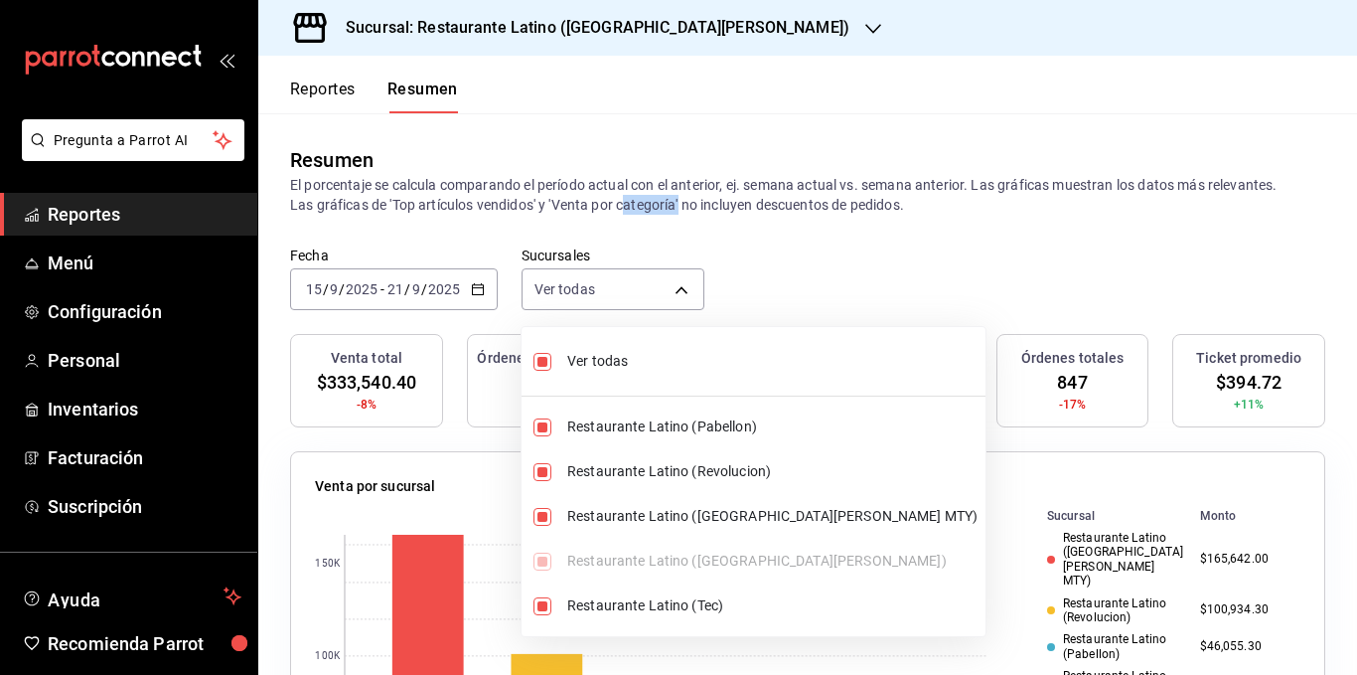
checkbox input "false"
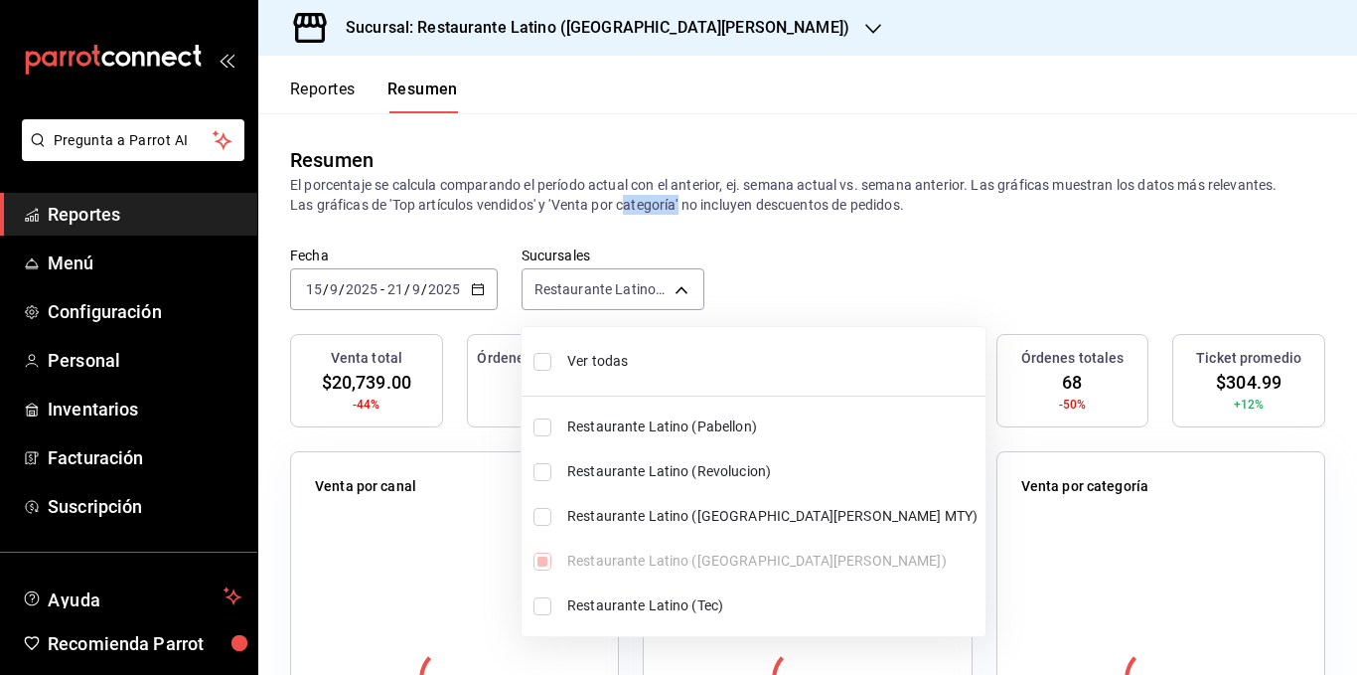
click at [616, 359] on span "Ver todas" at bounding box center [772, 361] width 410 height 21
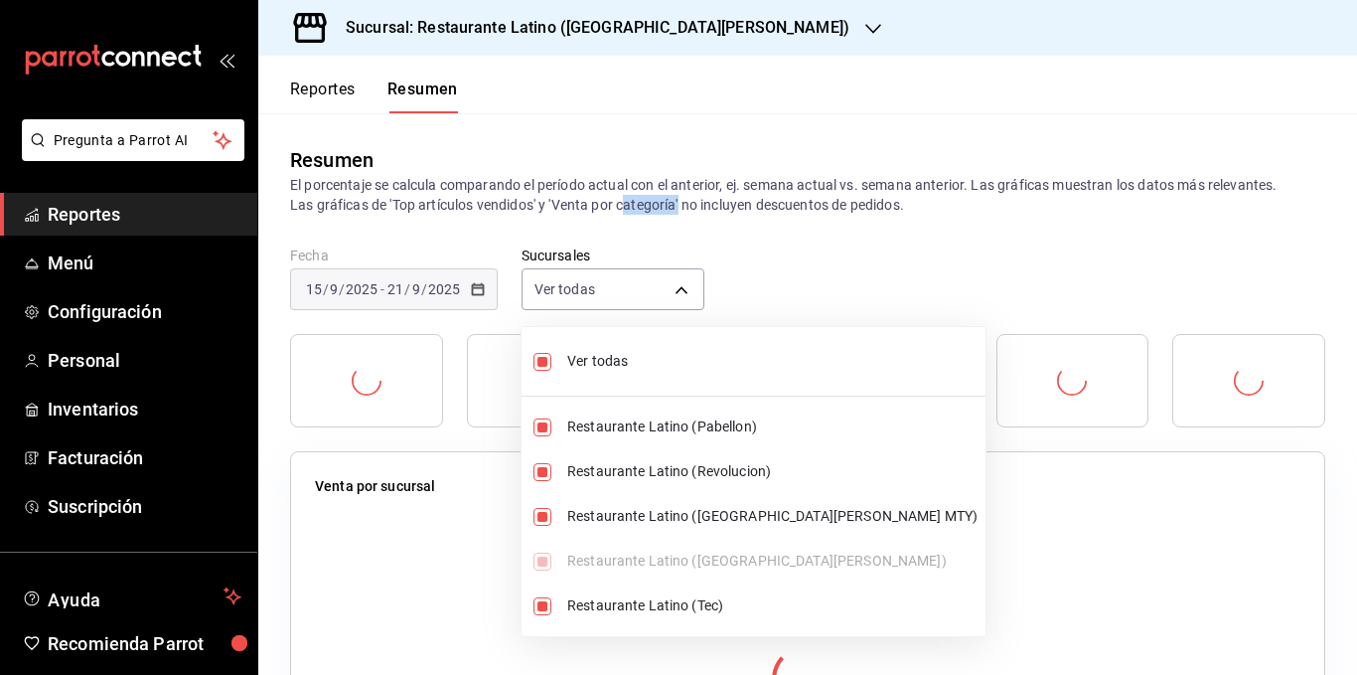
type input "[object Object],[object Object],[object Object],[object Object],[object Object]"
checkbox input "true"
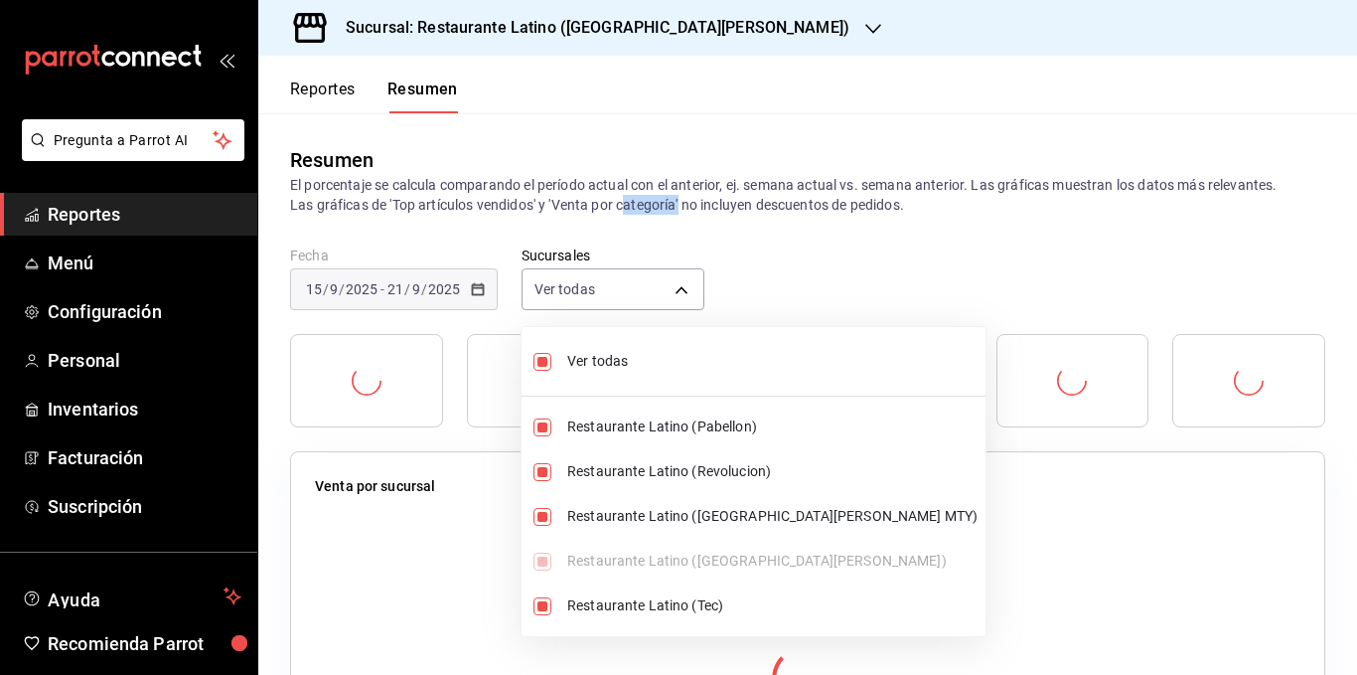
checkbox input "true"
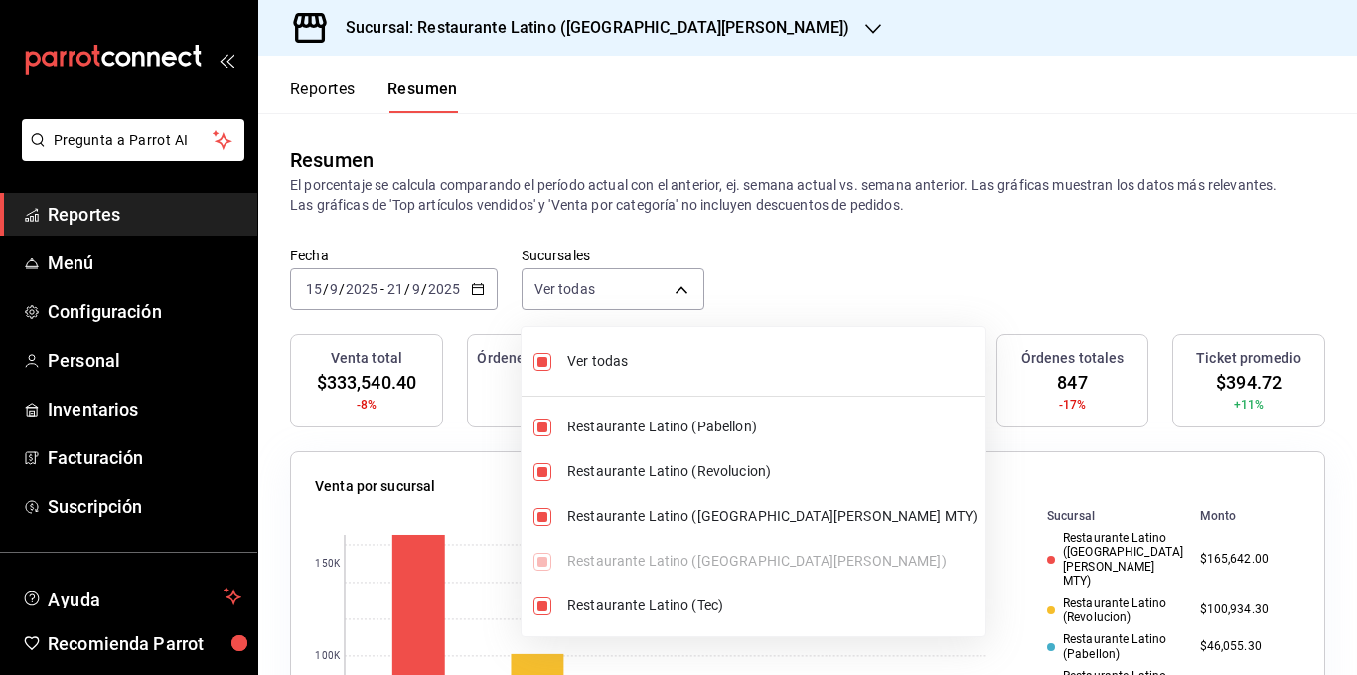
click at [482, 292] on div at bounding box center [678, 337] width 1357 height 675
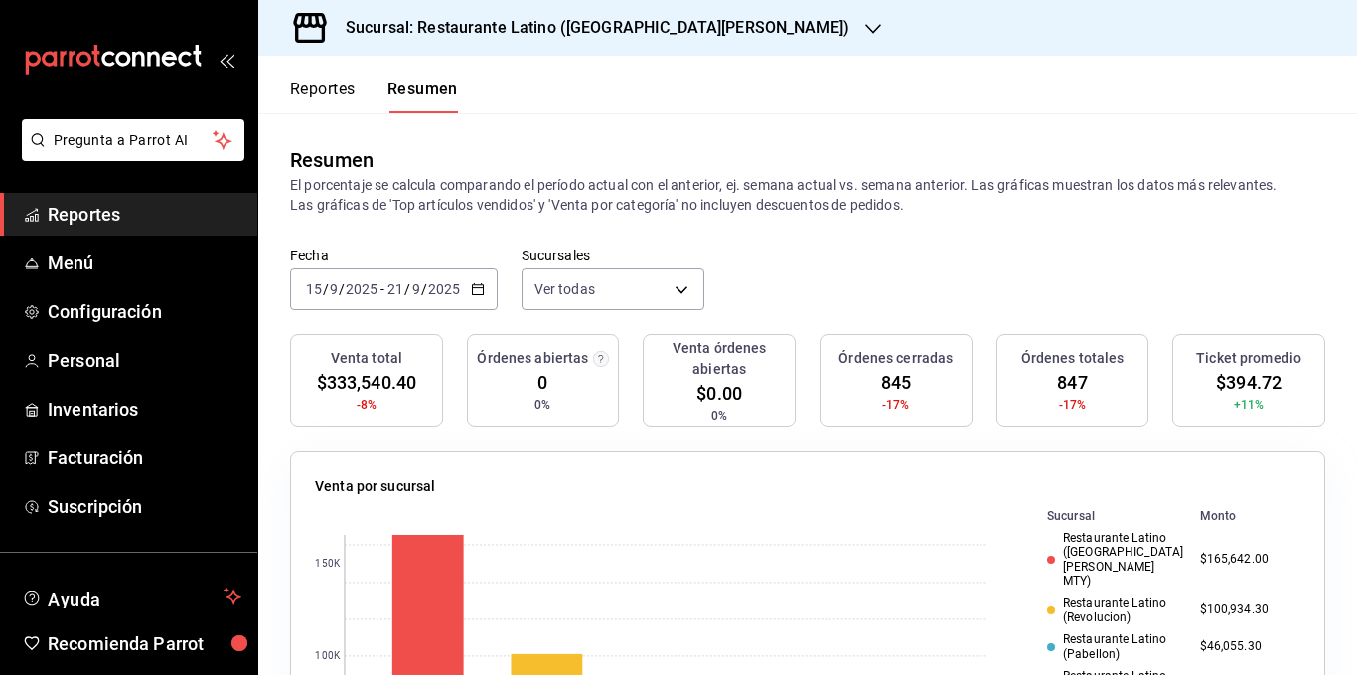
click at [483, 290] on icon "button" at bounding box center [478, 289] width 14 height 14
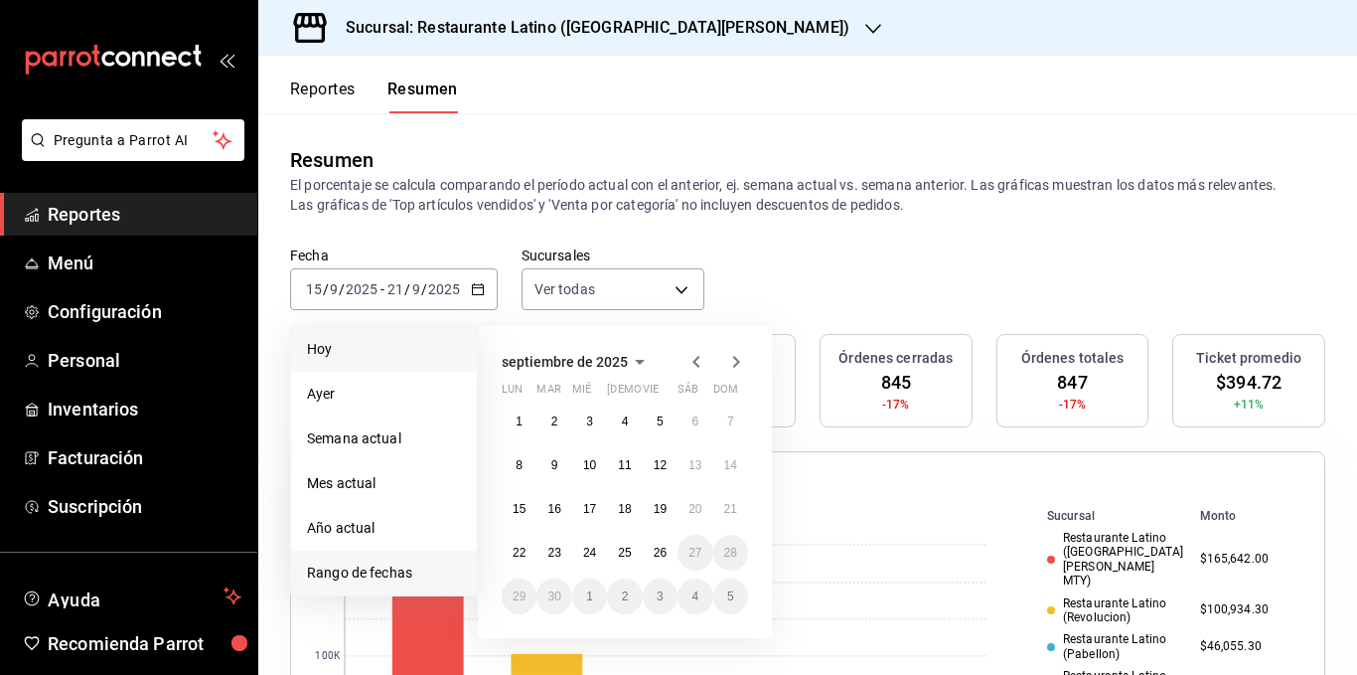
click at [399, 346] on span "Hoy" at bounding box center [384, 349] width 154 height 21
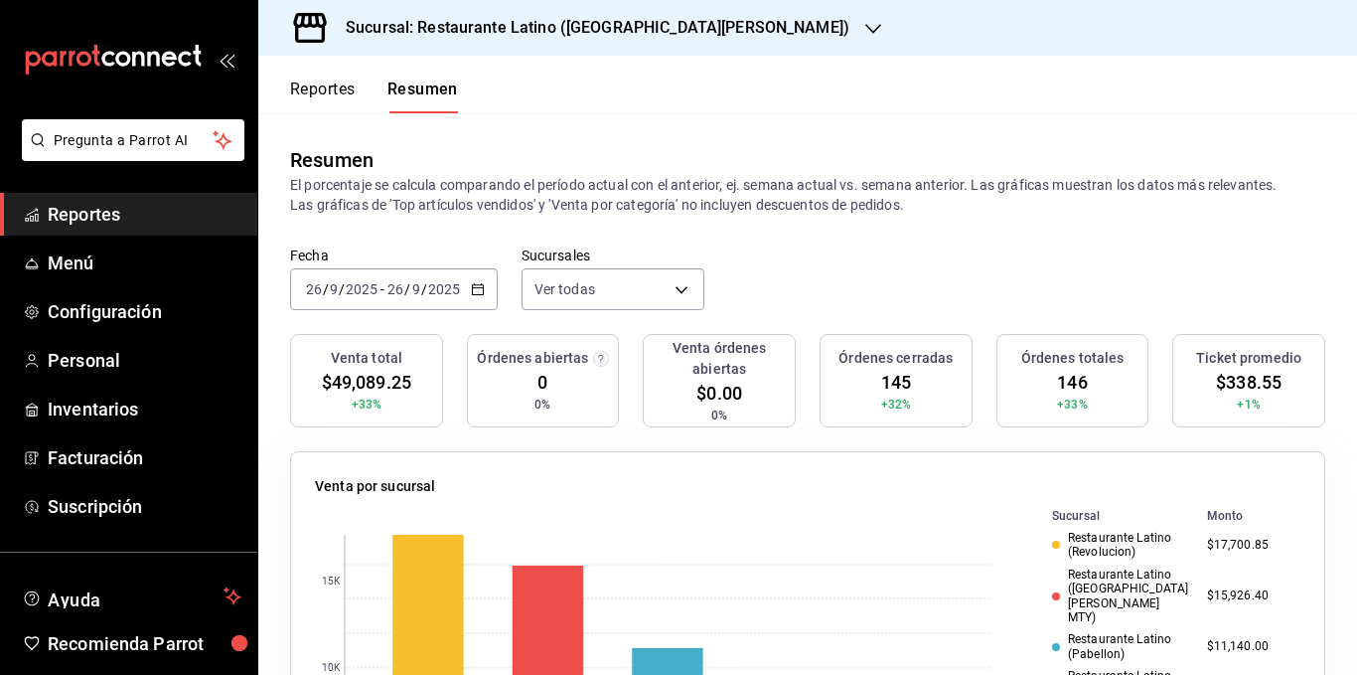
click at [656, 200] on p "El porcentaje se calcula comparando el período actual con el anterior, ej. sema…" at bounding box center [807, 195] width 1035 height 40
click at [723, 198] on p "El porcentaje se calcula comparando el período actual con el anterior, ej. sema…" at bounding box center [807, 195] width 1035 height 40
click at [757, 236] on div "Resumen El porcentaje se calcula comparando el período actual con el anterior, …" at bounding box center [807, 179] width 1099 height 133
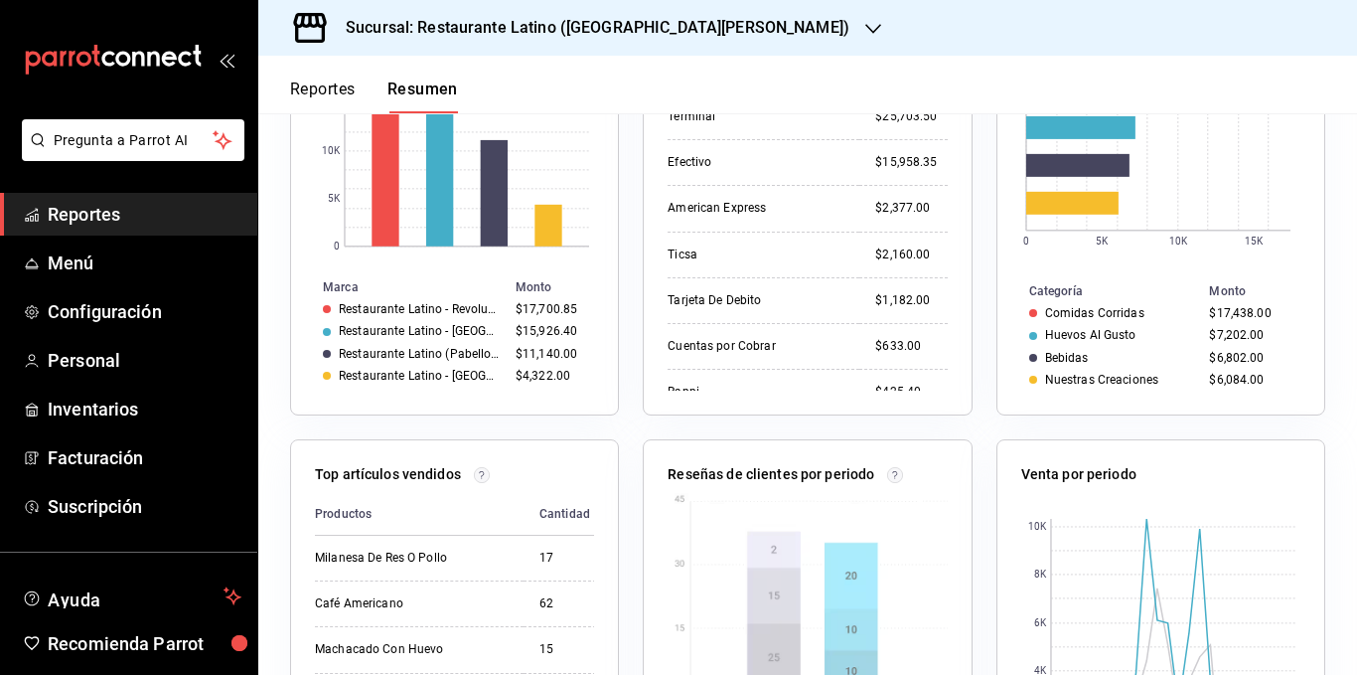
click at [619, 350] on div "Venta por formas de pago Forma de [GEOGRAPHIC_DATA] $25,703.50 Efectivo $15,958…" at bounding box center [795, 194] width 353 height 441
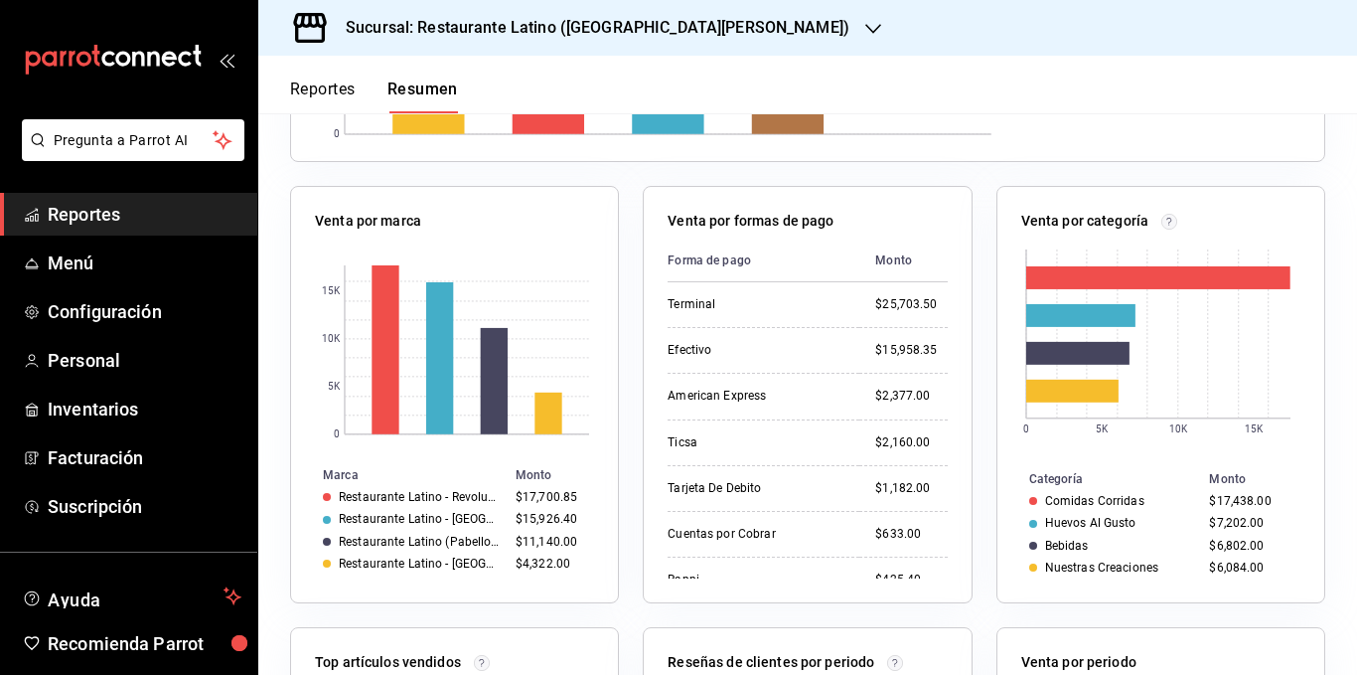
scroll to position [695, 0]
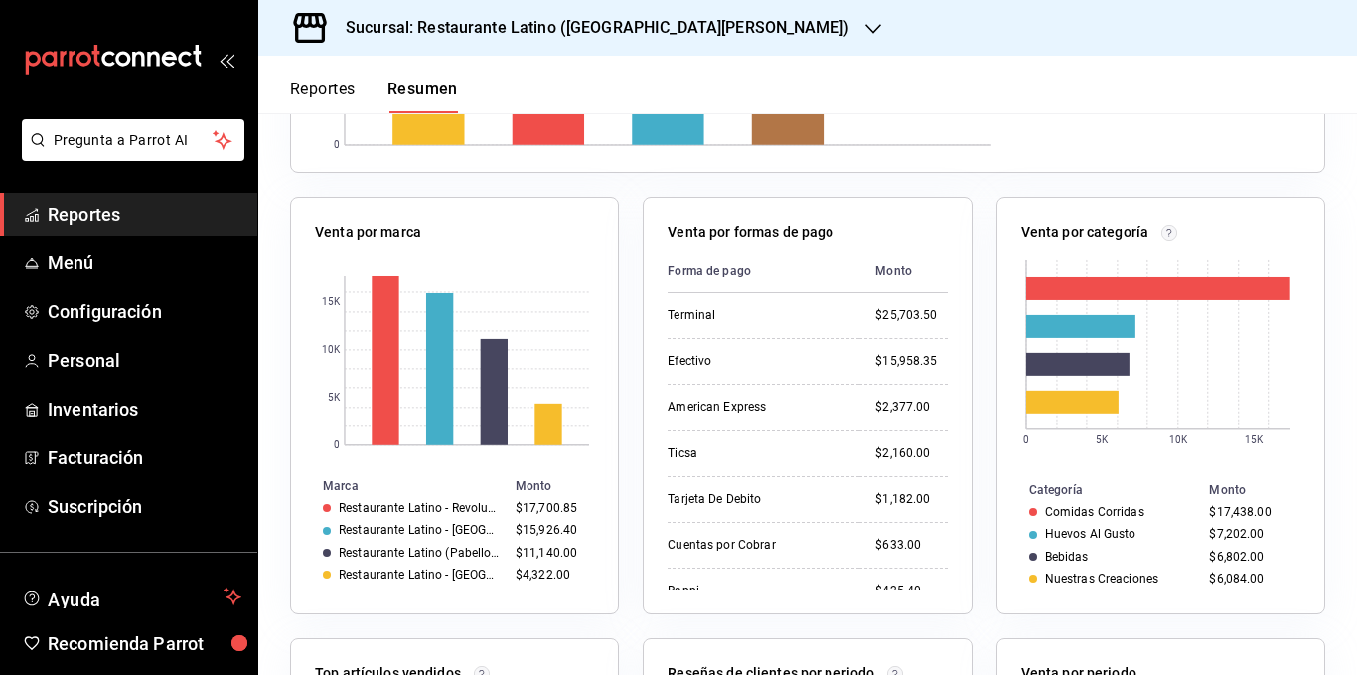
click at [619, 347] on div "Venta por formas de pago Forma de [GEOGRAPHIC_DATA] $25,703.50 Efectivo $15,958…" at bounding box center [795, 393] width 353 height 441
click at [630, 375] on div "Venta por formas de pago Forma de [GEOGRAPHIC_DATA] $25,703.50 Efectivo $15,958…" at bounding box center [795, 393] width 353 height 441
